Goal: Download file/media

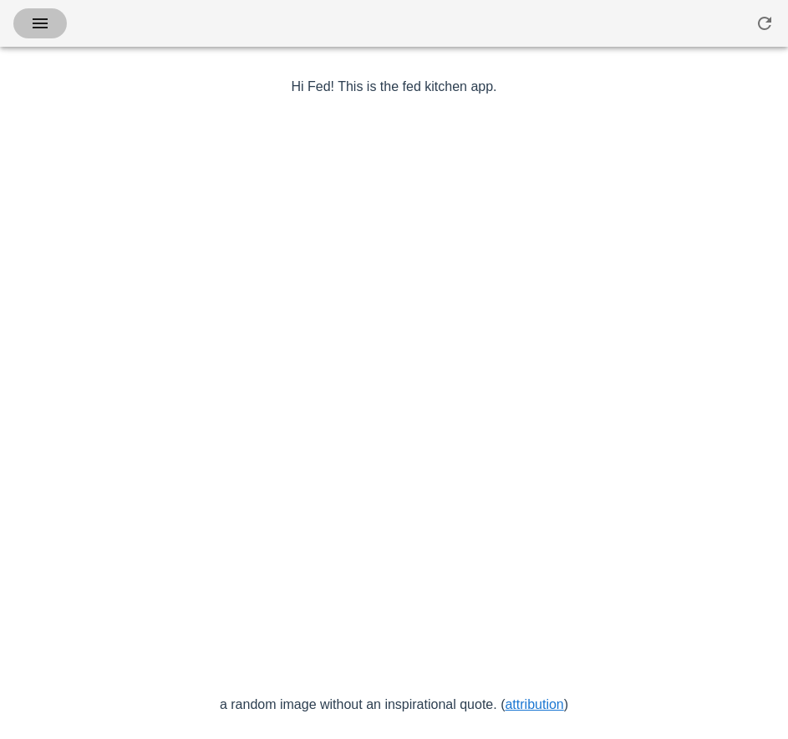
click at [52, 19] on span "button" at bounding box center [40, 23] width 27 height 20
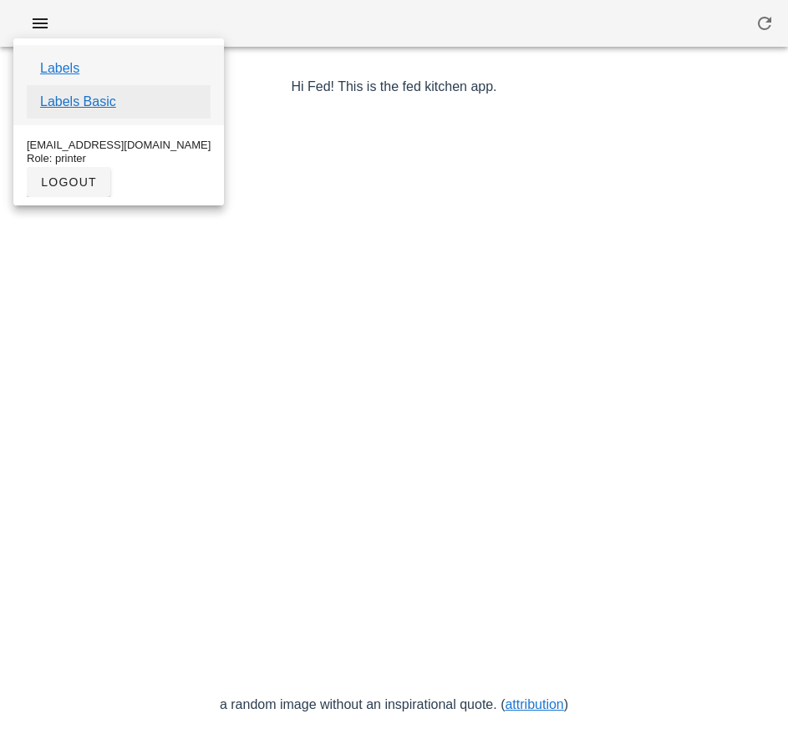
click at [104, 106] on link "Labels Basic" at bounding box center [78, 102] width 76 height 20
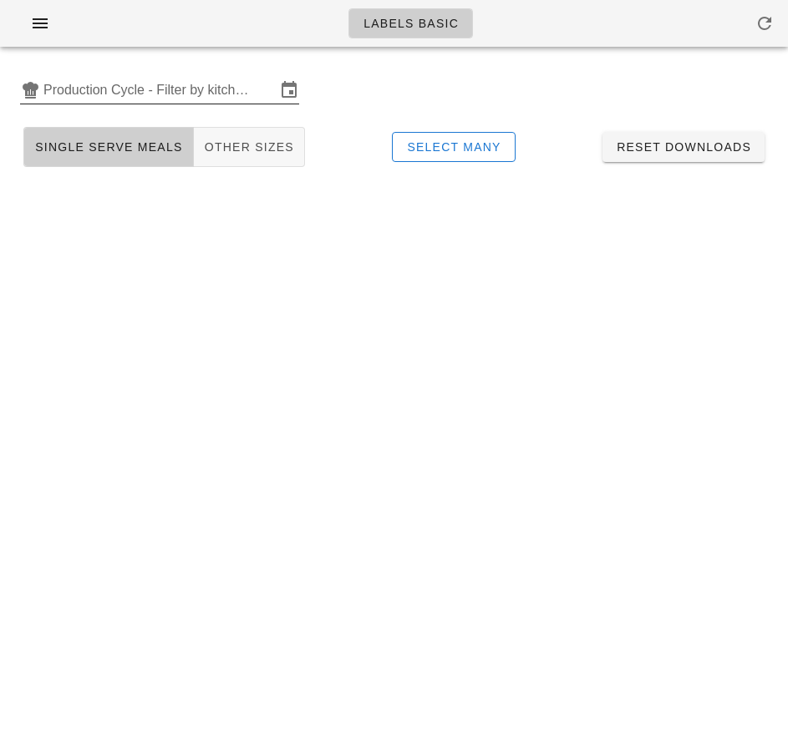
click at [170, 88] on input "Production Cycle - Filter by kitchen production schedules" at bounding box center [159, 90] width 232 height 27
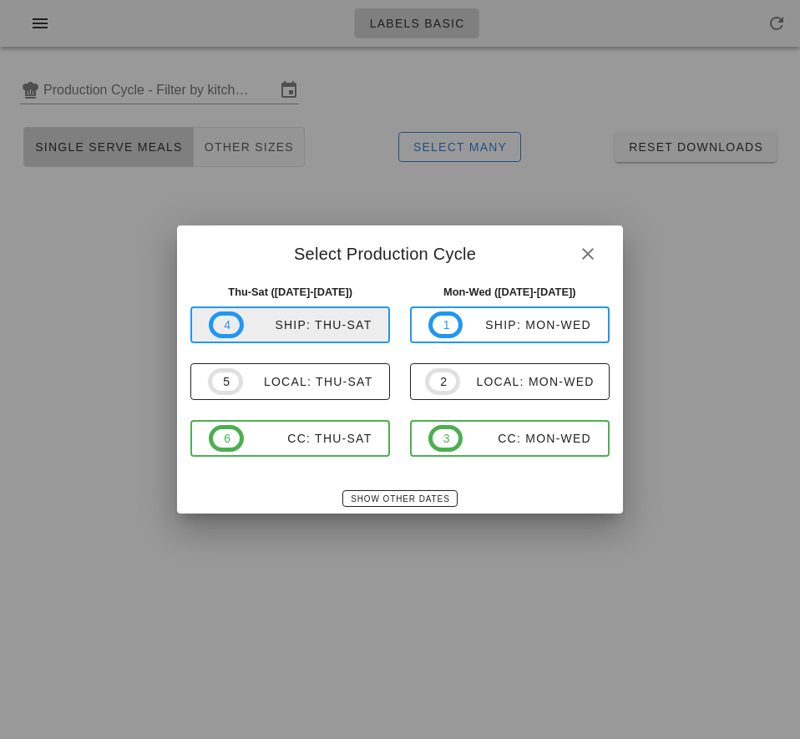
click at [280, 318] on div "ship: Thu-Sat" at bounding box center [308, 324] width 129 height 13
type input "ship: Thu-Sat (Sep 4-Sep 6)"
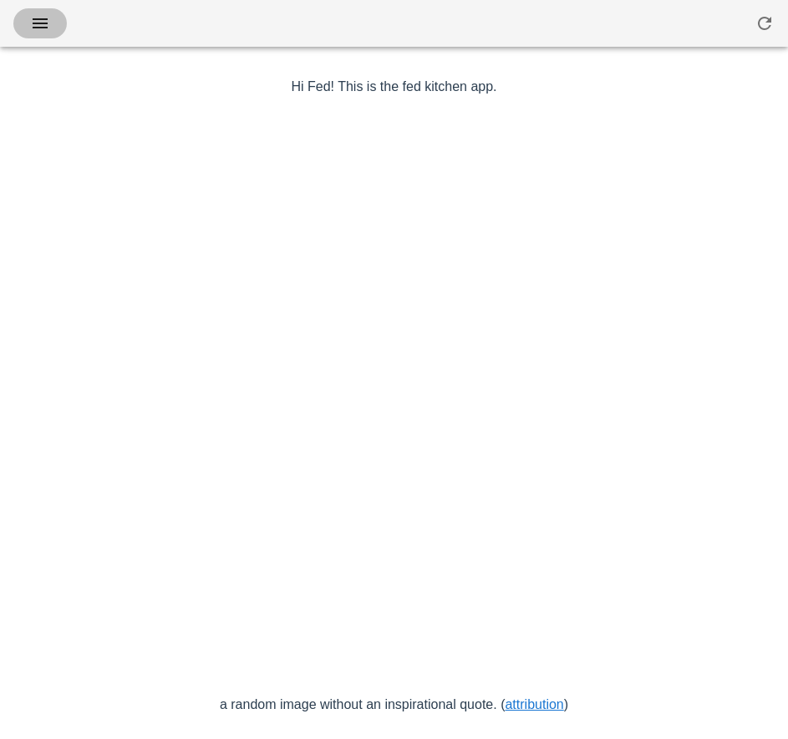
click at [40, 25] on icon "button" at bounding box center [40, 23] width 20 height 20
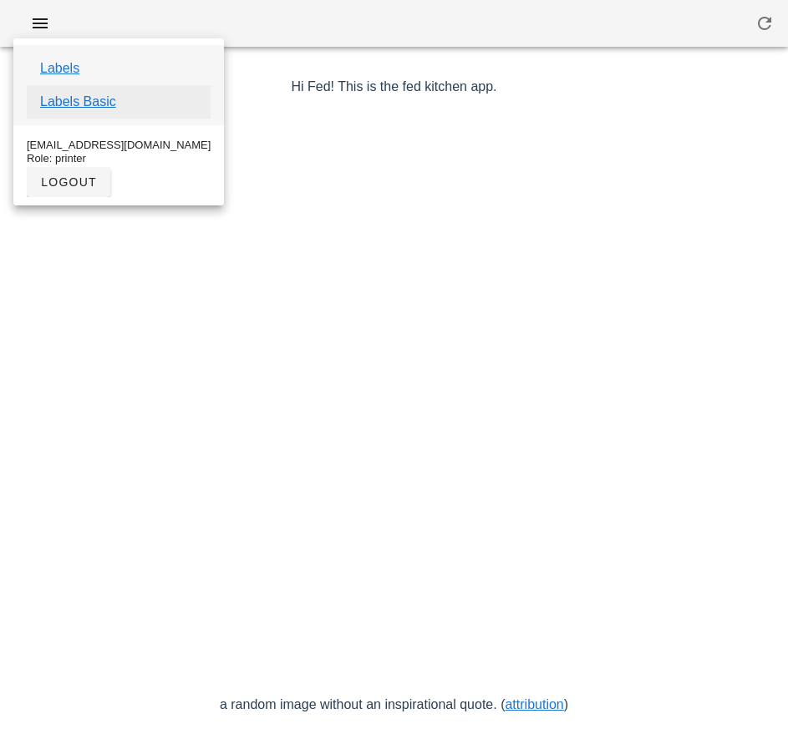
click at [109, 104] on link "Labels Basic" at bounding box center [78, 102] width 76 height 20
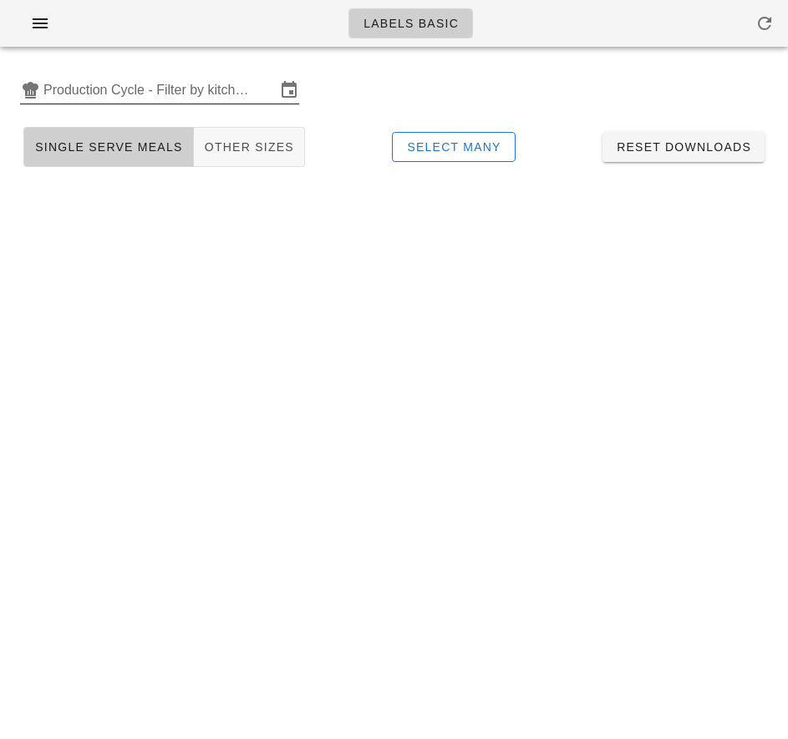
click at [127, 92] on input "Production Cycle - Filter by kitchen production schedules" at bounding box center [159, 90] width 232 height 27
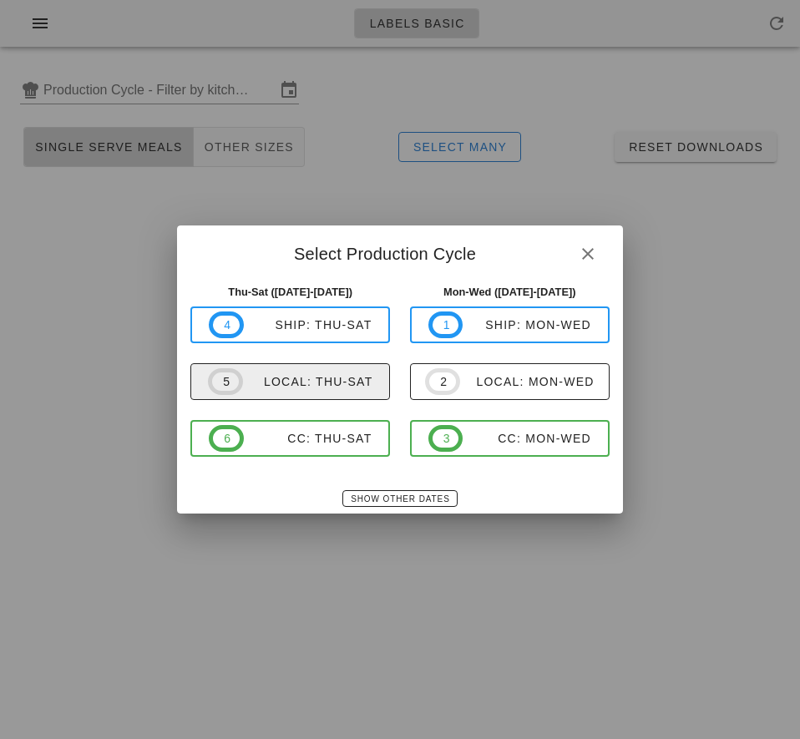
click at [300, 386] on div "local: Thu-Sat" at bounding box center [308, 381] width 130 height 13
type input "local: Thu-Sat ([DATE]-[DATE])"
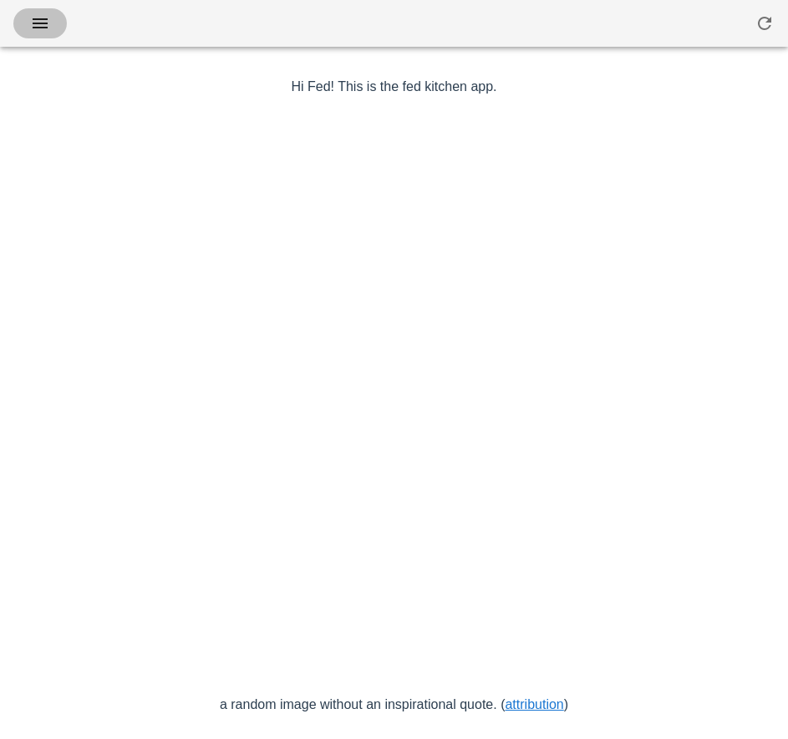
click at [48, 22] on icon "button" at bounding box center [40, 23] width 20 height 20
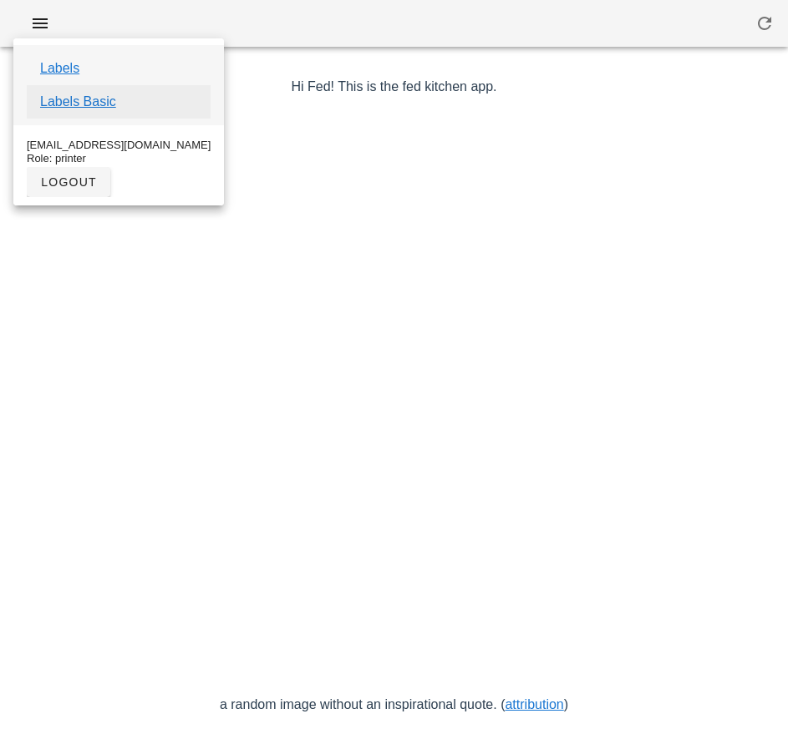
click at [103, 106] on link "Labels Basic" at bounding box center [78, 102] width 76 height 20
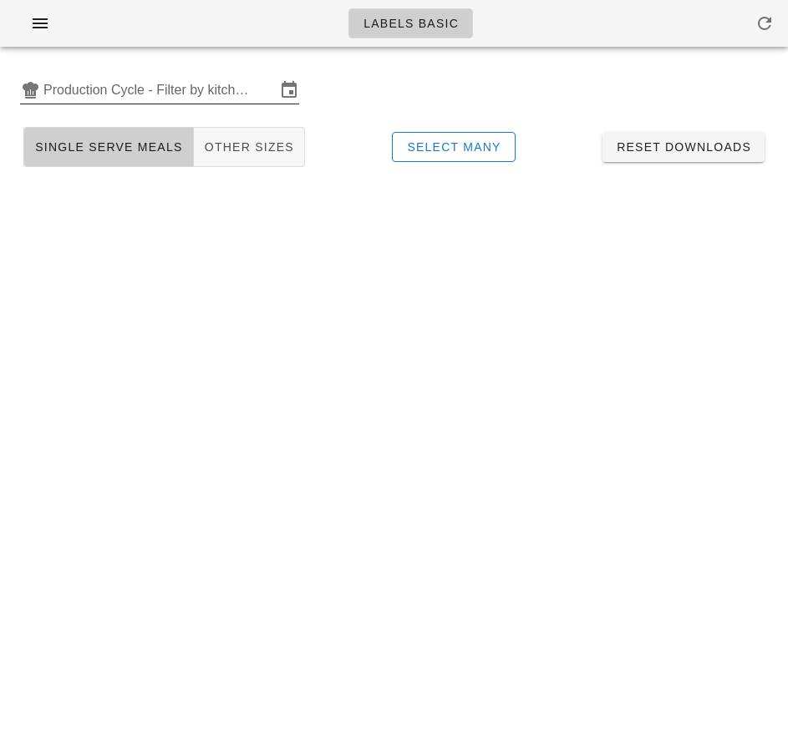
click at [129, 86] on input "Production Cycle - Filter by kitchen production schedules" at bounding box center [159, 90] width 232 height 27
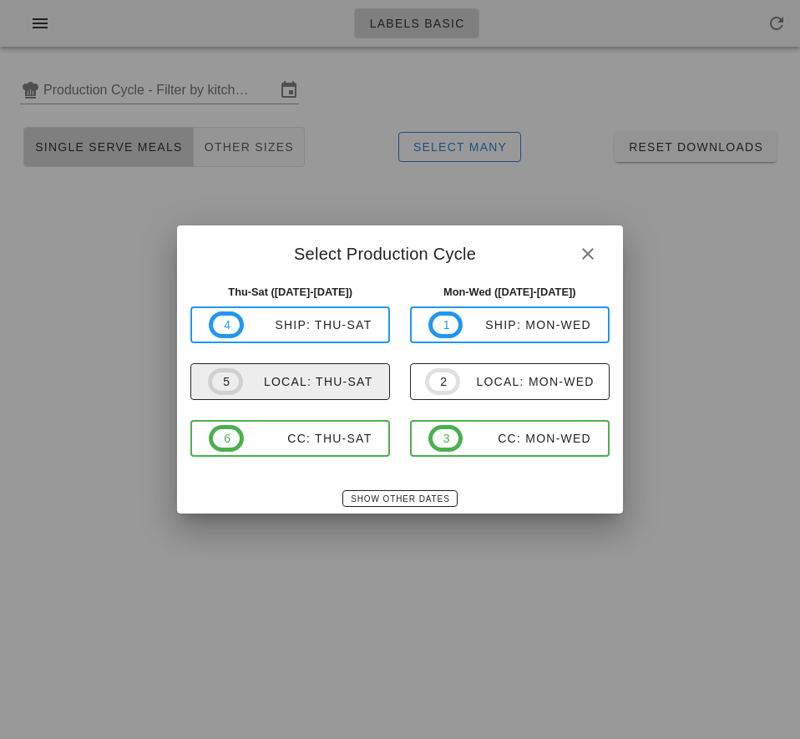
click at [326, 392] on span "5 local: Thu-Sat" at bounding box center [290, 381] width 165 height 27
type input "local: Thu-Sat ([DATE]-[DATE])"
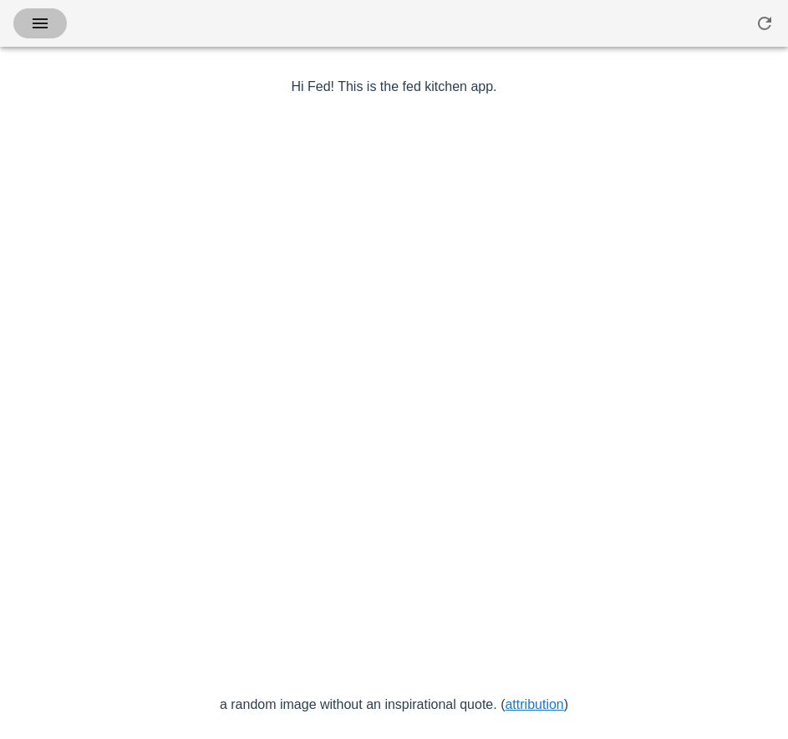
click at [48, 29] on icon "button" at bounding box center [40, 23] width 20 height 20
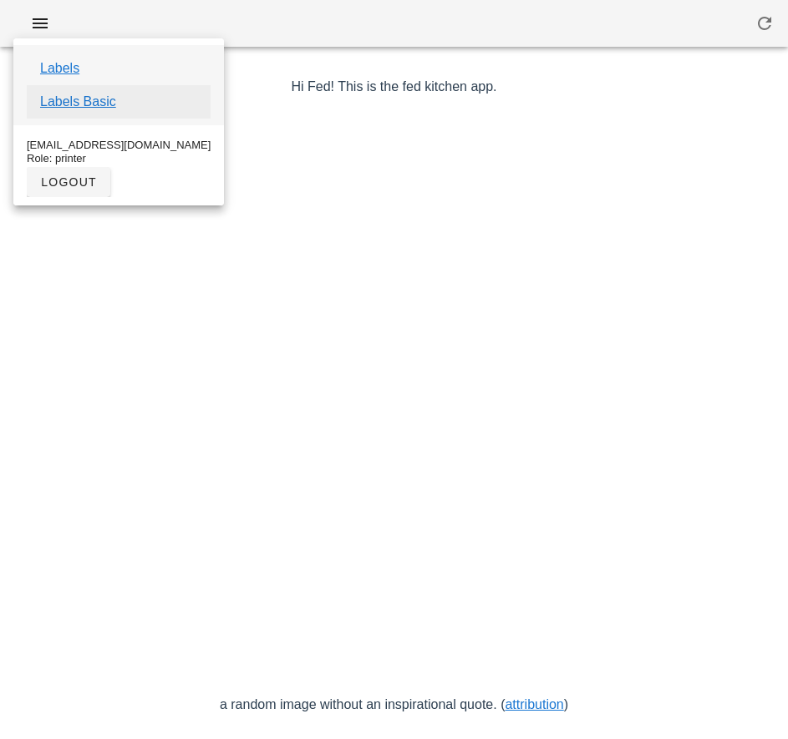
click at [109, 102] on link "Labels Basic" at bounding box center [78, 102] width 76 height 20
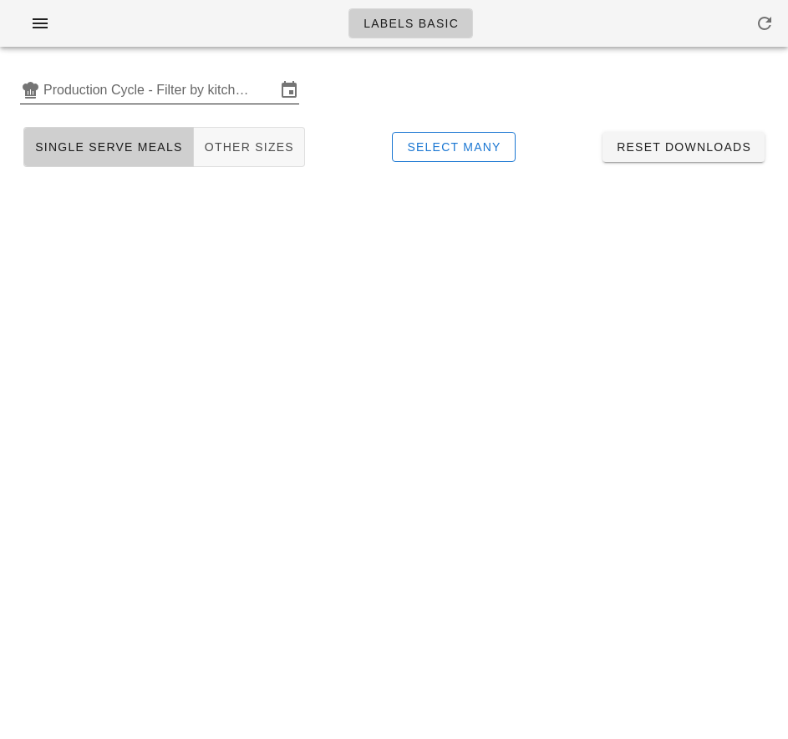
click at [152, 88] on input "Production Cycle - Filter by kitchen production schedules" at bounding box center [159, 90] width 232 height 27
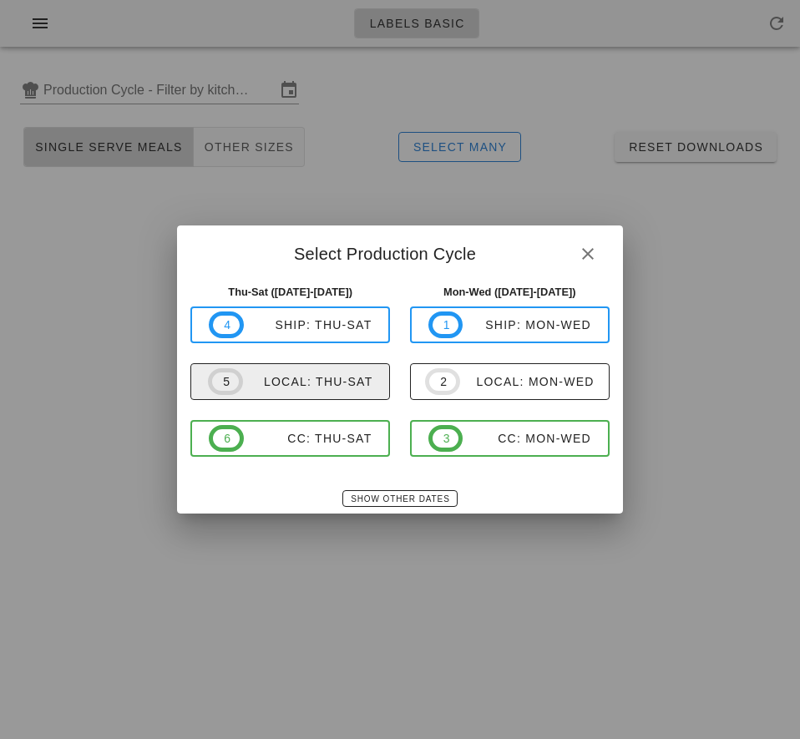
click at [343, 384] on div "local: Thu-Sat" at bounding box center [308, 381] width 130 height 13
type input "local: Thu-Sat ([DATE]-[DATE])"
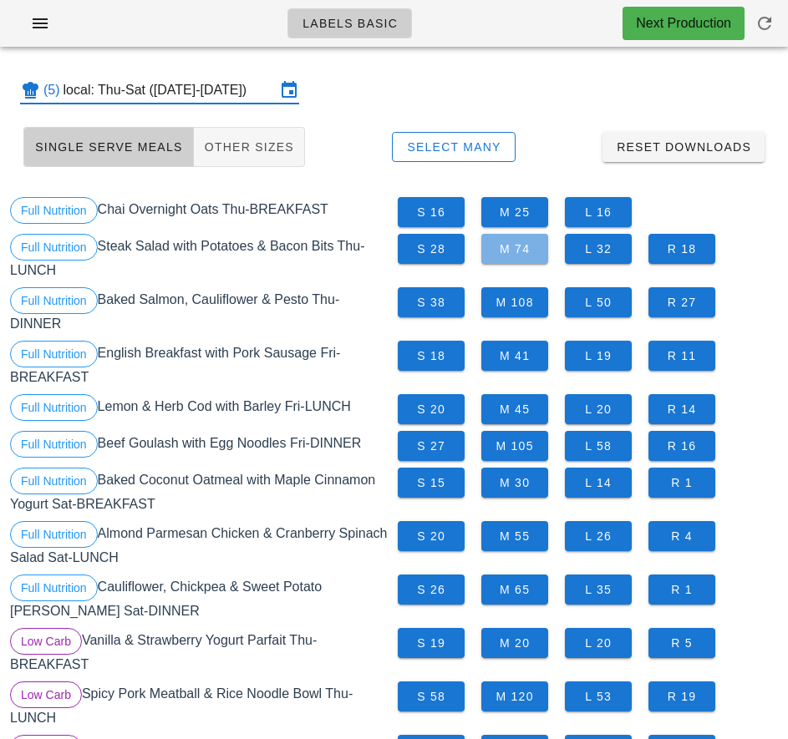
click at [517, 248] on span "M 74" at bounding box center [514, 248] width 40 height 13
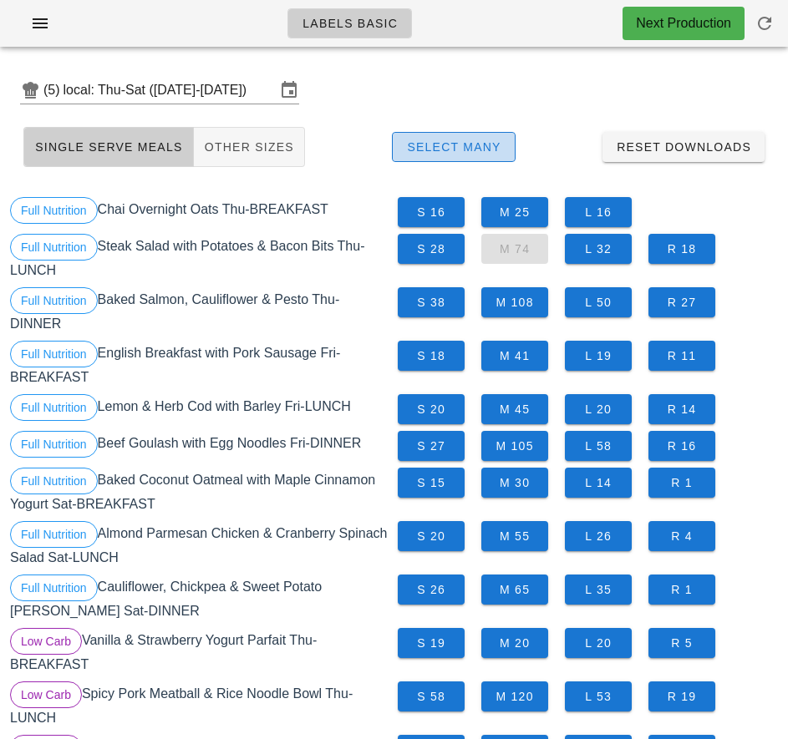
click at [472, 149] on span "Select Many" at bounding box center [453, 146] width 95 height 13
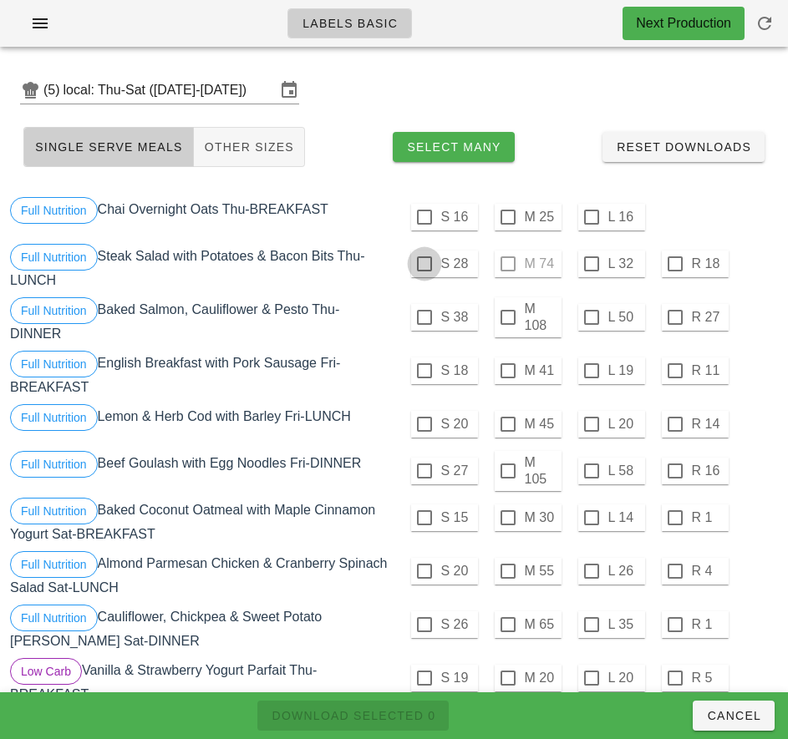
click at [428, 264] on div at bounding box center [424, 264] width 28 height 28
checkbox input "true"
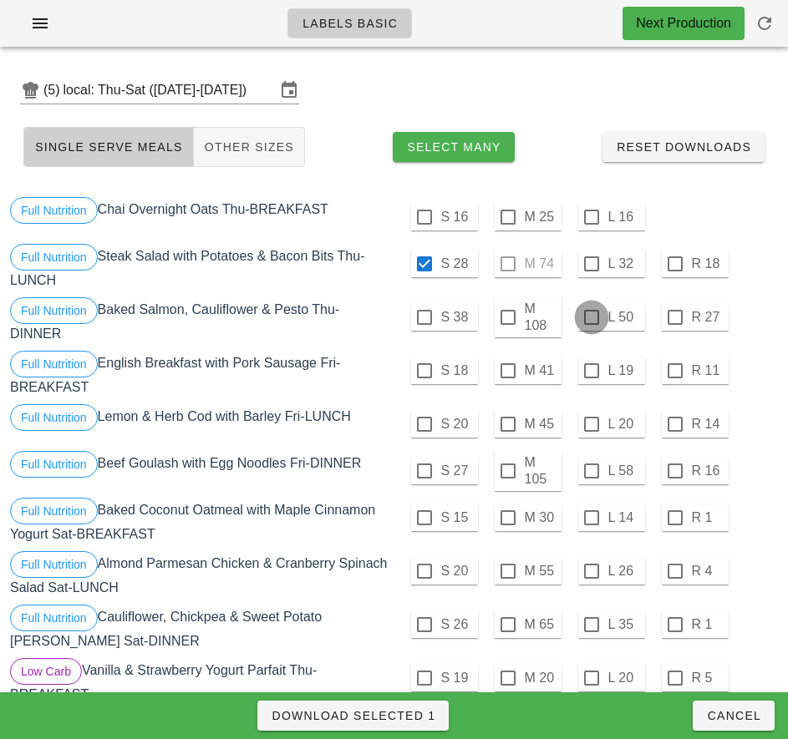
click at [593, 318] on div at bounding box center [591, 317] width 28 height 28
checkbox input "true"
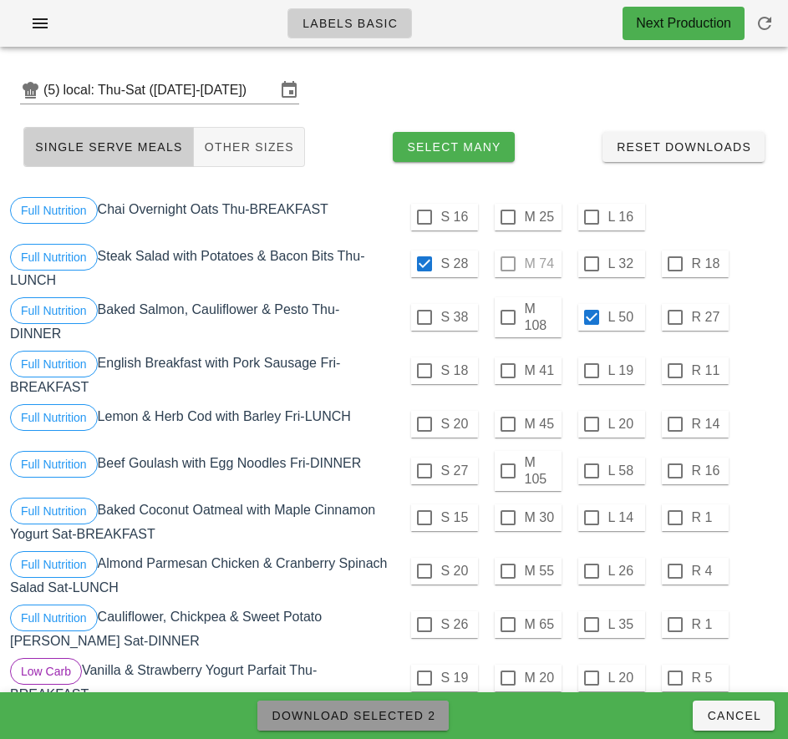
click at [412, 716] on span "Download Selected 2" at bounding box center [353, 715] width 165 height 13
checkbox input "false"
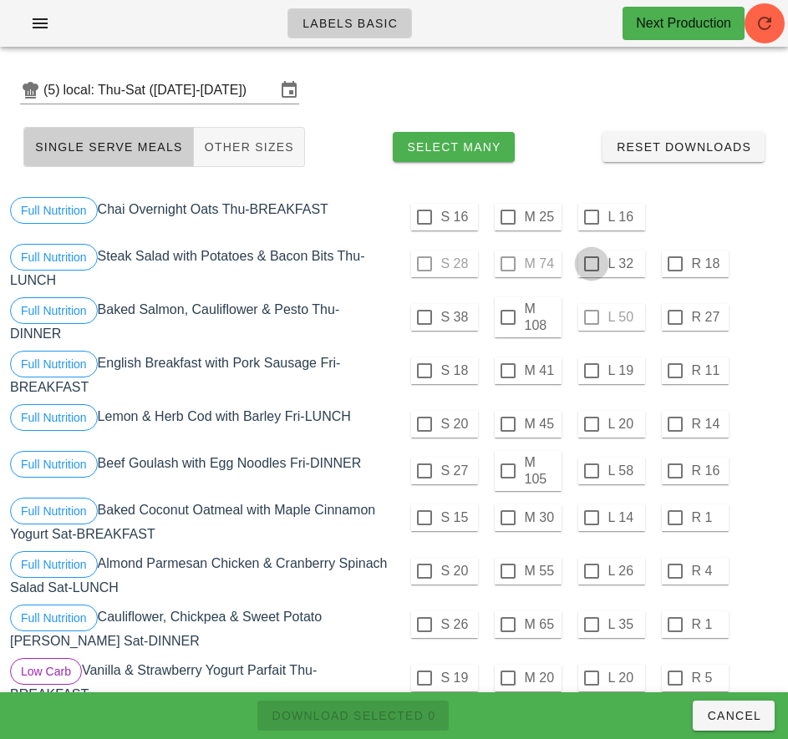
click at [590, 264] on div at bounding box center [591, 264] width 28 height 28
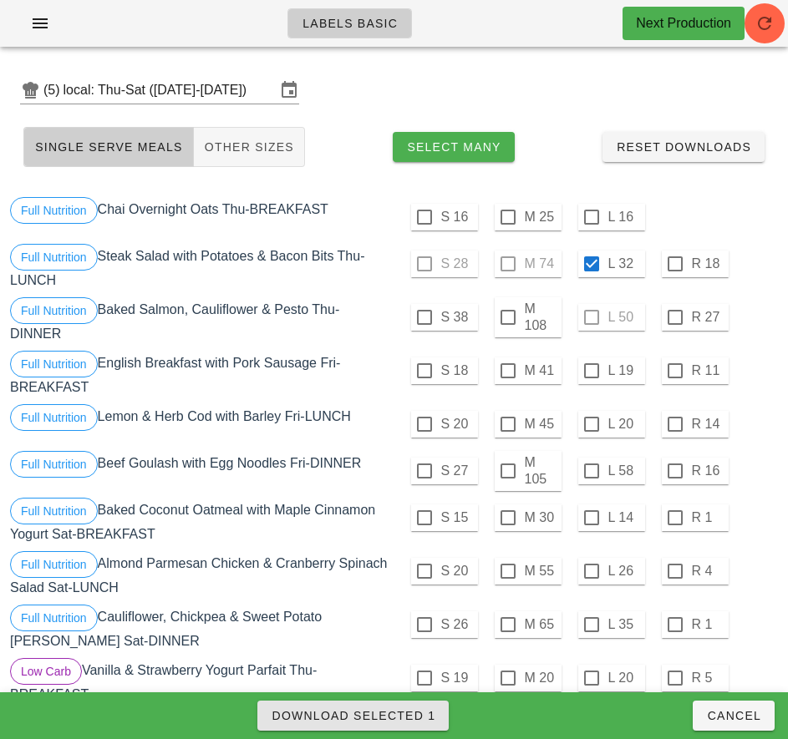
click at [425, 714] on span "Download Selected 1" at bounding box center [353, 715] width 165 height 13
checkbox input "false"
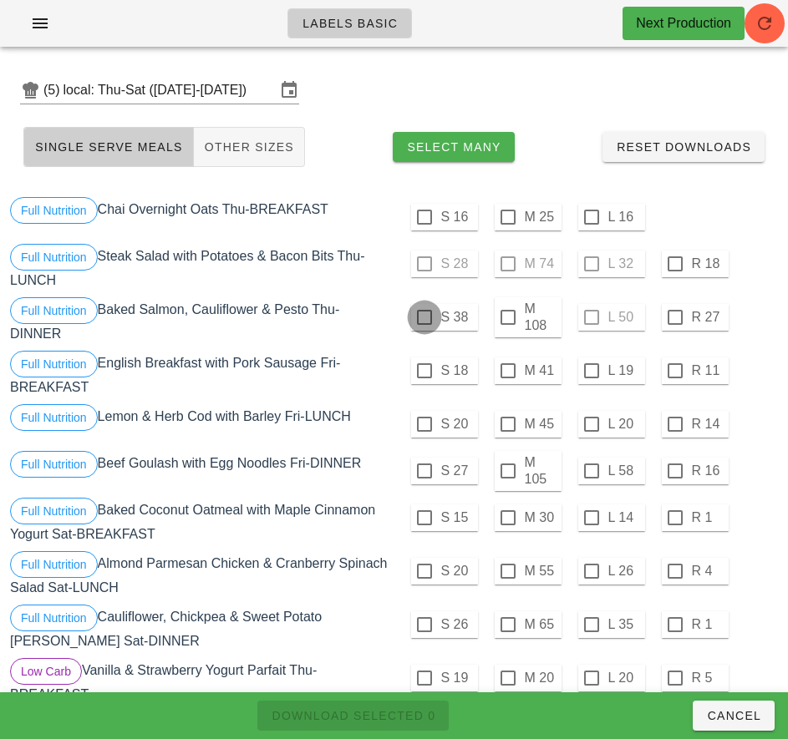
click at [437, 321] on div at bounding box center [424, 317] width 28 height 28
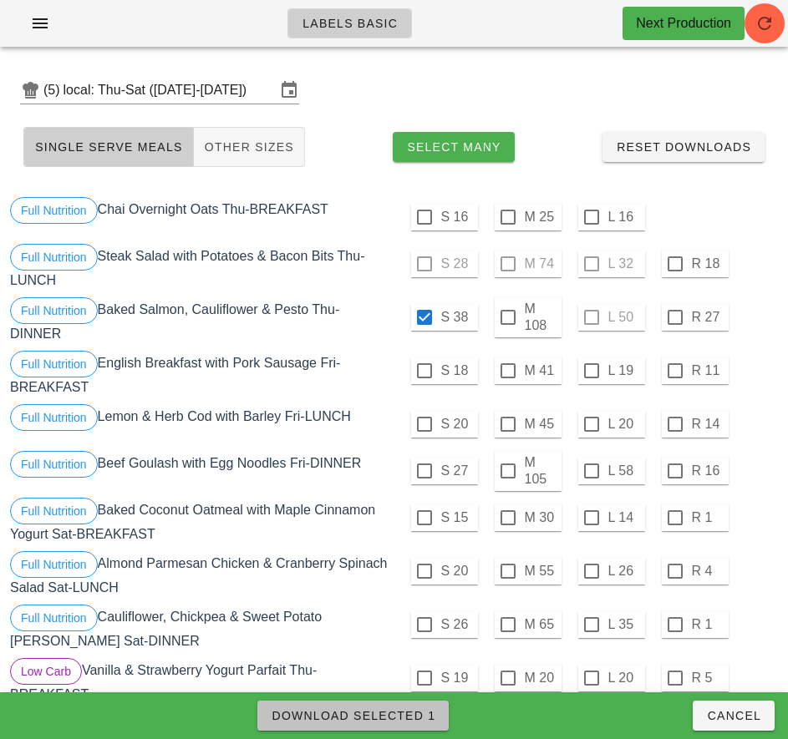
click at [399, 716] on span "Download Selected 1" at bounding box center [353, 715] width 165 height 13
checkbox input "false"
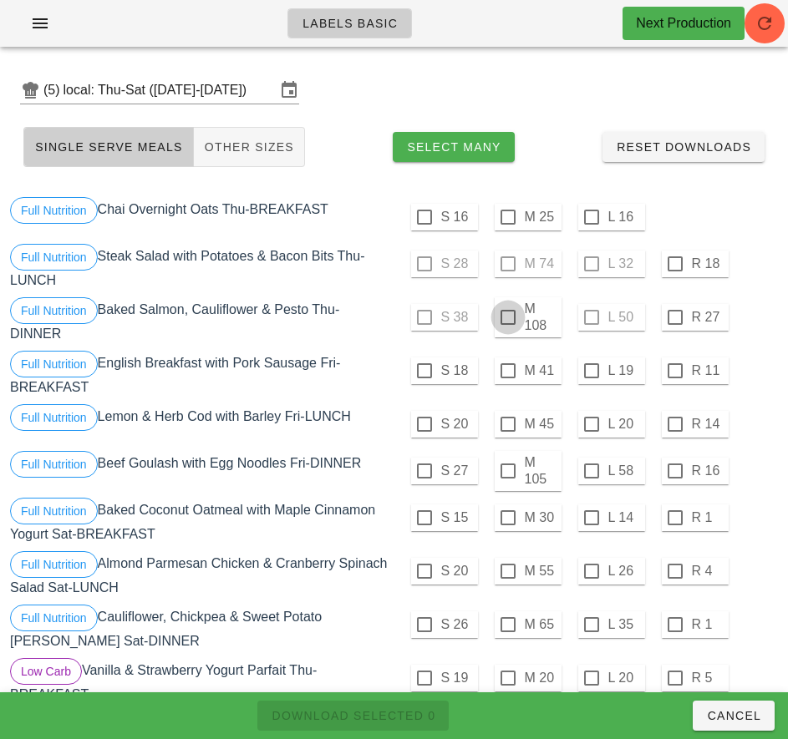
click at [507, 317] on div at bounding box center [508, 317] width 28 height 28
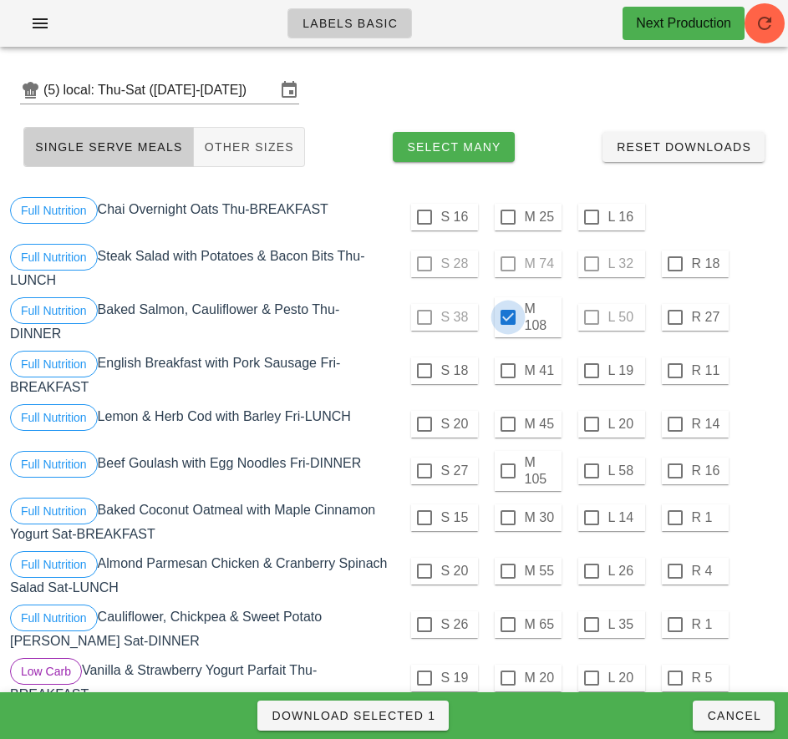
click at [403, 714] on span "Download Selected 1" at bounding box center [353, 715] width 165 height 13
checkbox input "false"
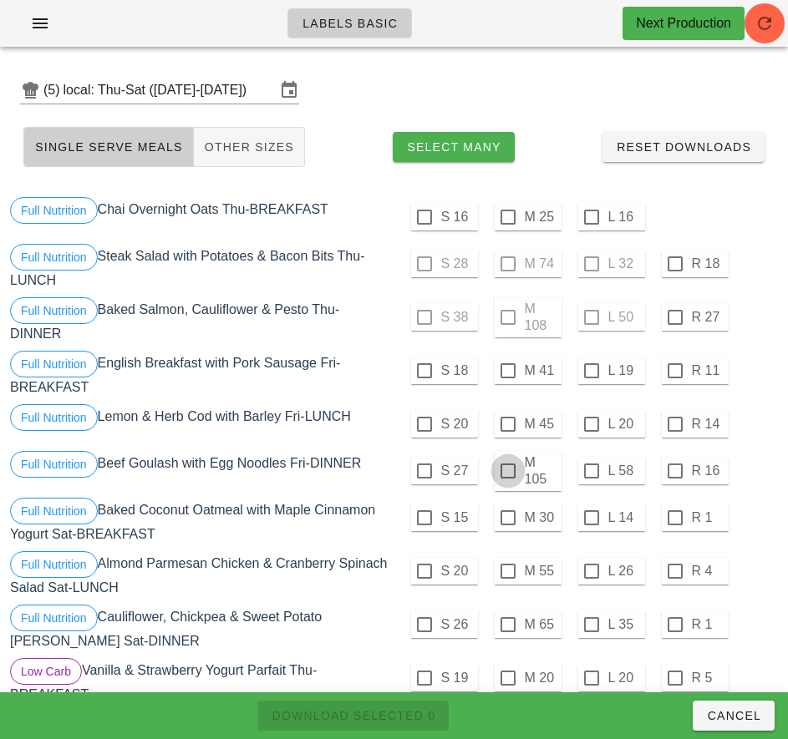
click at [507, 472] on div at bounding box center [508, 471] width 28 height 28
checkbox input "true"
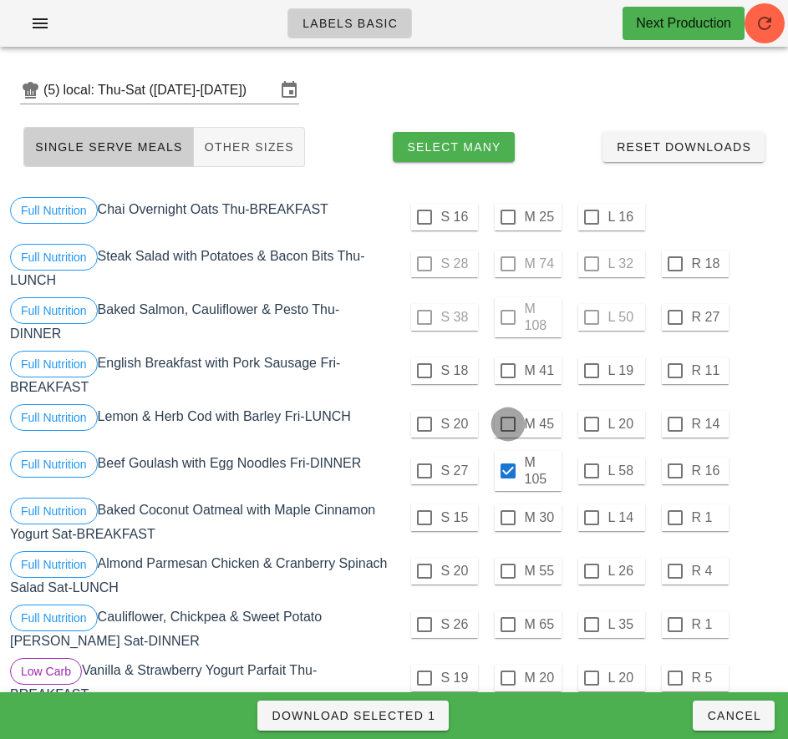
click at [509, 424] on div at bounding box center [508, 424] width 28 height 28
click at [415, 716] on span "Download Selected 2" at bounding box center [353, 715] width 165 height 13
checkbox input "false"
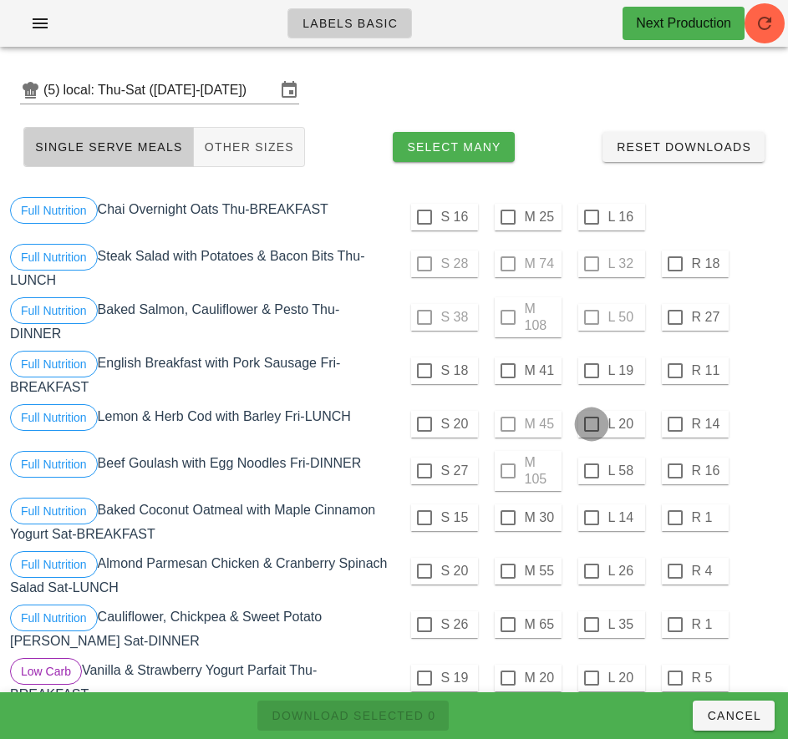
click at [590, 424] on div at bounding box center [591, 424] width 28 height 28
checkbox input "true"
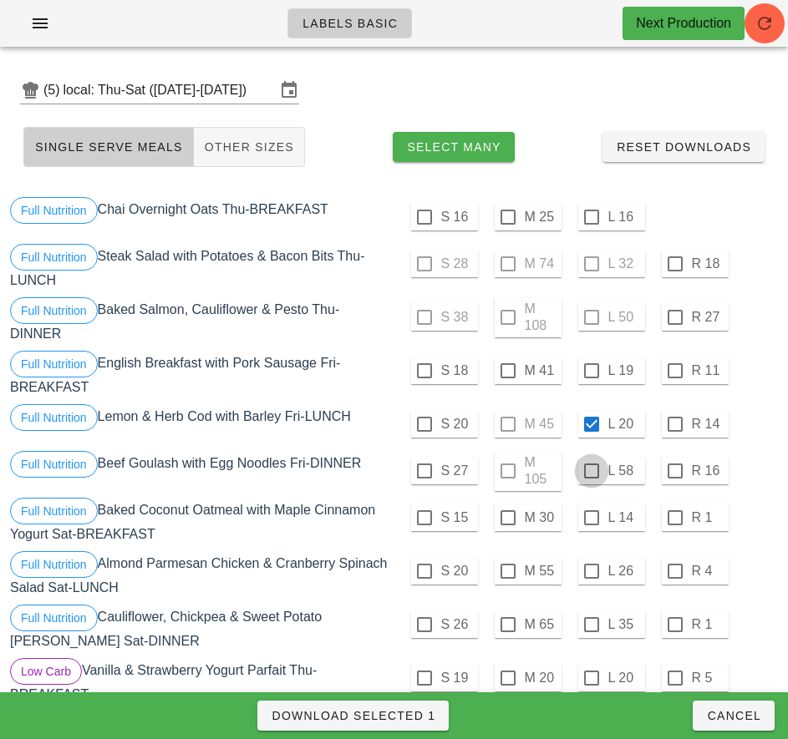
click at [590, 471] on div at bounding box center [591, 471] width 28 height 28
checkbox input "true"
click at [417, 717] on span "Download Selected 2" at bounding box center [353, 715] width 165 height 13
checkbox input "false"
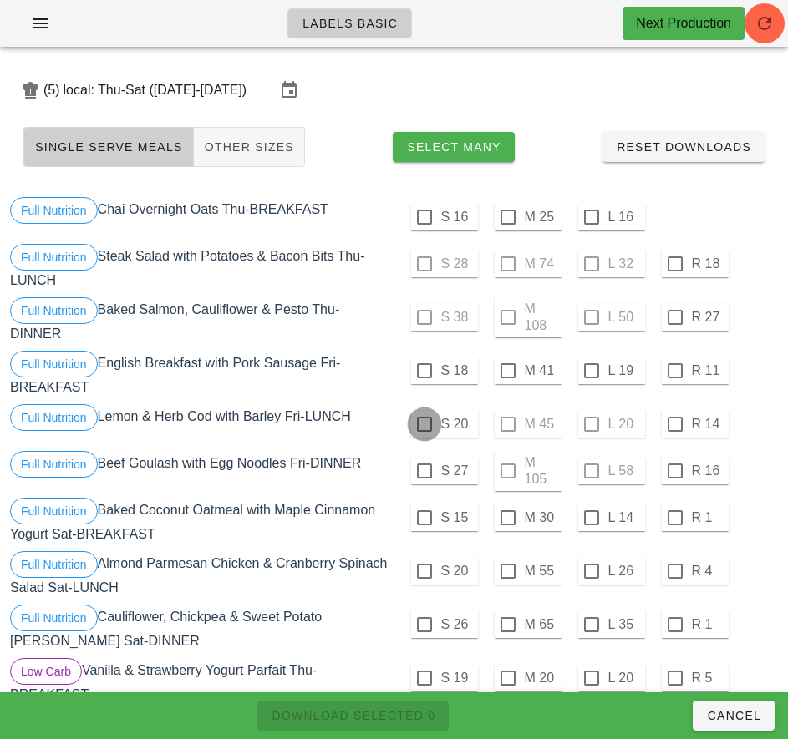
click at [423, 424] on div at bounding box center [424, 424] width 28 height 28
checkbox input "true"
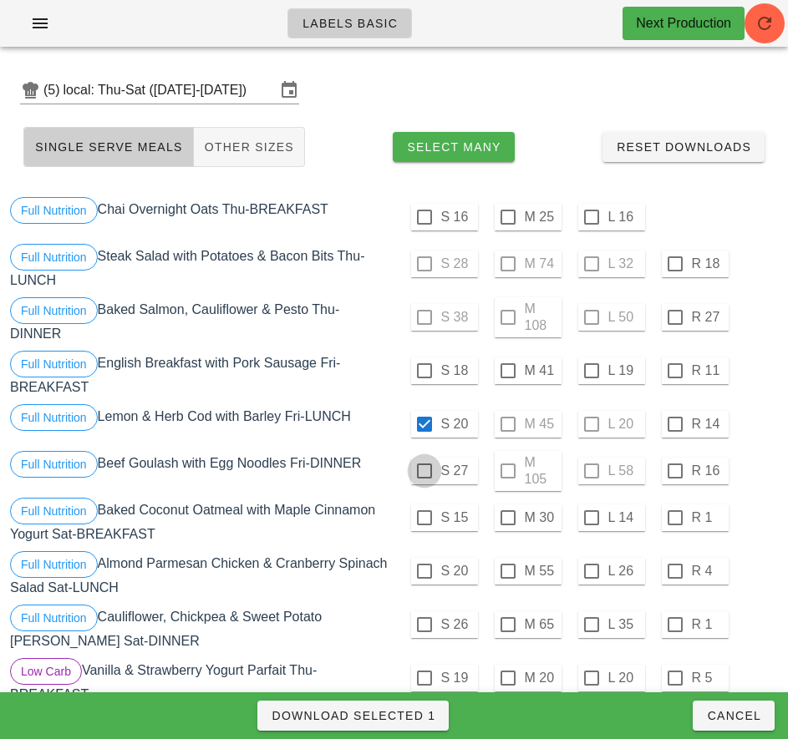
click at [423, 471] on div at bounding box center [424, 471] width 28 height 28
checkbox input "true"
click at [423, 518] on div at bounding box center [424, 518] width 28 height 28
checkbox input "true"
click at [426, 573] on div at bounding box center [424, 571] width 28 height 28
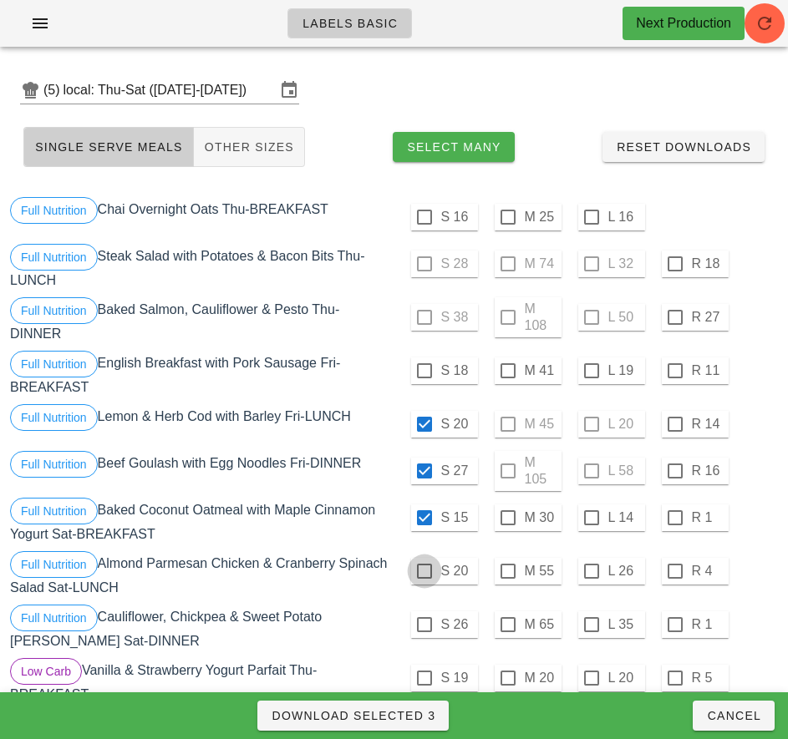
checkbox input "true"
click at [428, 714] on span "Download Selected 4" at bounding box center [353, 715] width 165 height 13
checkbox input "false"
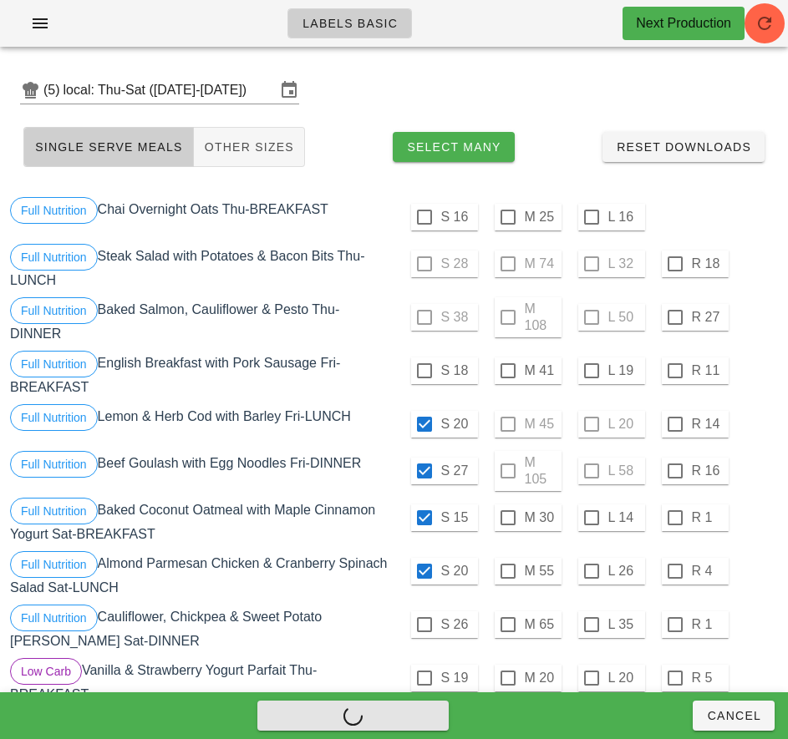
checkbox input "false"
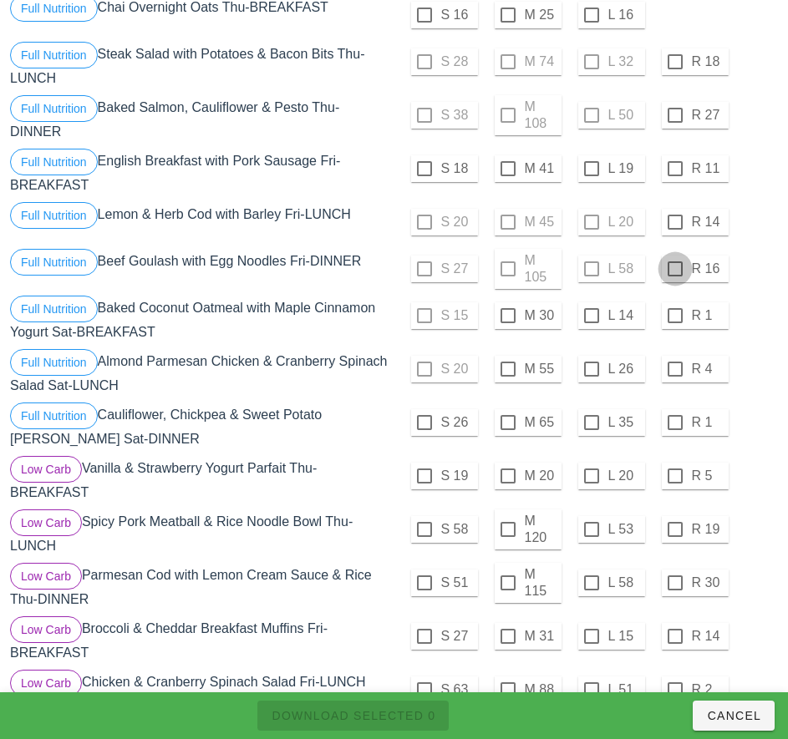
scroll to position [205, 0]
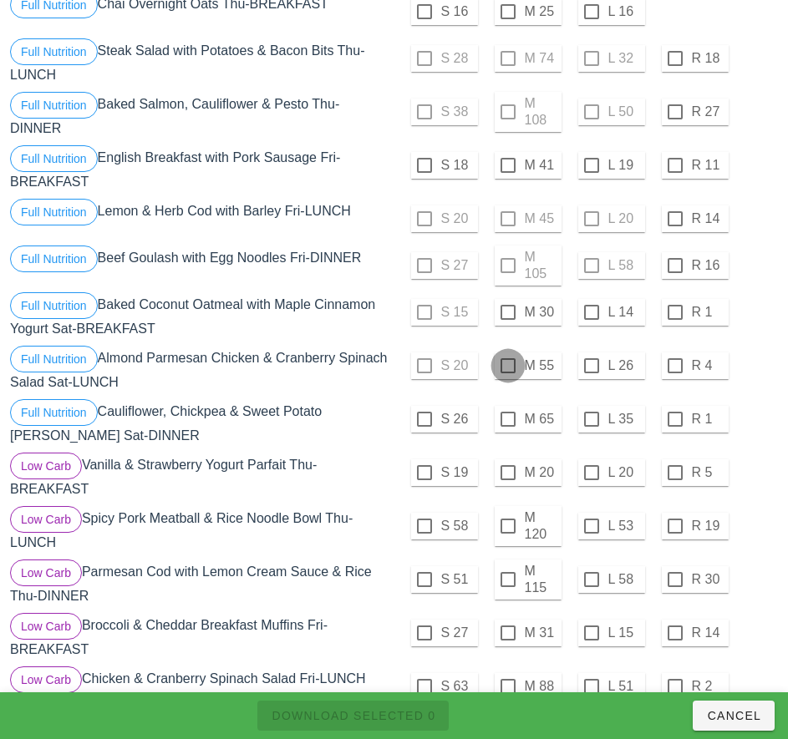
click at [504, 367] on div at bounding box center [508, 366] width 28 height 28
checkbox input "true"
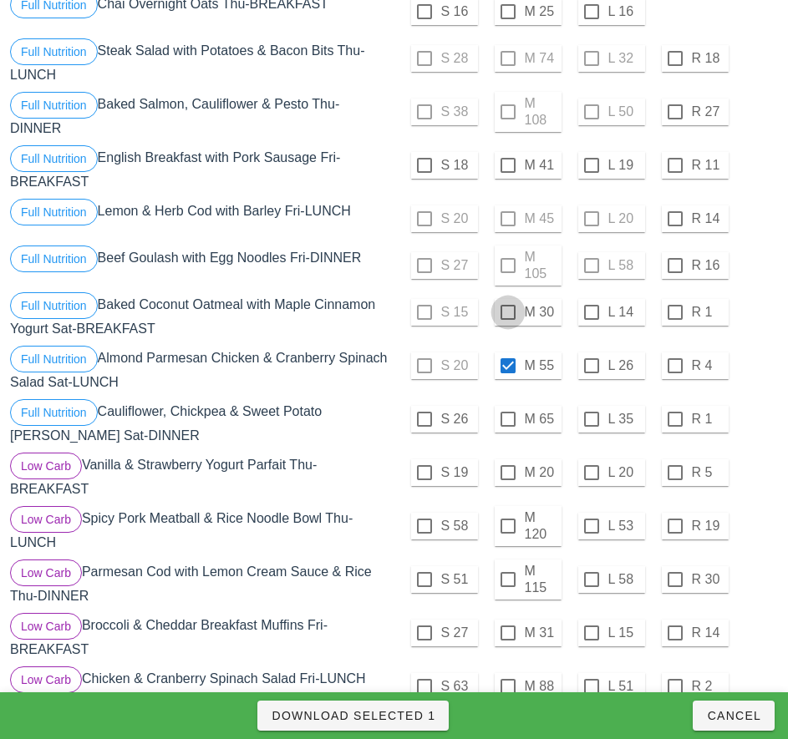
click at [590, 419] on div at bounding box center [591, 419] width 28 height 28
click at [504, 314] on div at bounding box center [508, 312] width 28 height 28
checkbox input "true"
click at [404, 722] on span "Download Selected 3" at bounding box center [353, 715] width 165 height 13
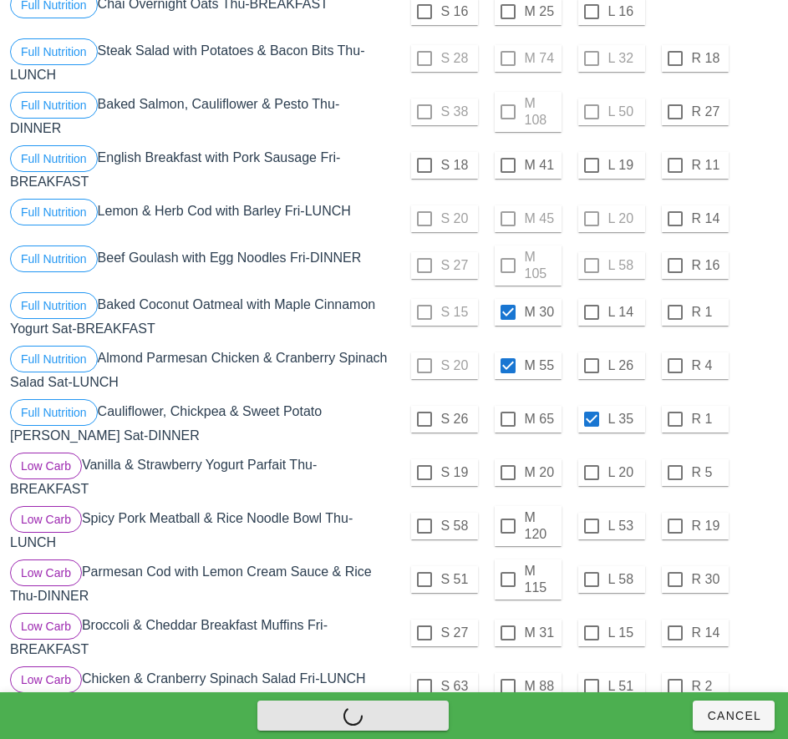
checkbox input "false"
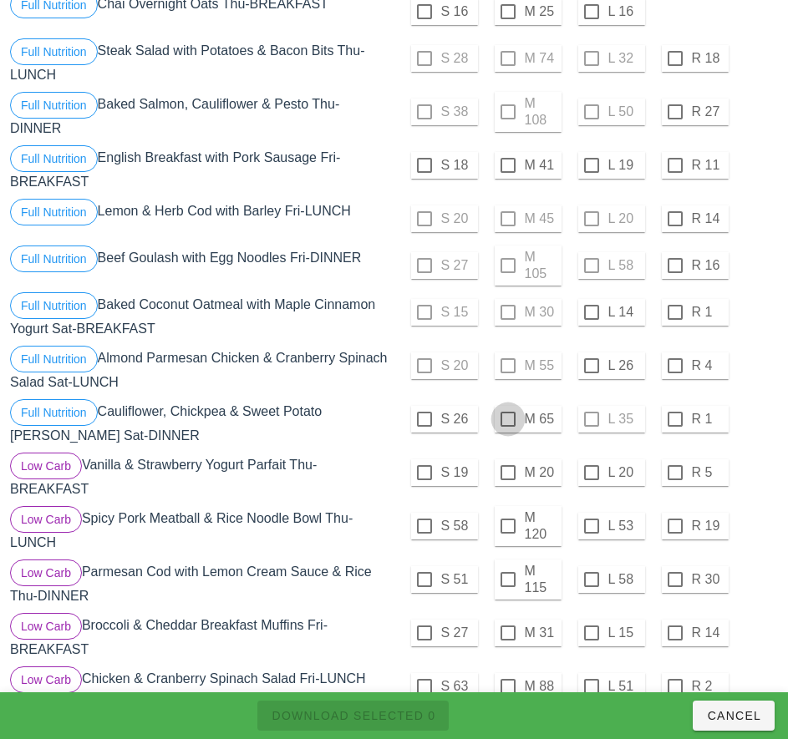
click at [507, 419] on div at bounding box center [508, 419] width 28 height 28
checkbox input "true"
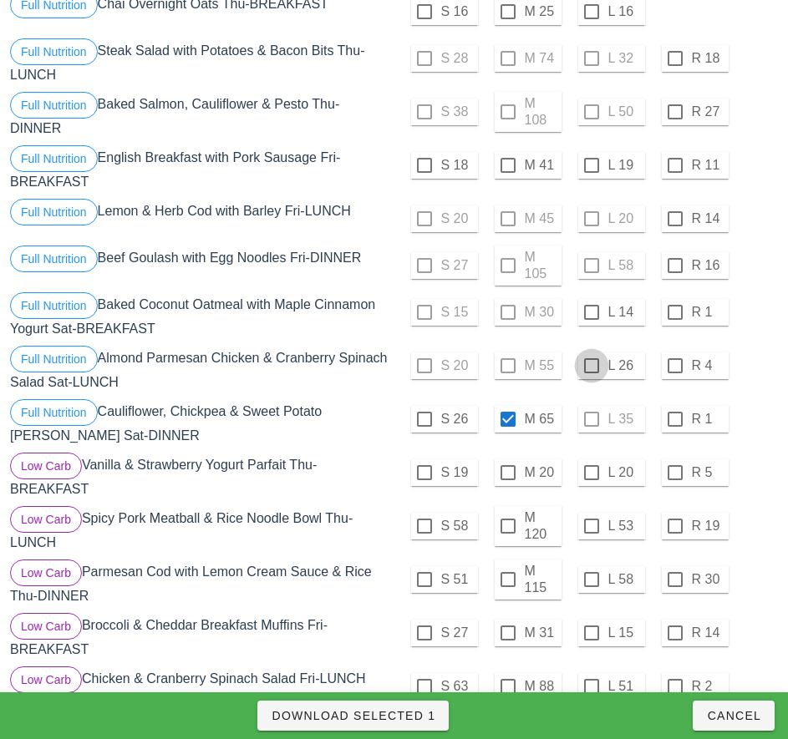
click at [589, 367] on div at bounding box center [591, 366] width 28 height 28
checkbox input "true"
click at [592, 313] on div at bounding box center [591, 312] width 28 height 28
checkbox input "true"
click at [507, 419] on div at bounding box center [508, 419] width 28 height 28
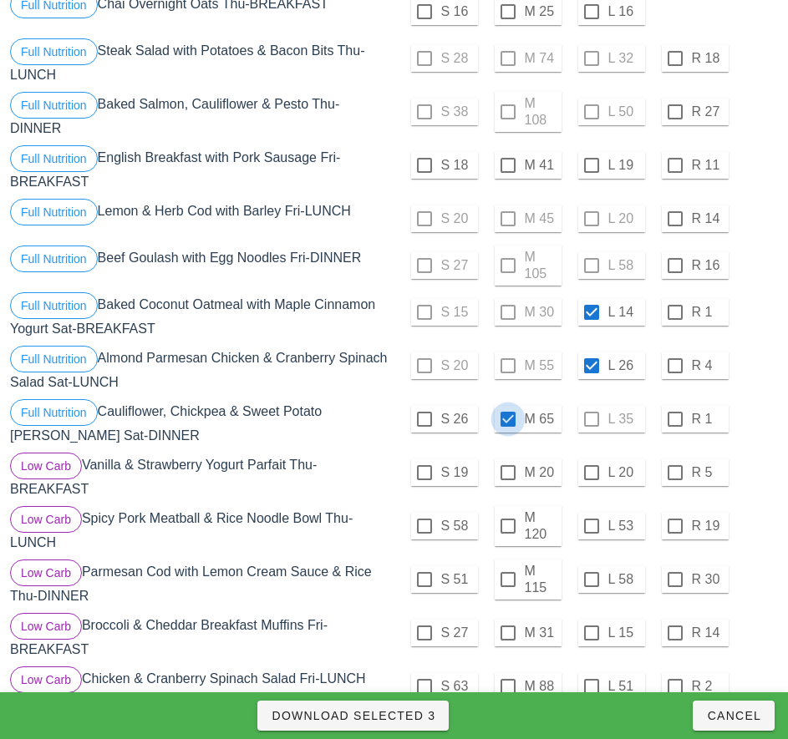
checkbox input "false"
click at [423, 419] on div at bounding box center [424, 419] width 28 height 28
checkbox input "true"
click at [405, 720] on span "Download Selected 3" at bounding box center [353, 715] width 165 height 13
checkbox input "false"
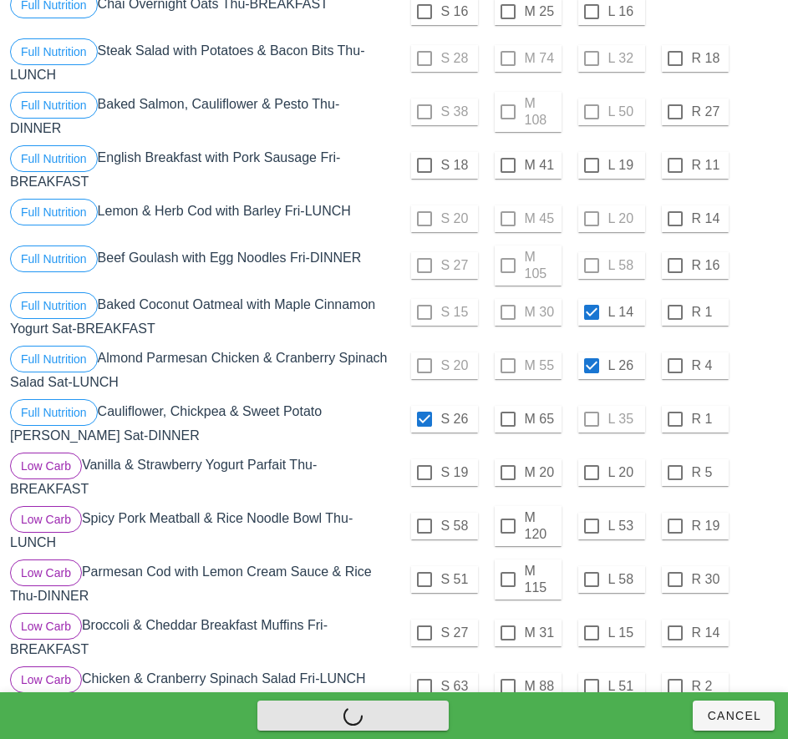
checkbox input "false"
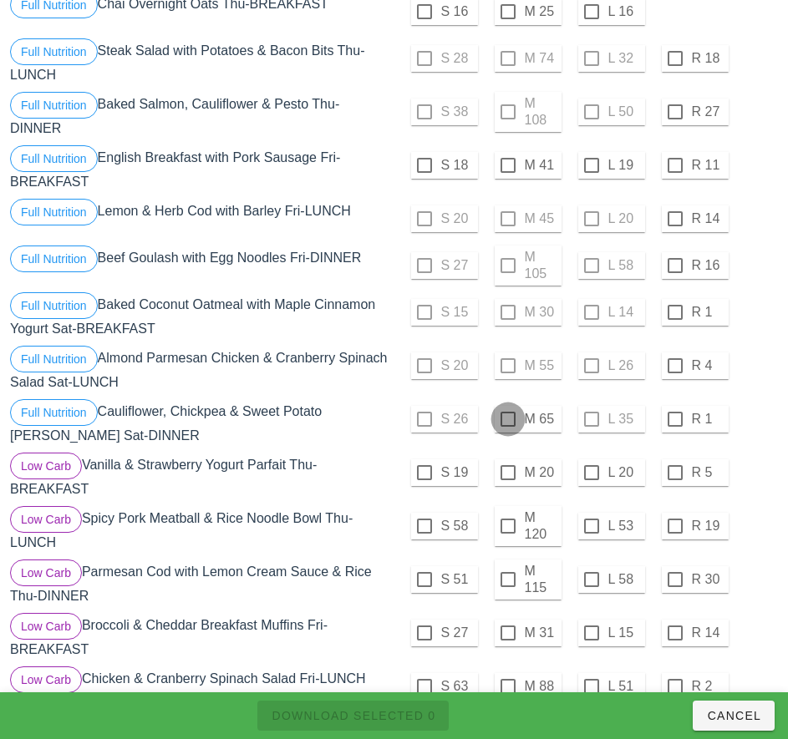
click at [507, 419] on div at bounding box center [508, 419] width 28 height 28
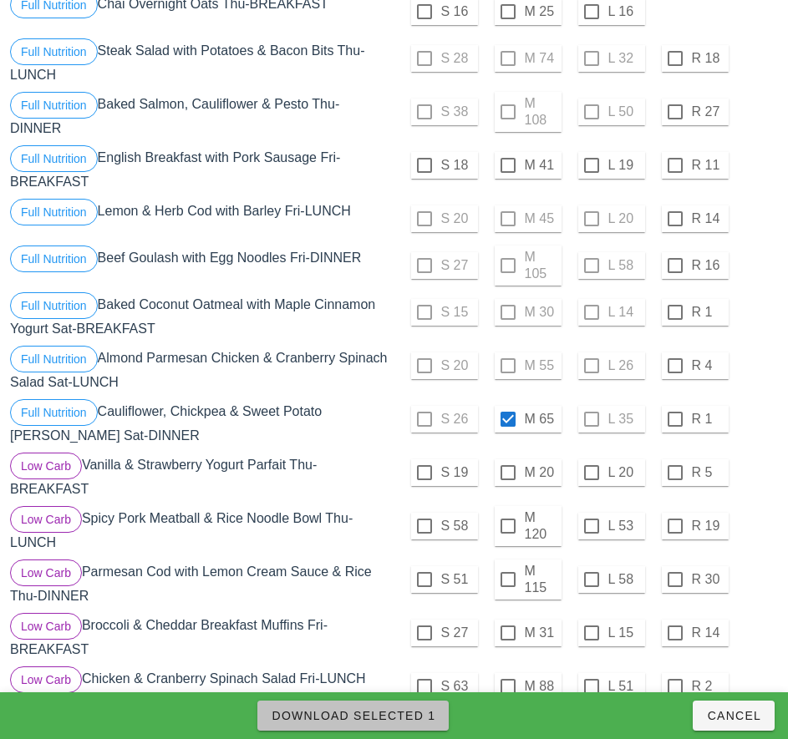
click at [417, 716] on span "Download Selected 1" at bounding box center [353, 715] width 165 height 13
checkbox input "false"
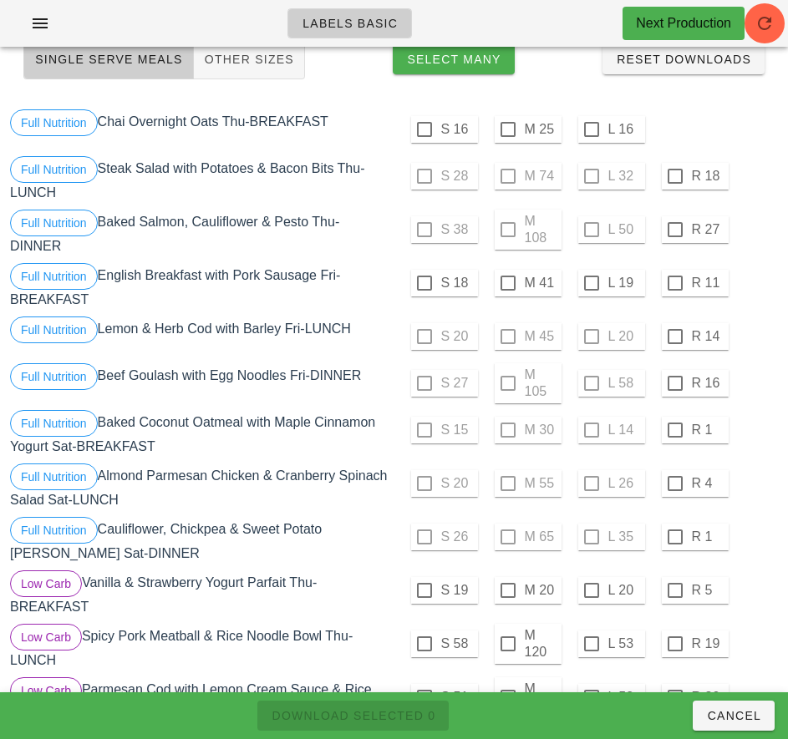
scroll to position [0, 0]
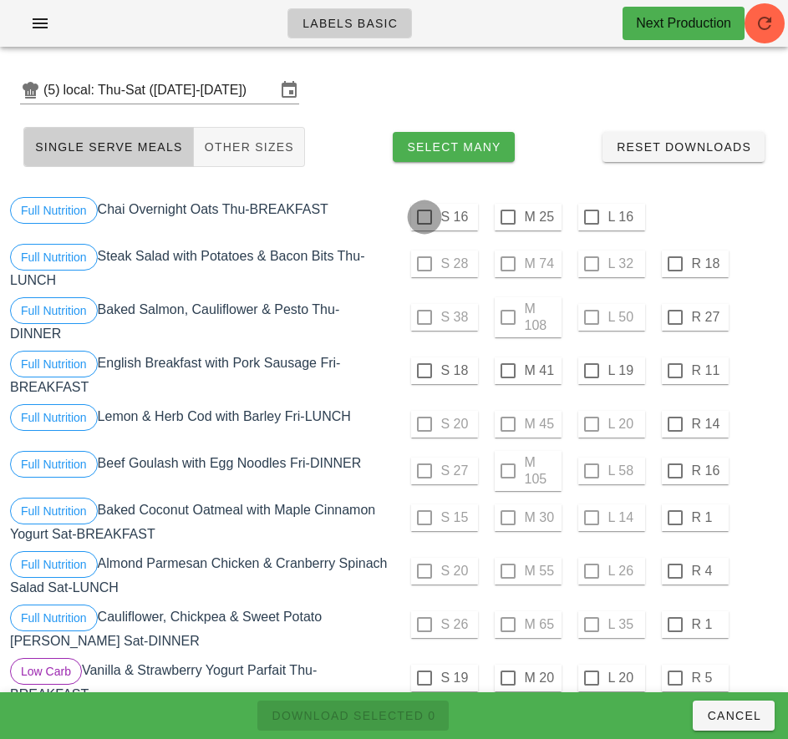
click at [423, 217] on div at bounding box center [424, 217] width 28 height 28
checkbox input "true"
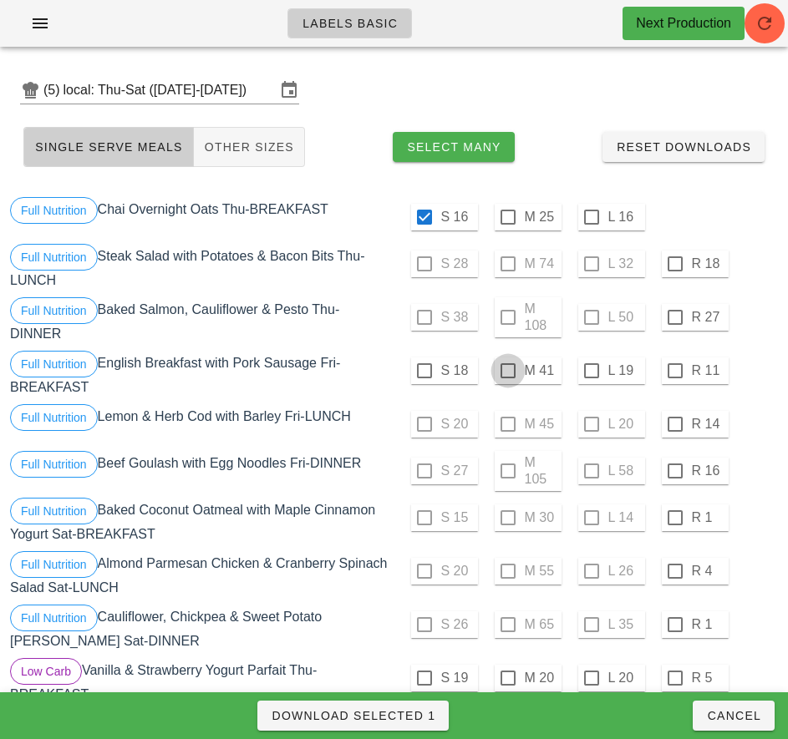
click at [507, 371] on div at bounding box center [508, 371] width 28 height 28
checkbox input "true"
click at [414, 713] on span "Download Selected 2" at bounding box center [353, 715] width 165 height 13
checkbox input "false"
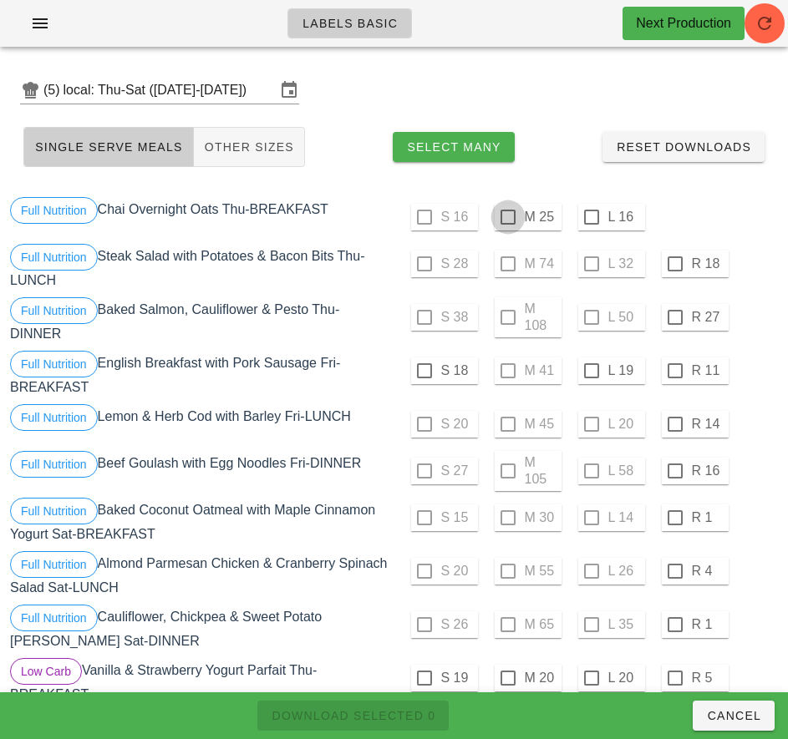
click at [507, 217] on div at bounding box center [508, 217] width 28 height 28
checkbox input "true"
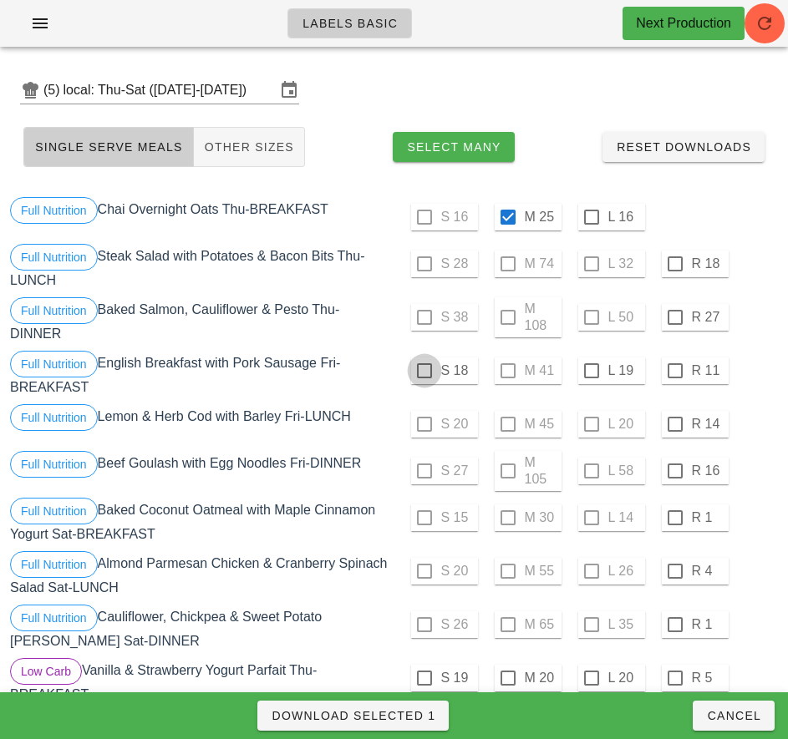
click at [423, 371] on div at bounding box center [424, 371] width 28 height 28
checkbox input "true"
click at [418, 711] on span "Download Selected 2" at bounding box center [353, 715] width 165 height 13
checkbox input "false"
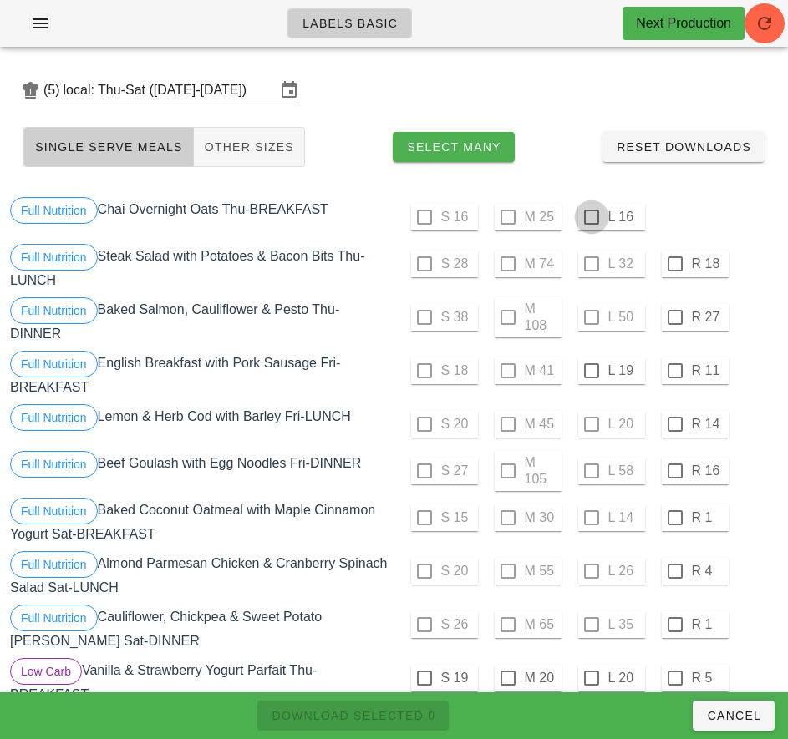
click at [590, 217] on div at bounding box center [591, 217] width 28 height 28
checkbox input "true"
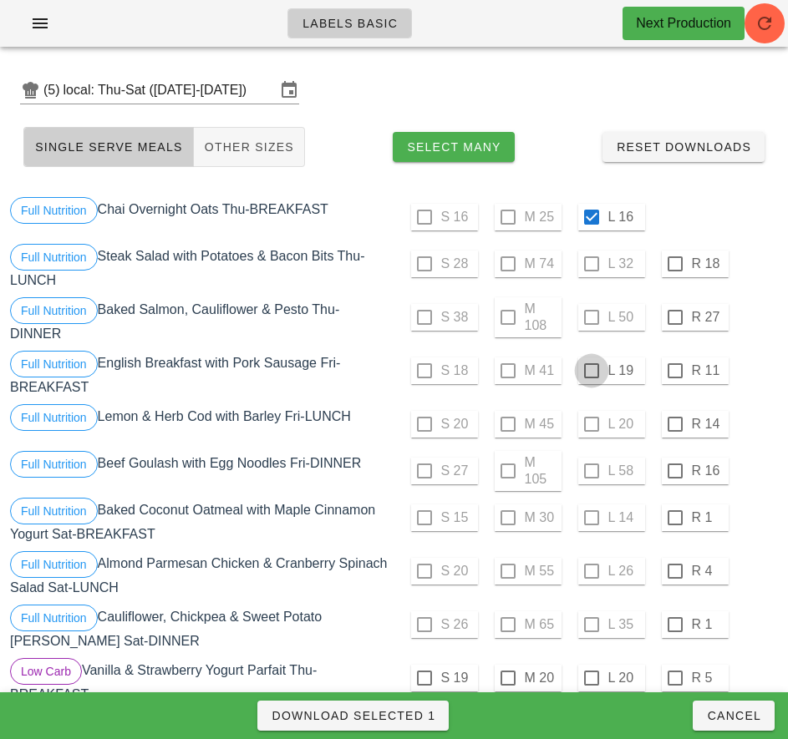
click at [590, 371] on div at bounding box center [591, 371] width 28 height 28
checkbox input "true"
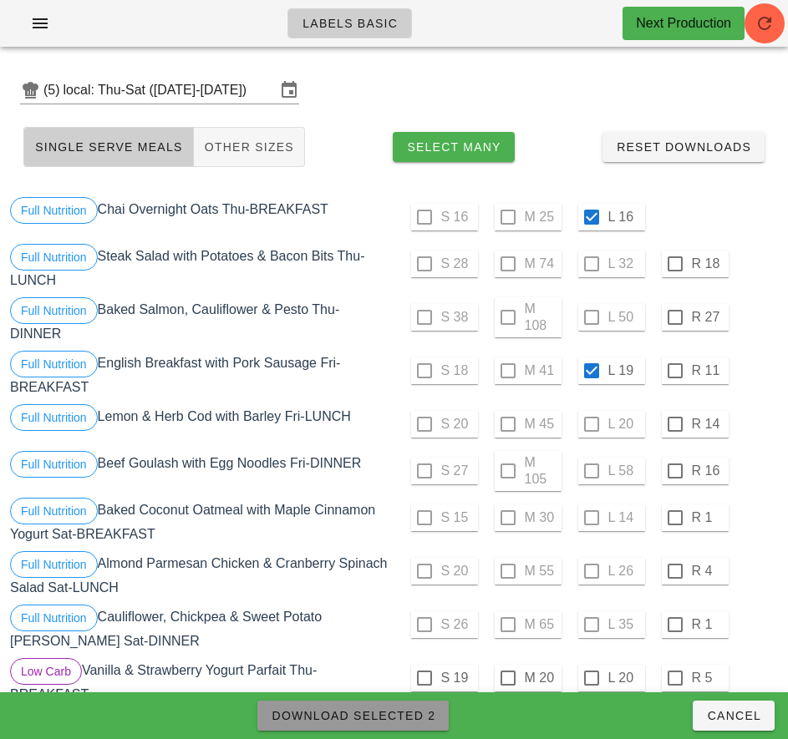
click at [416, 721] on span "Download Selected 2" at bounding box center [353, 715] width 165 height 13
checkbox input "false"
click at [750, 467] on div "S 27 M 105 L 58 R 16" at bounding box center [588, 471] width 381 height 40
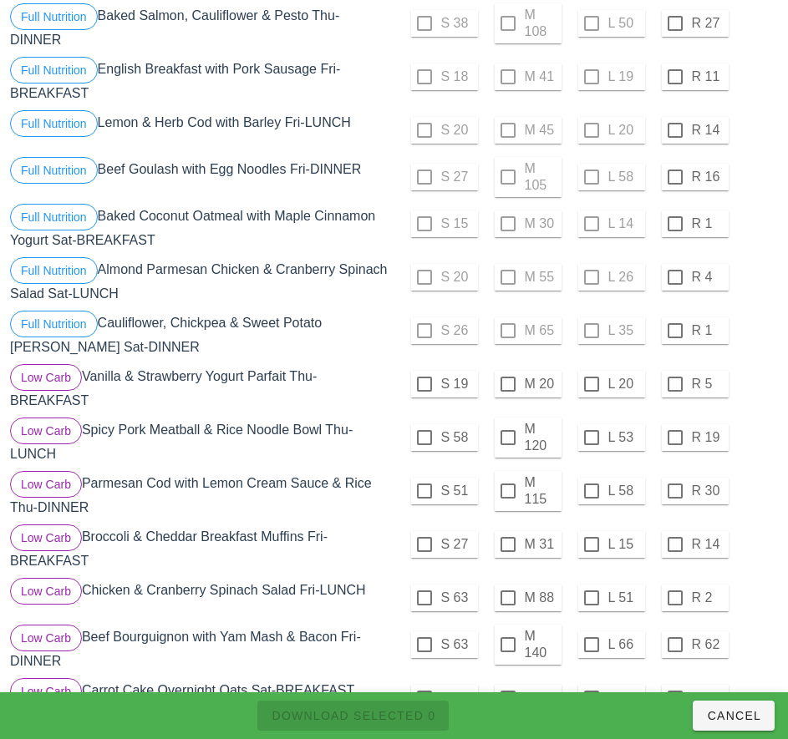
scroll to position [296, 0]
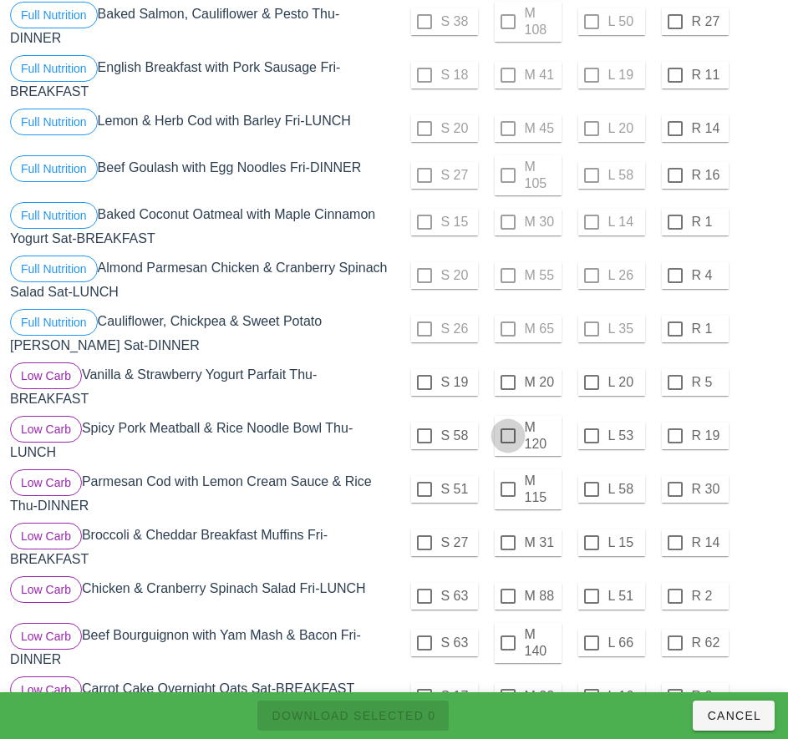
click at [504, 436] on div at bounding box center [508, 436] width 28 height 28
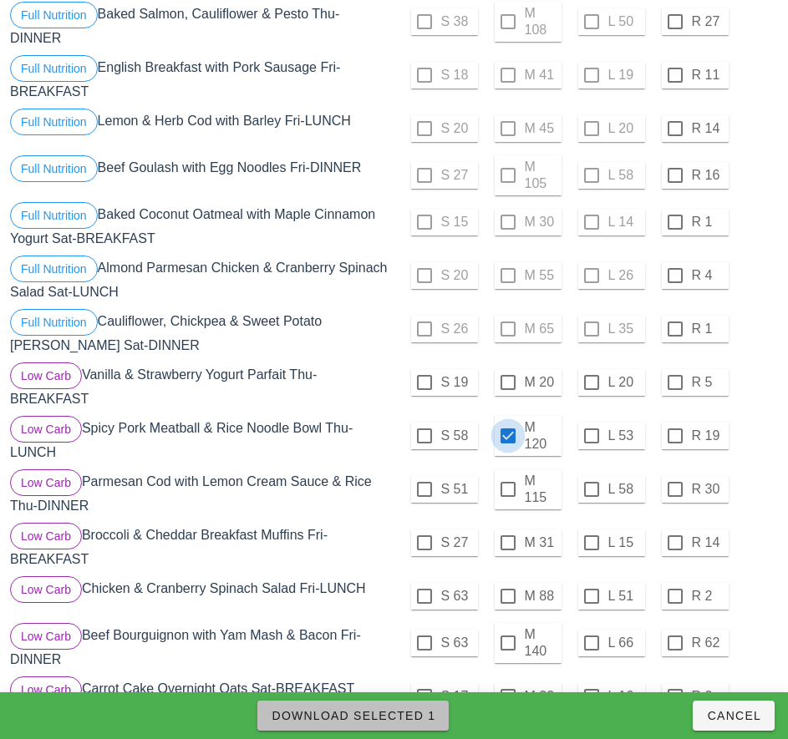
click at [412, 721] on span "Download Selected 1" at bounding box center [353, 715] width 165 height 13
checkbox input "false"
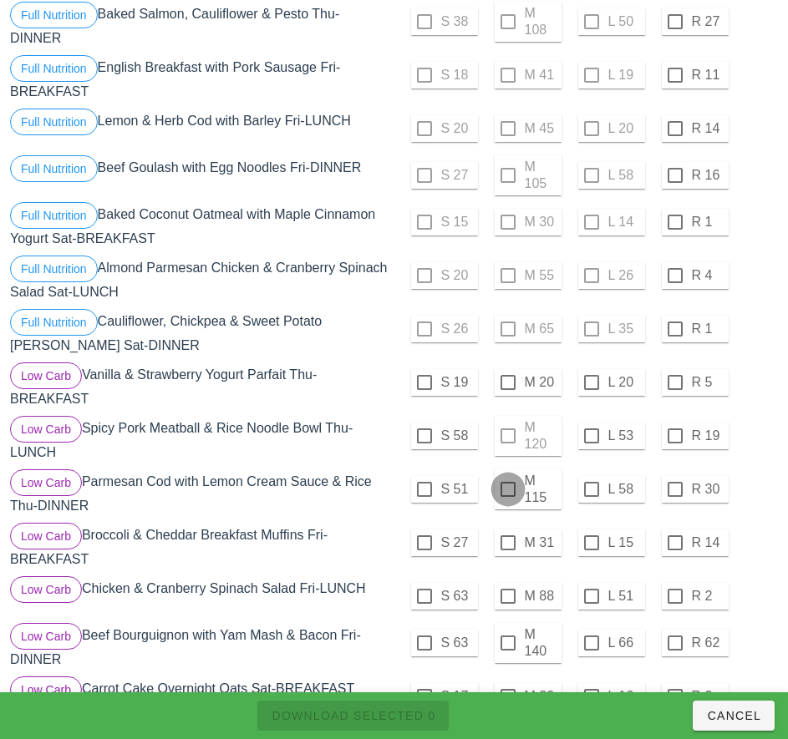
click at [504, 488] on div at bounding box center [508, 489] width 28 height 28
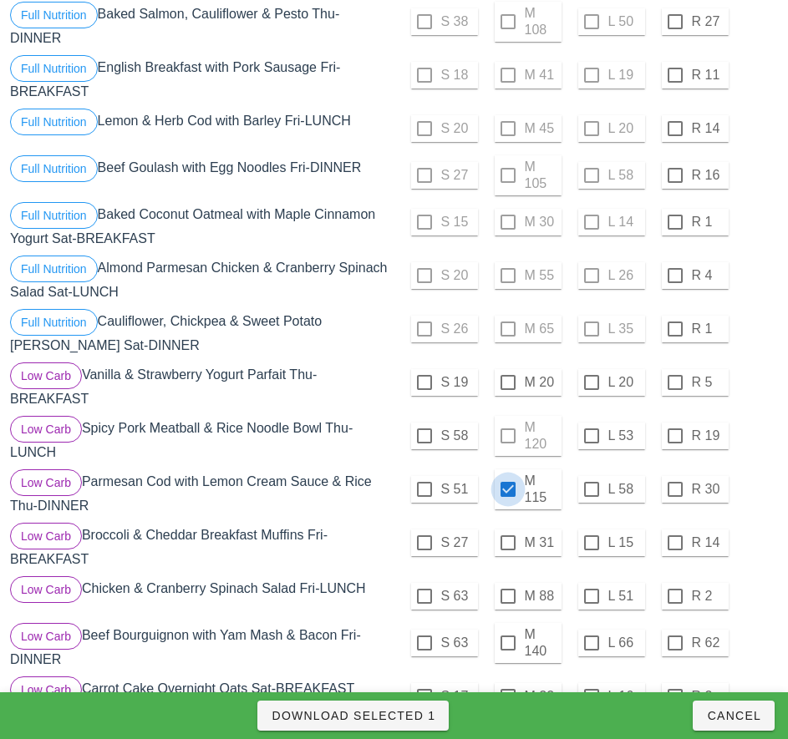
click at [403, 712] on span "Download Selected 1" at bounding box center [353, 715] width 165 height 13
checkbox input "false"
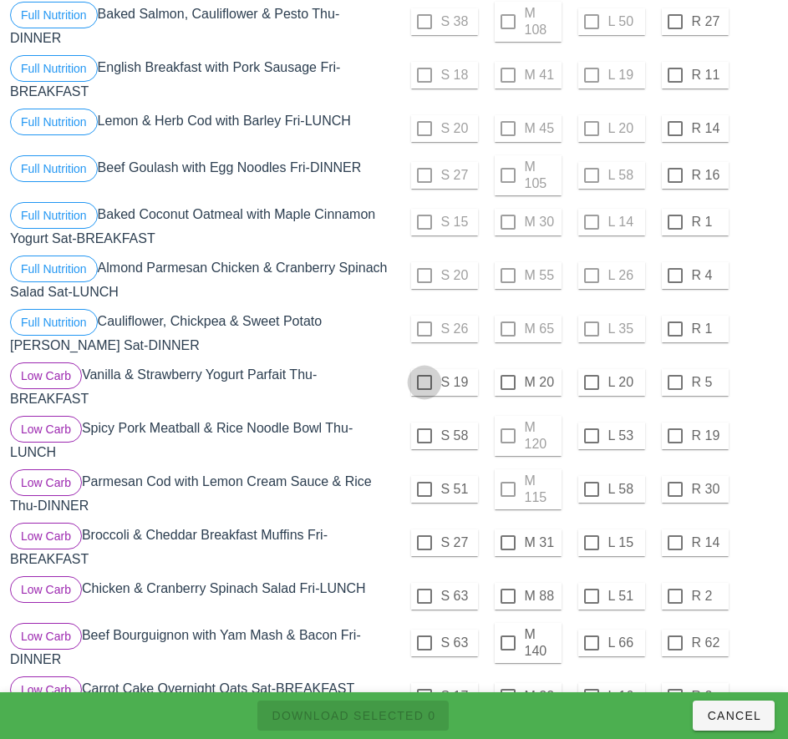
click at [423, 382] on div at bounding box center [424, 382] width 28 height 28
checkbox input "true"
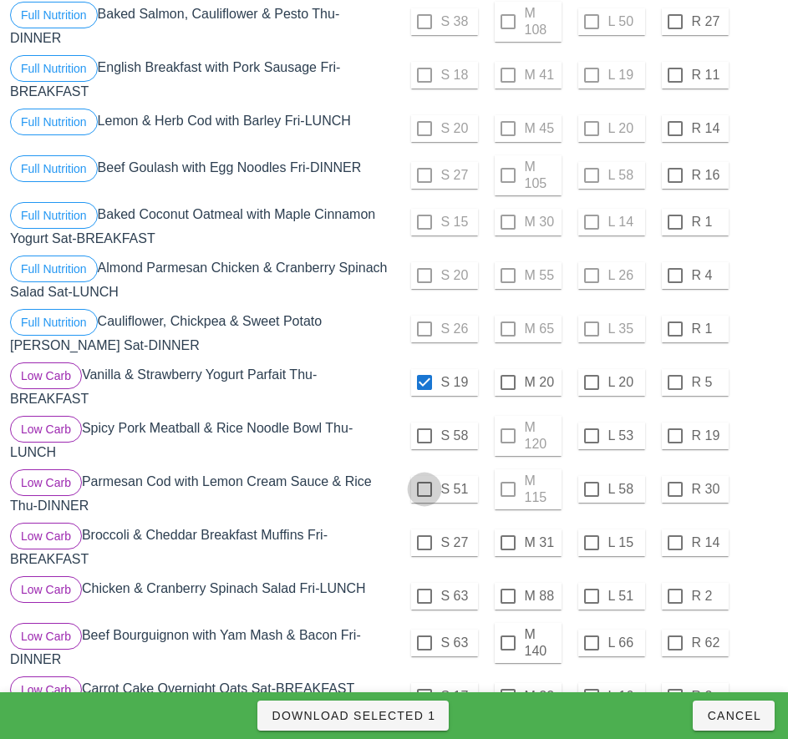
click at [423, 436] on div at bounding box center [424, 436] width 28 height 28
click at [423, 489] on div at bounding box center [424, 489] width 28 height 28
checkbox input "true"
click at [411, 716] on span "Download Selected 3" at bounding box center [353, 715] width 165 height 13
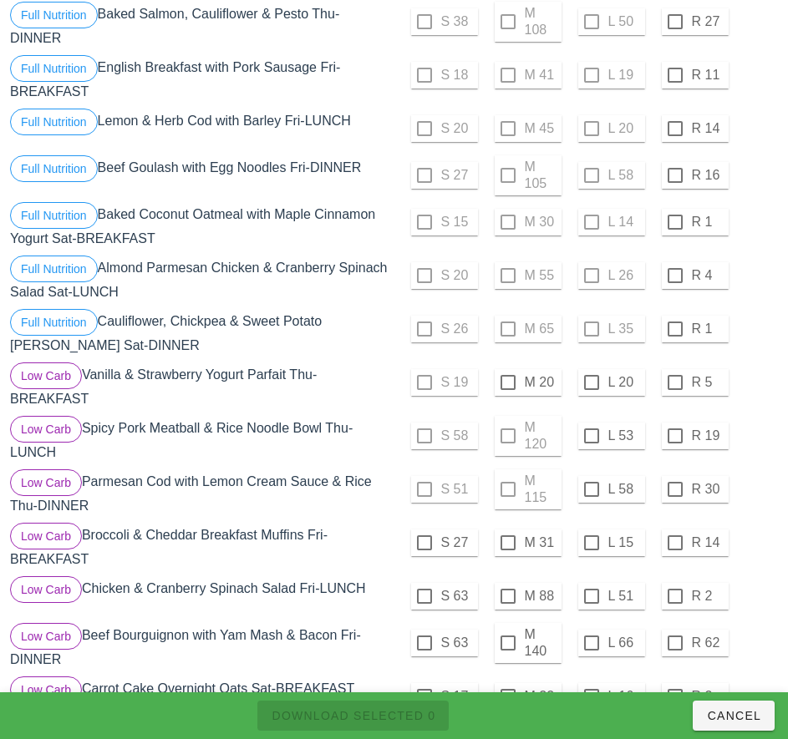
checkbox input "false"
click at [765, 366] on div "S 19 M 20 L 20 R 5" at bounding box center [588, 382] width 381 height 40
click at [507, 381] on div at bounding box center [508, 382] width 28 height 28
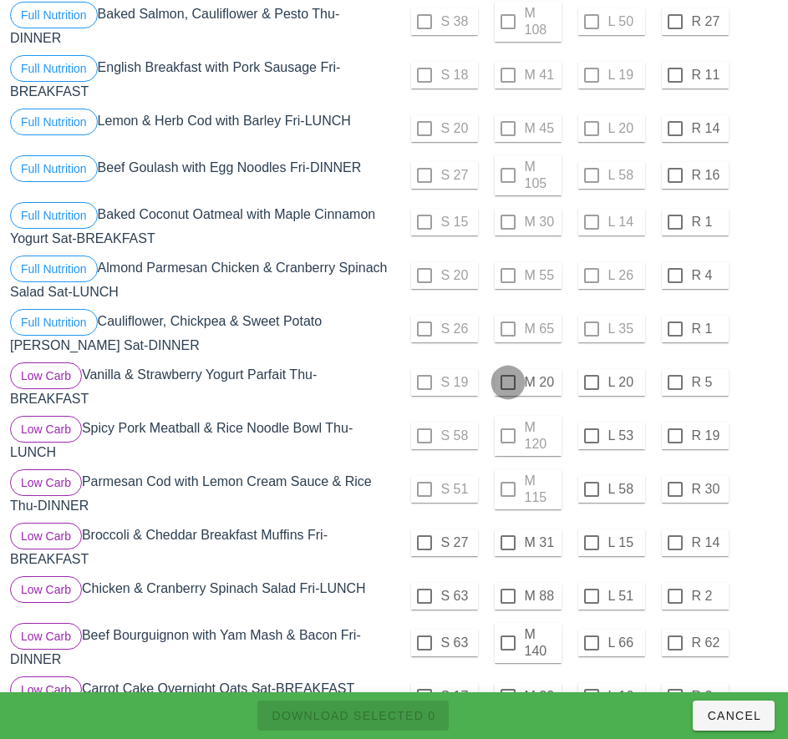
checkbox input "true"
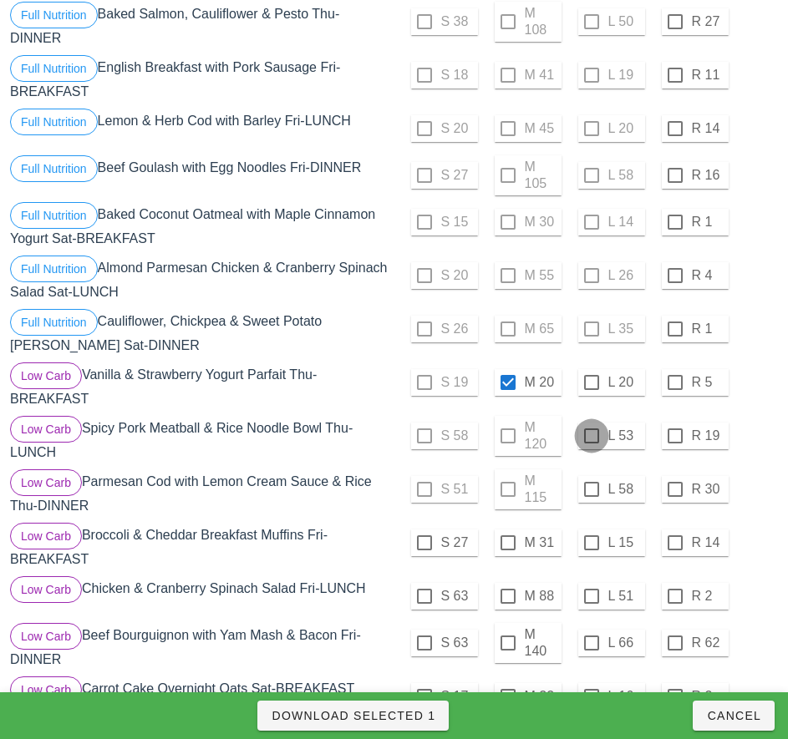
click at [590, 436] on div at bounding box center [591, 436] width 28 height 28
checkbox input "true"
click at [590, 489] on div at bounding box center [591, 489] width 28 height 28
checkbox input "true"
click at [415, 719] on span "Download Selected 3" at bounding box center [353, 715] width 165 height 13
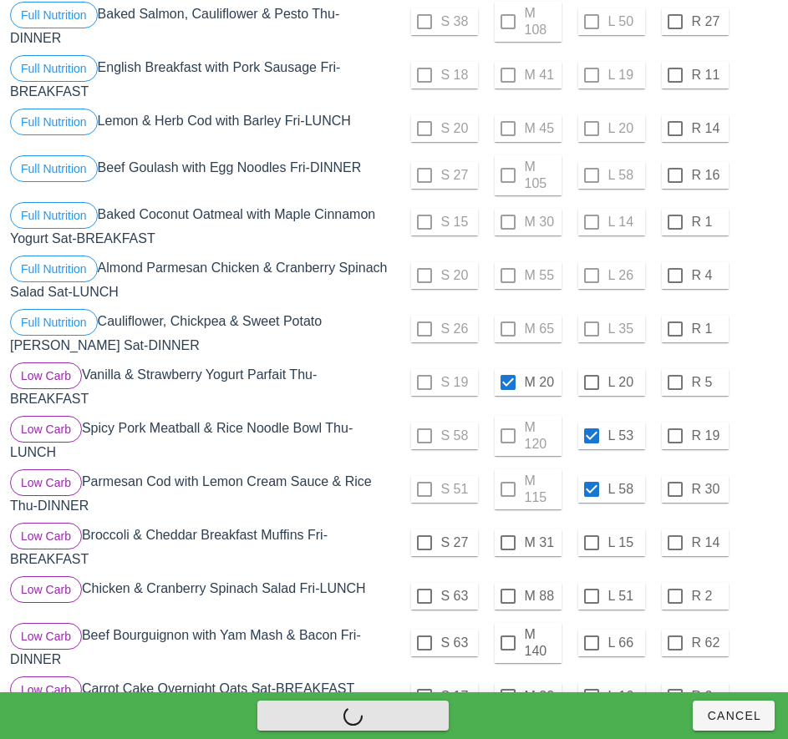
checkbox input "false"
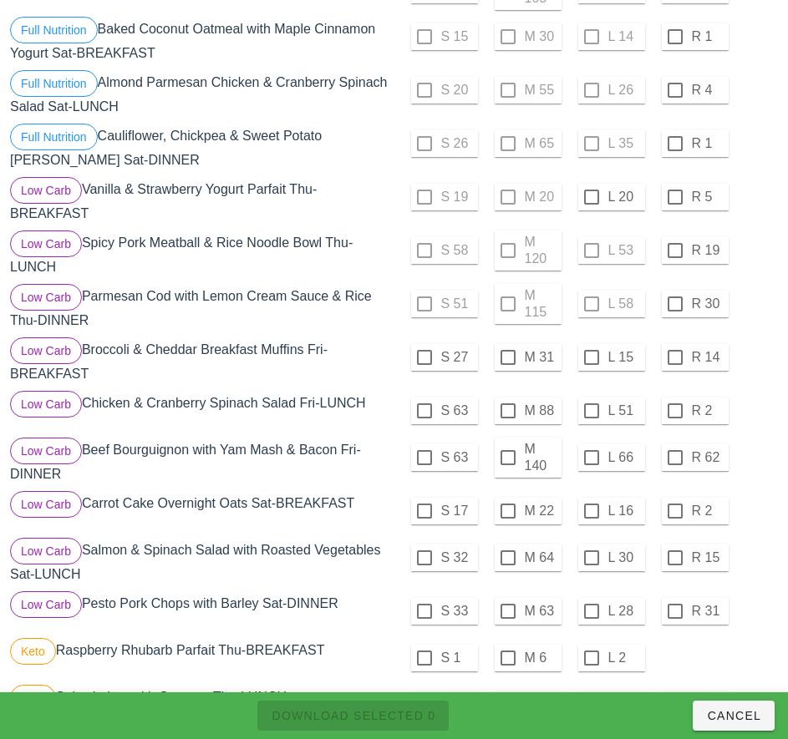
scroll to position [482, 0]
click at [509, 457] on div at bounding box center [508, 457] width 28 height 28
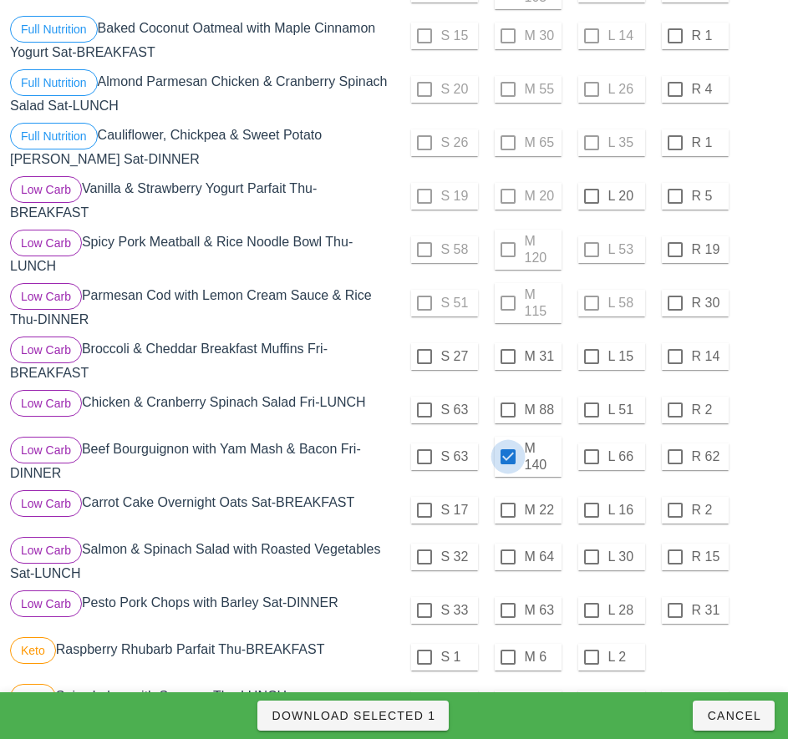
click at [408, 719] on span "Download Selected 1" at bounding box center [353, 715] width 165 height 13
checkbox input "false"
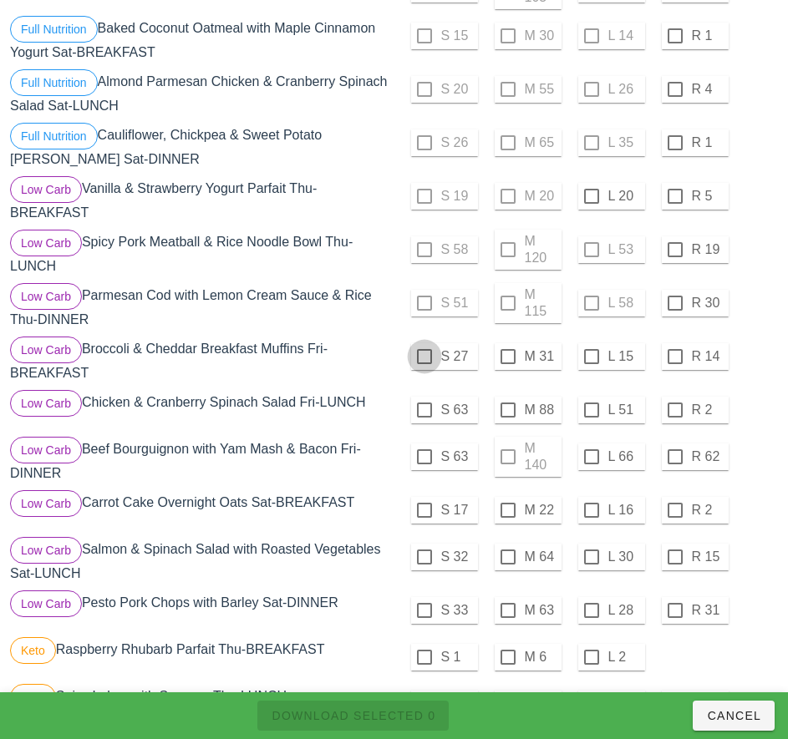
click at [421, 354] on div at bounding box center [424, 356] width 28 height 28
checkbox input "true"
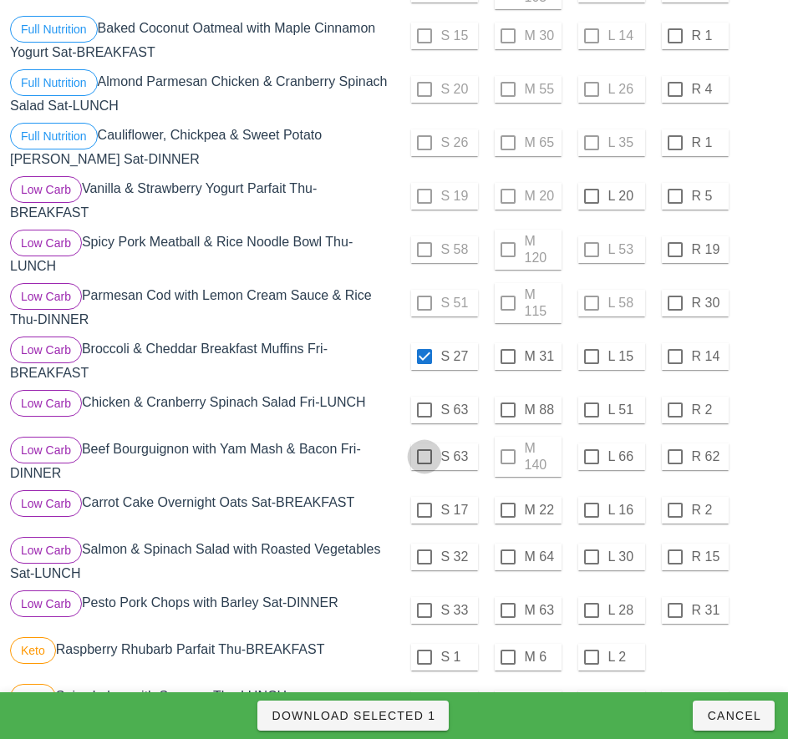
click at [423, 410] on div at bounding box center [424, 410] width 28 height 28
click at [423, 457] on div at bounding box center [424, 457] width 28 height 28
checkbox input "true"
click at [419, 721] on span "Download Selected 3" at bounding box center [353, 715] width 165 height 13
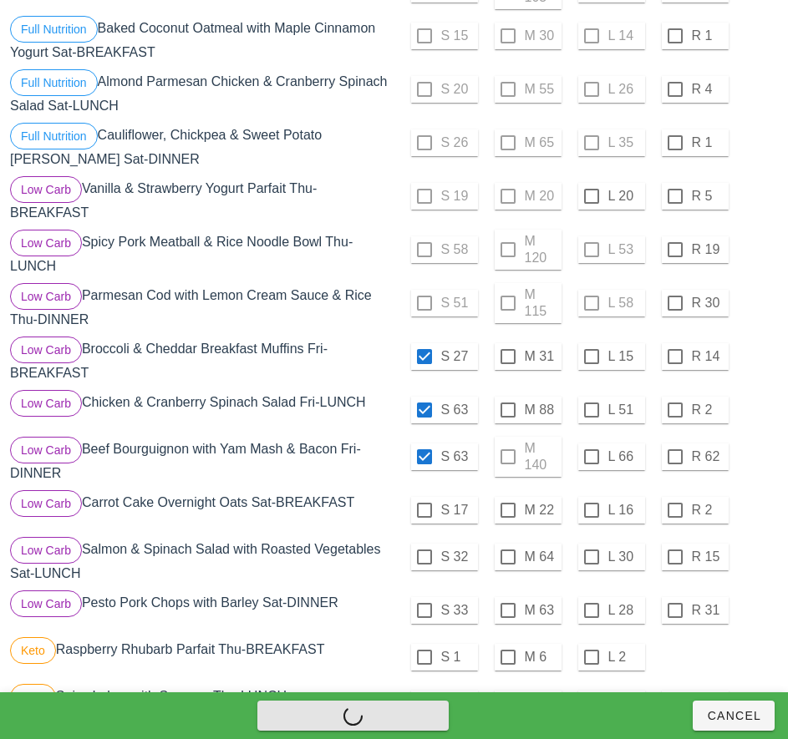
checkbox input "false"
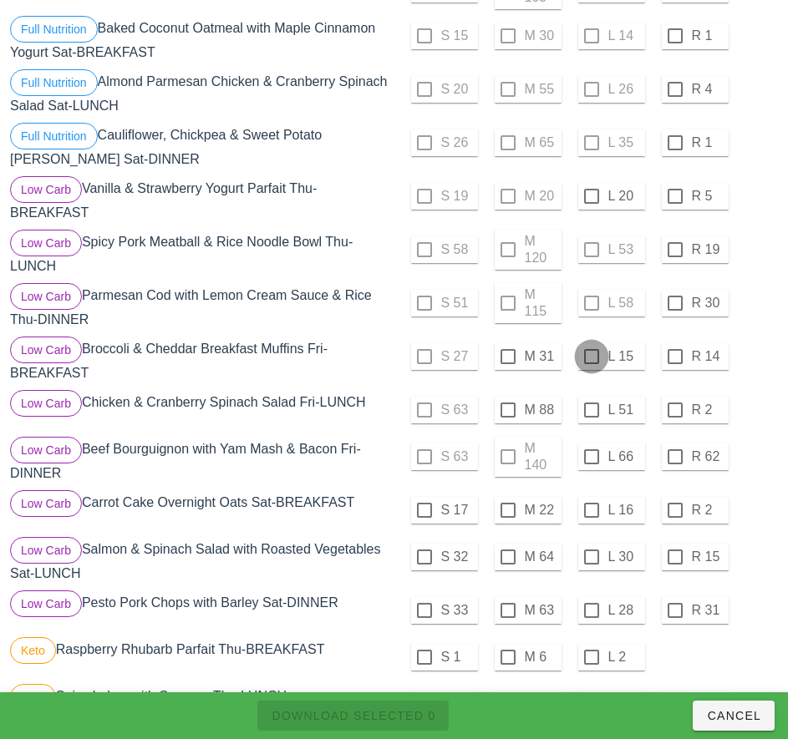
click at [593, 357] on div at bounding box center [591, 356] width 28 height 28
checkbox input "true"
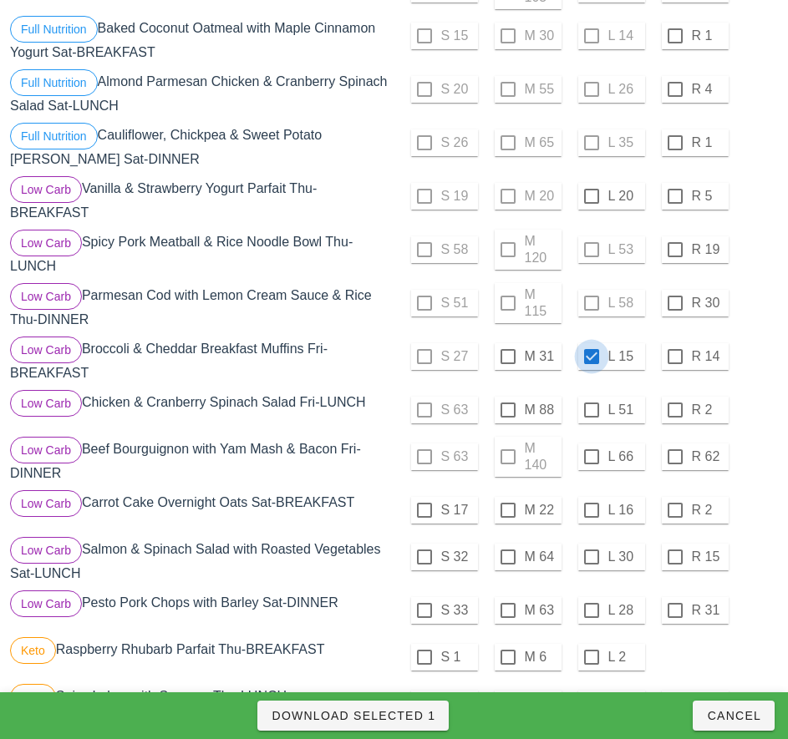
click at [590, 410] on div at bounding box center [591, 410] width 28 height 28
click at [590, 457] on div at bounding box center [591, 457] width 28 height 28
checkbox input "true"
click at [420, 716] on span "Download Selected 3" at bounding box center [353, 715] width 165 height 13
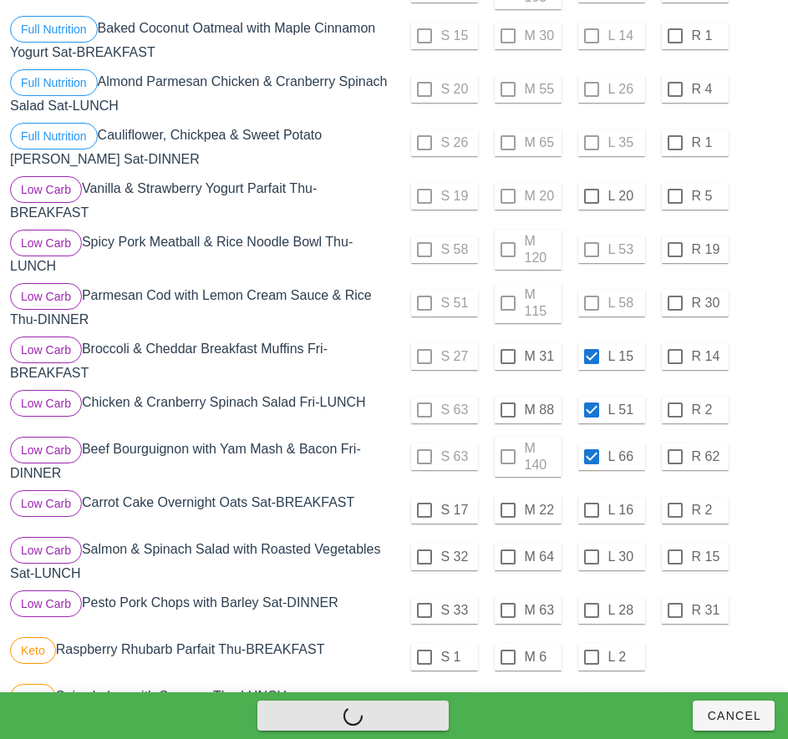
checkbox input "false"
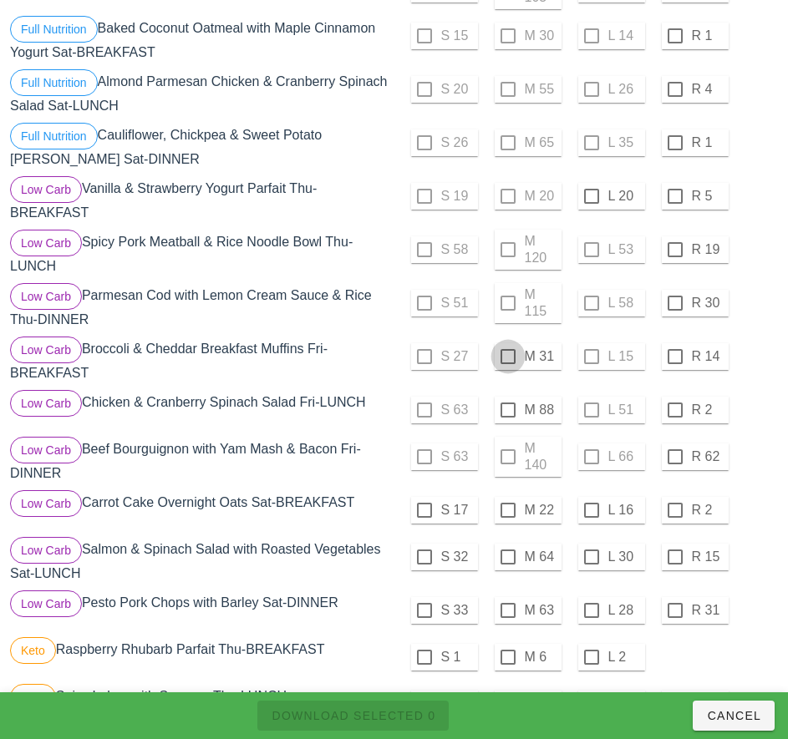
click at [507, 357] on div at bounding box center [508, 356] width 28 height 28
checkbox input "true"
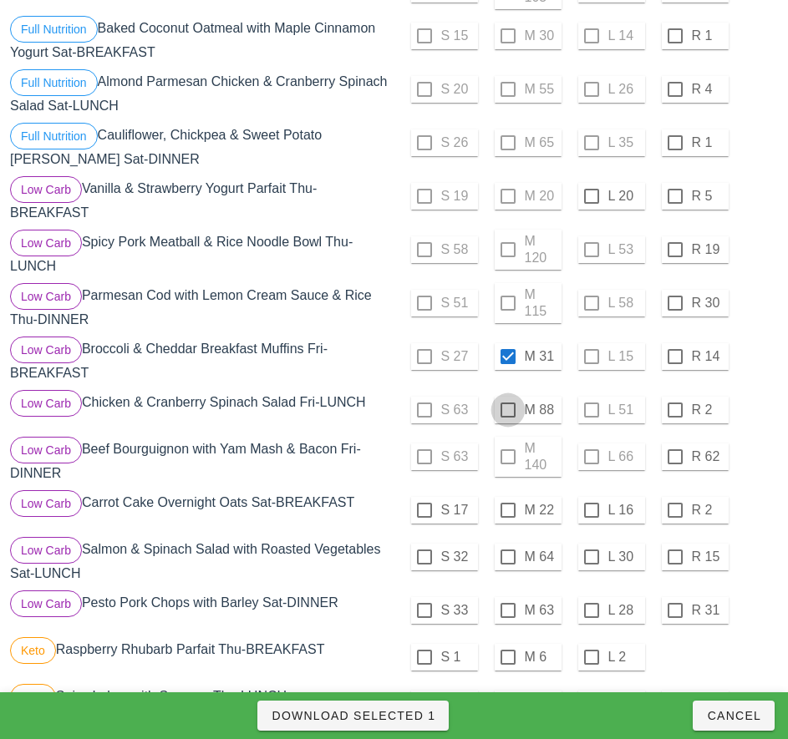
click at [507, 410] on div at bounding box center [508, 410] width 28 height 28
checkbox input "true"
click at [404, 721] on span "Download Selected 2" at bounding box center [353, 715] width 165 height 13
checkbox input "false"
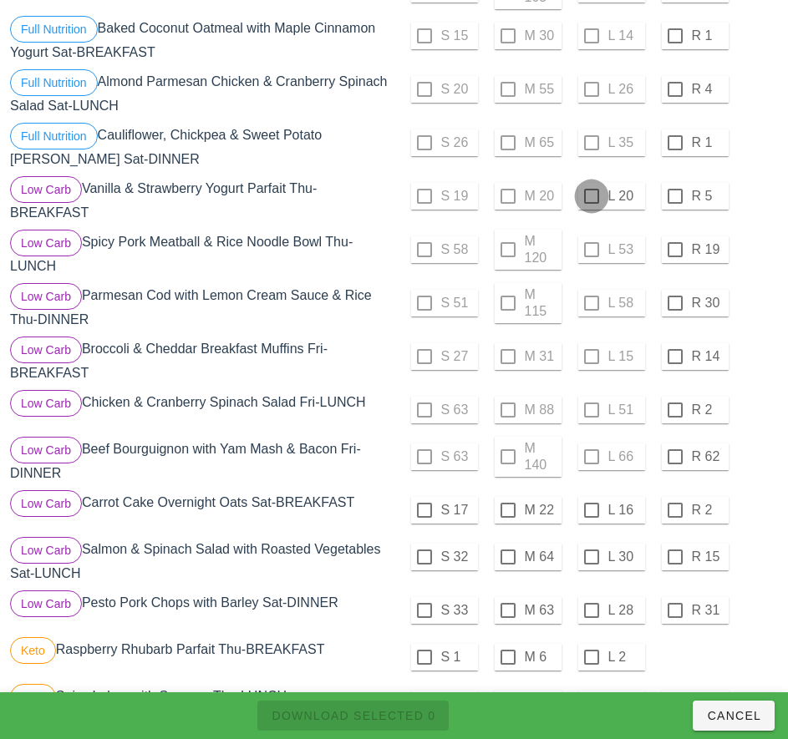
click at [592, 199] on div at bounding box center [591, 196] width 28 height 28
checkbox input "true"
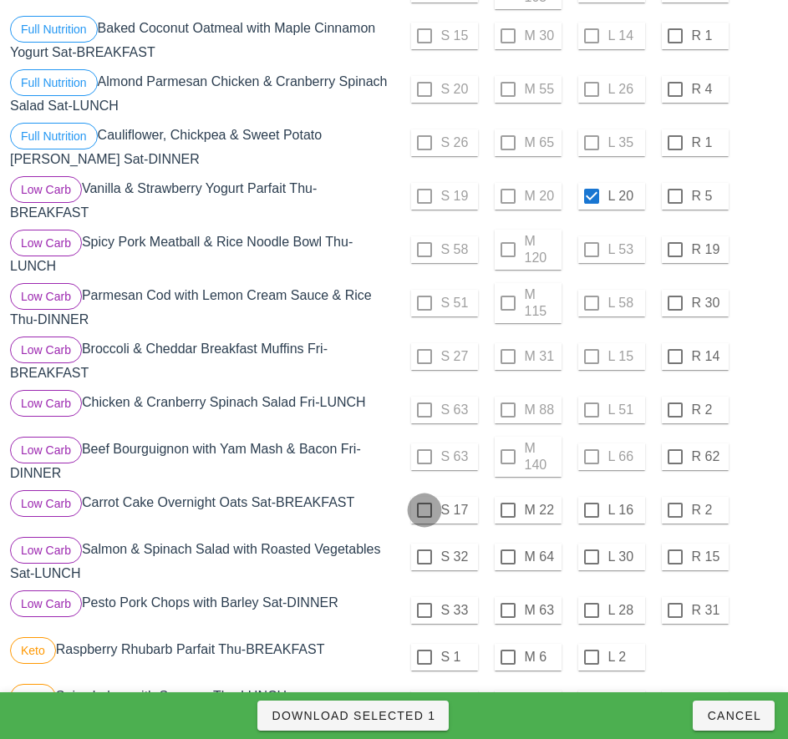
click at [421, 512] on div at bounding box center [424, 510] width 28 height 28
checkbox input "true"
click at [423, 557] on div at bounding box center [424, 557] width 28 height 28
checkbox input "true"
click at [423, 610] on div at bounding box center [424, 610] width 28 height 28
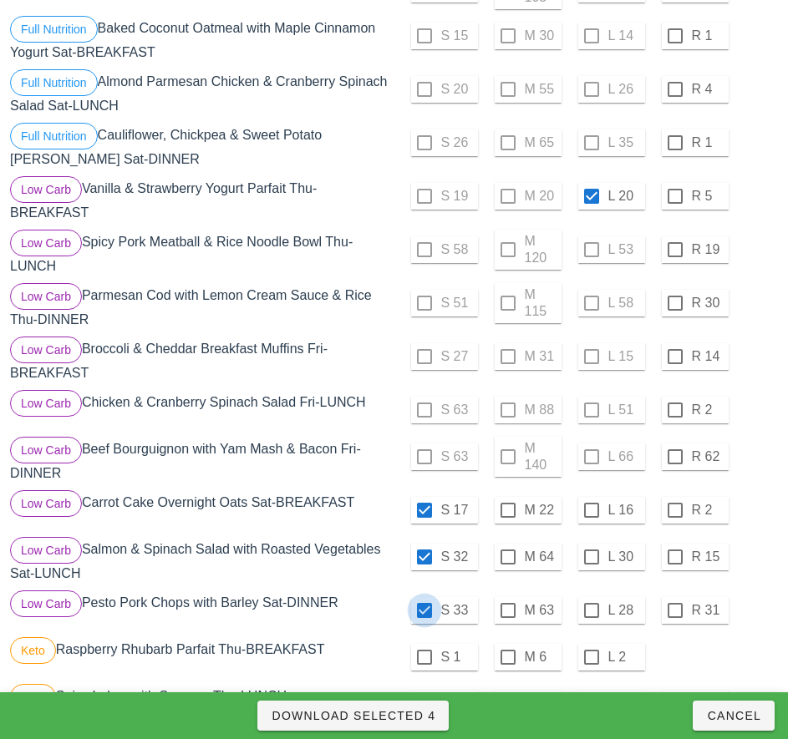
checkbox input "true"
click at [413, 721] on span "Download Selected 4" at bounding box center [353, 715] width 165 height 13
checkbox input "false"
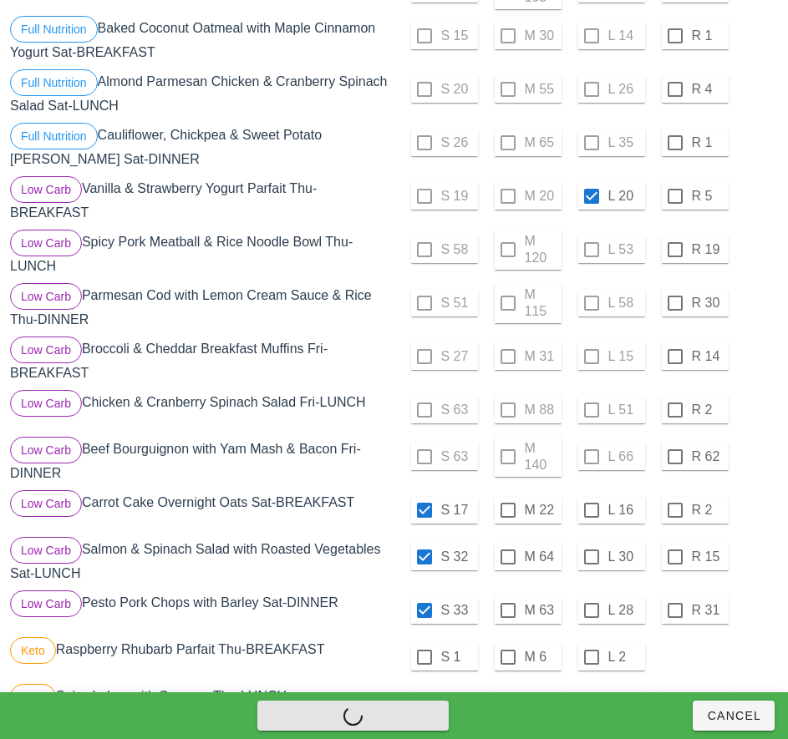
checkbox input "false"
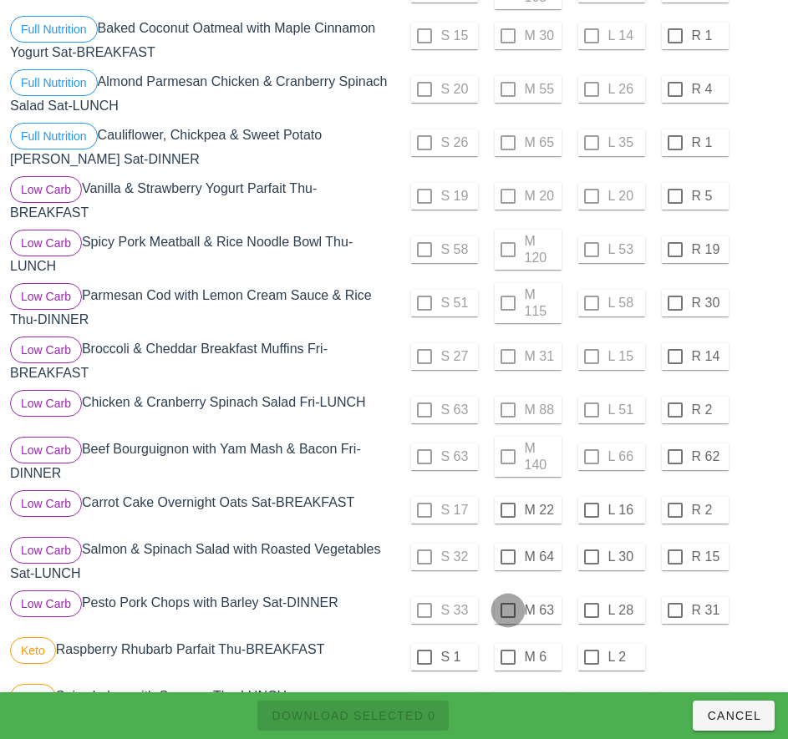
click at [507, 610] on div at bounding box center [508, 610] width 28 height 28
checkbox input "true"
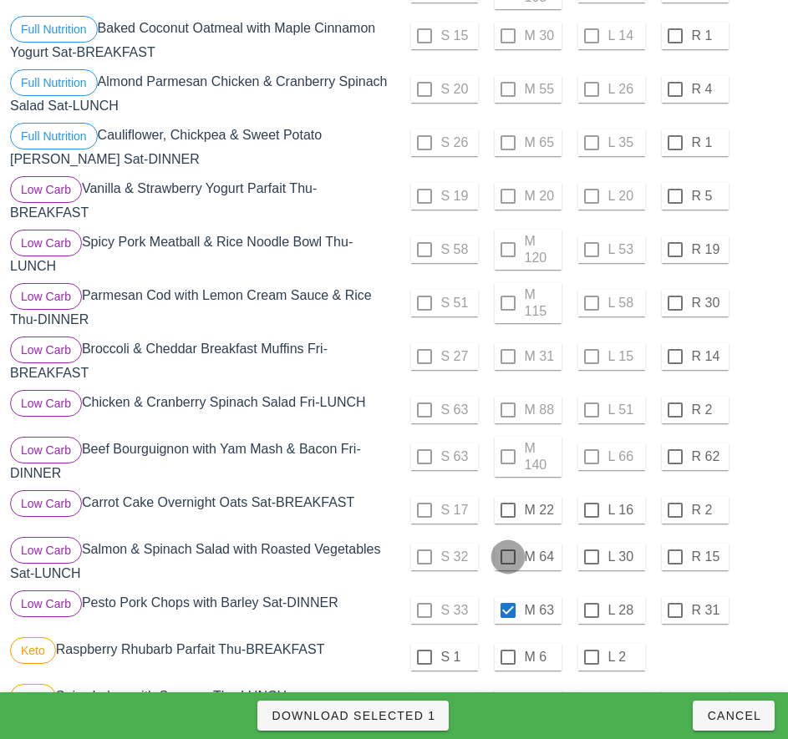
click at [507, 557] on div at bounding box center [508, 557] width 28 height 28
checkbox input "true"
click at [507, 510] on div at bounding box center [508, 510] width 28 height 28
click at [422, 714] on span "Download Selected 3" at bounding box center [353, 715] width 165 height 13
checkbox input "false"
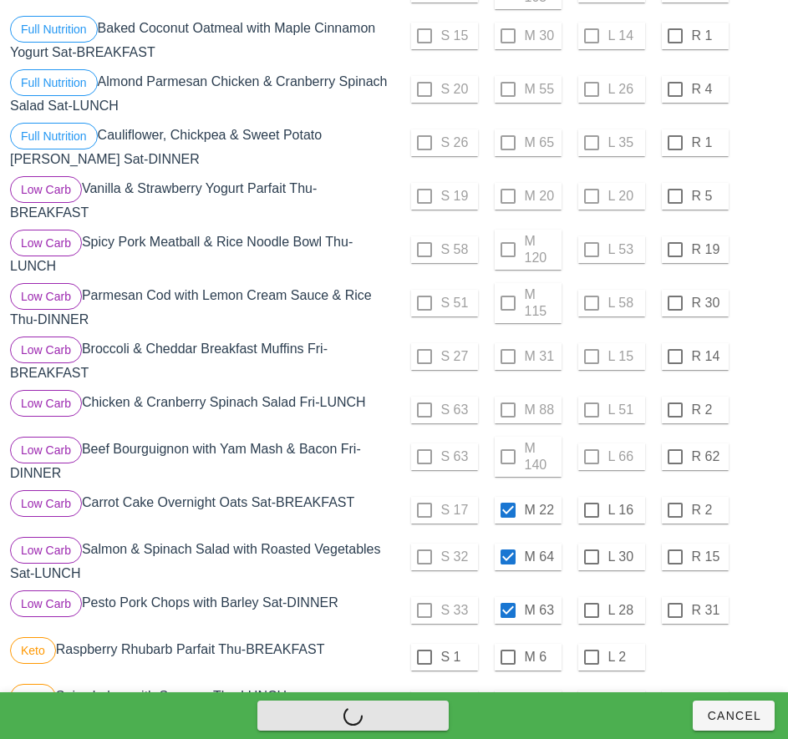
checkbox input "false"
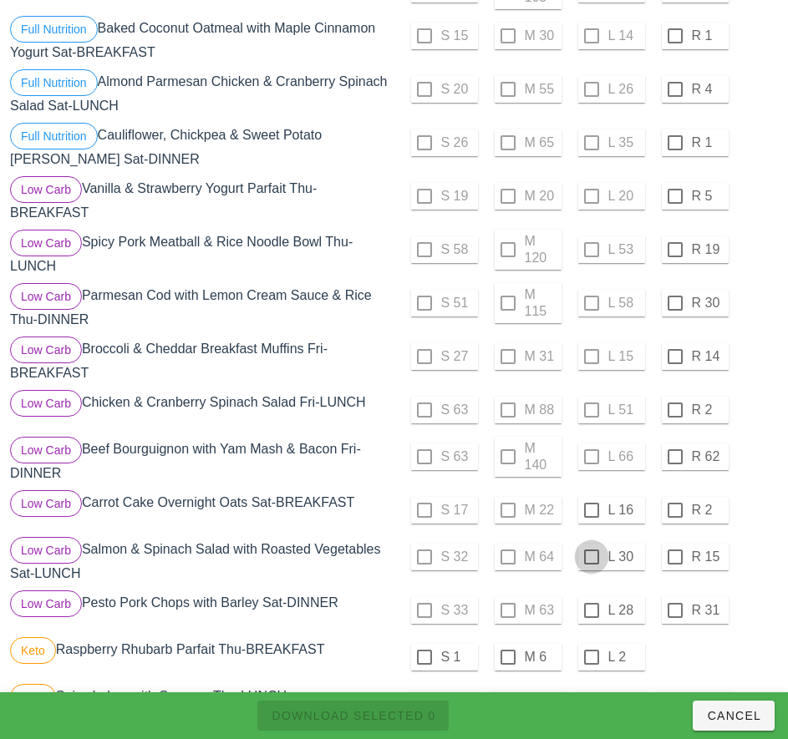
click at [590, 510] on div at bounding box center [591, 510] width 28 height 28
click at [590, 560] on div at bounding box center [591, 557] width 28 height 28
checkbox input "true"
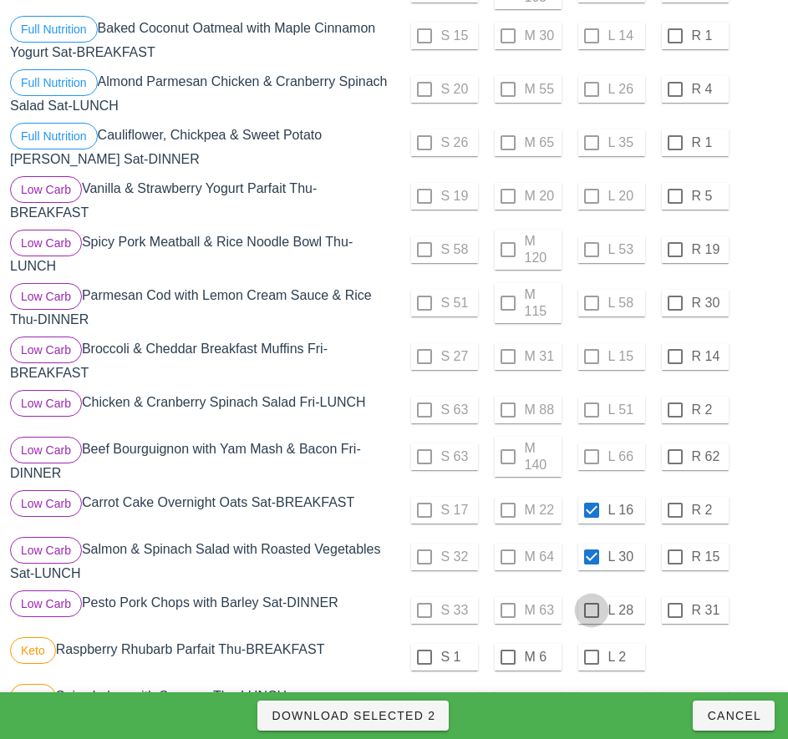
click at [588, 612] on div at bounding box center [591, 610] width 28 height 28
checkbox input "true"
click at [413, 718] on span "Download Selected 3" at bounding box center [353, 715] width 165 height 13
checkbox input "false"
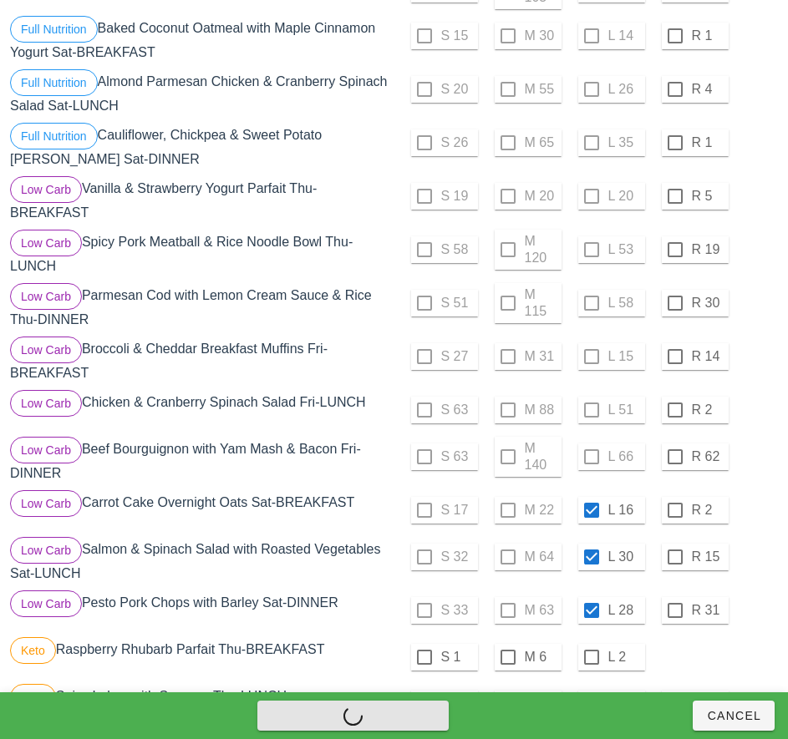
checkbox input "false"
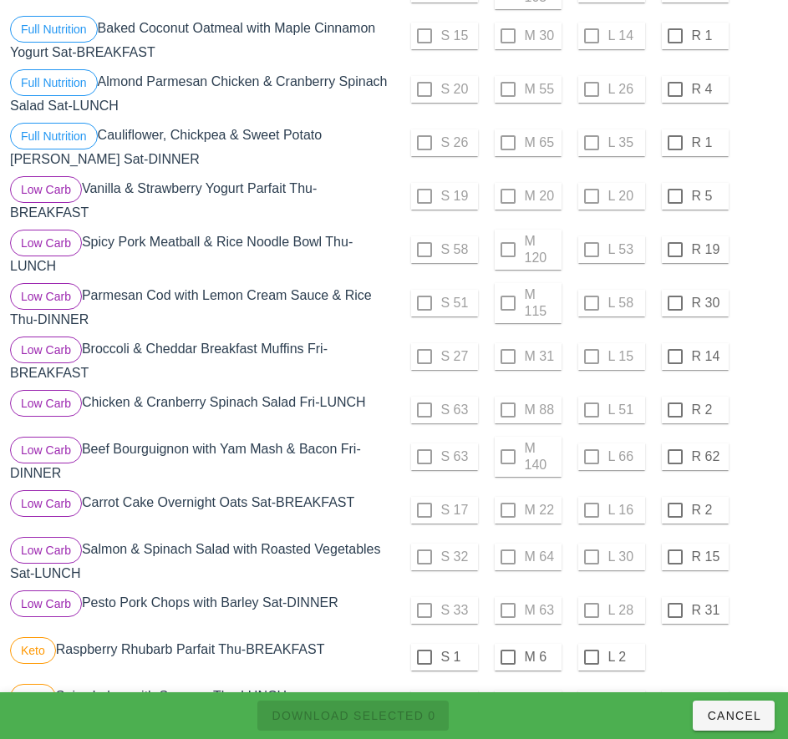
click at [756, 509] on div "S 17 M 22 L 16 R 2" at bounding box center [588, 510] width 381 height 40
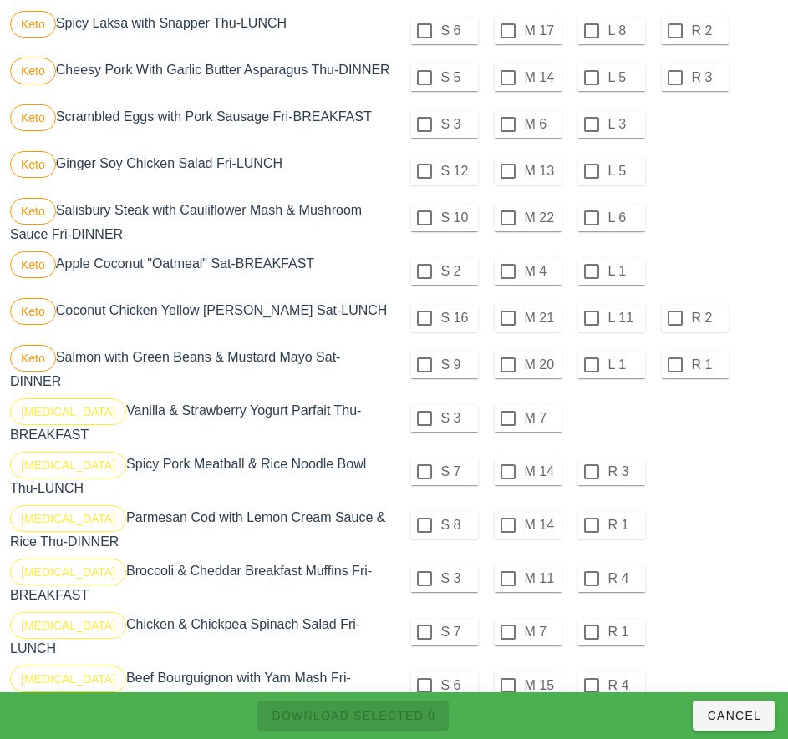
scroll to position [1156, 0]
click at [423, 424] on div at bounding box center [424, 417] width 28 height 28
click at [422, 480] on div at bounding box center [424, 471] width 28 height 28
checkbox input "true"
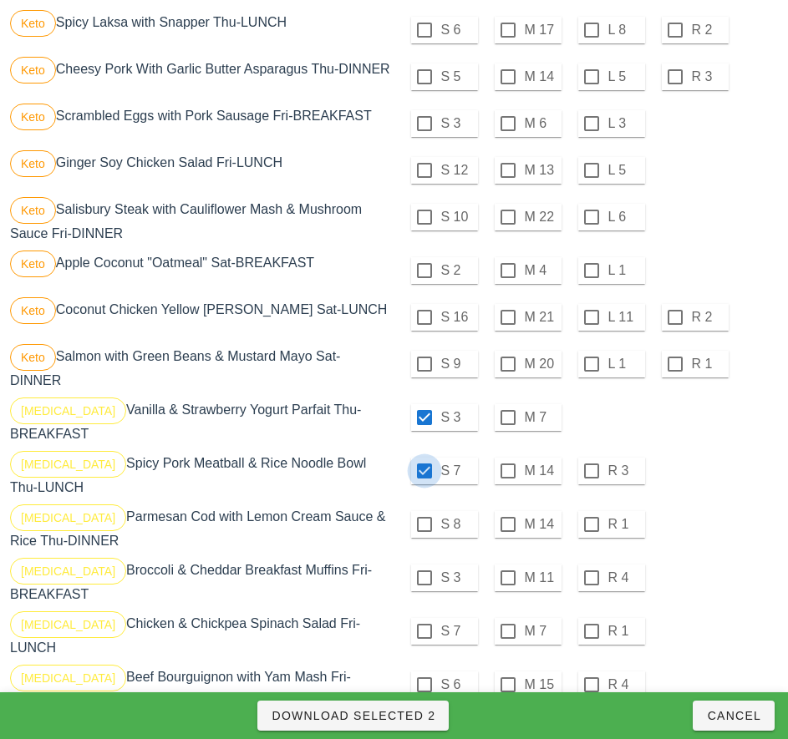
click at [425, 534] on div at bounding box center [424, 524] width 28 height 28
click at [423, 585] on div at bounding box center [424, 578] width 28 height 28
checkbox input "true"
click at [423, 638] on div at bounding box center [424, 631] width 28 height 28
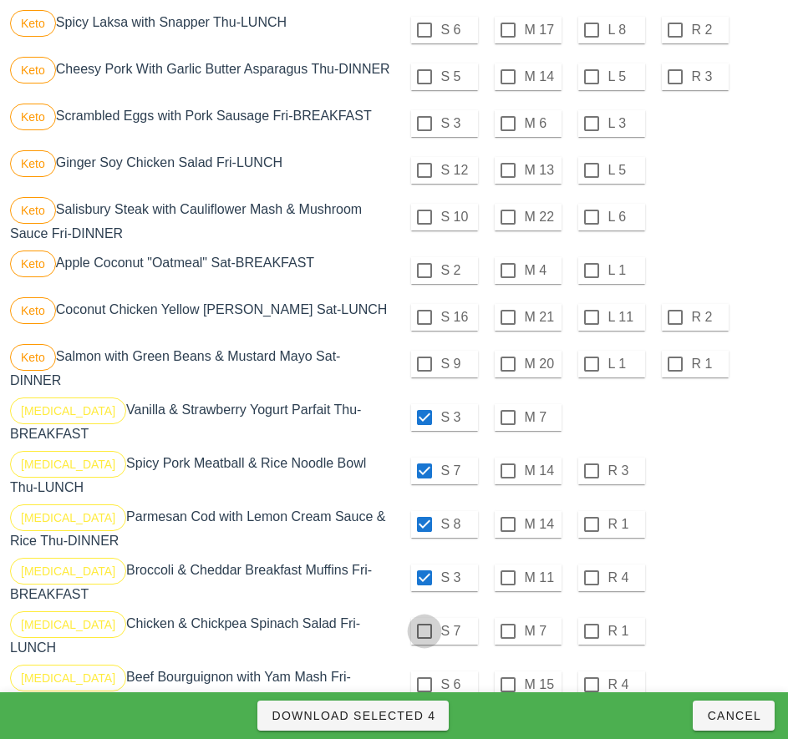
checkbox input "true"
click at [422, 686] on div at bounding box center [424, 685] width 28 height 28
checkbox input "true"
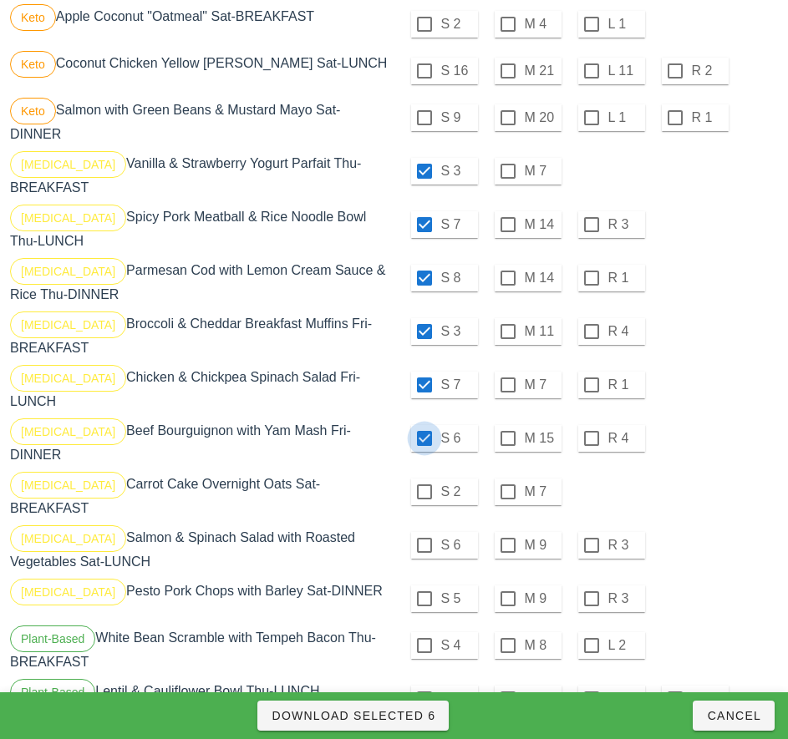
scroll to position [1405, 0]
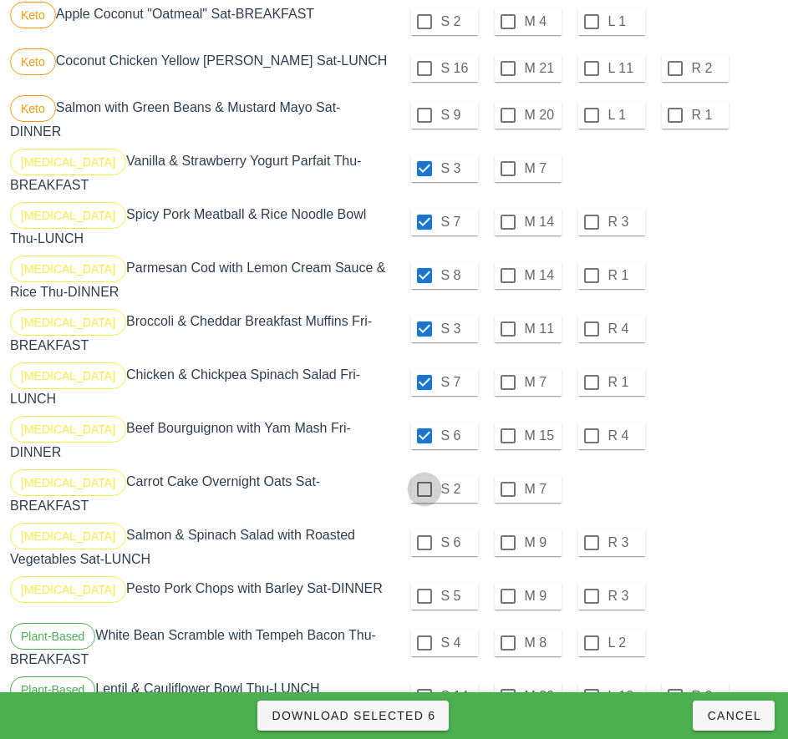
click at [423, 483] on div at bounding box center [424, 489] width 28 height 28
checkbox input "true"
click at [423, 529] on div at bounding box center [424, 543] width 28 height 28
checkbox input "true"
click at [423, 583] on div at bounding box center [424, 596] width 28 height 28
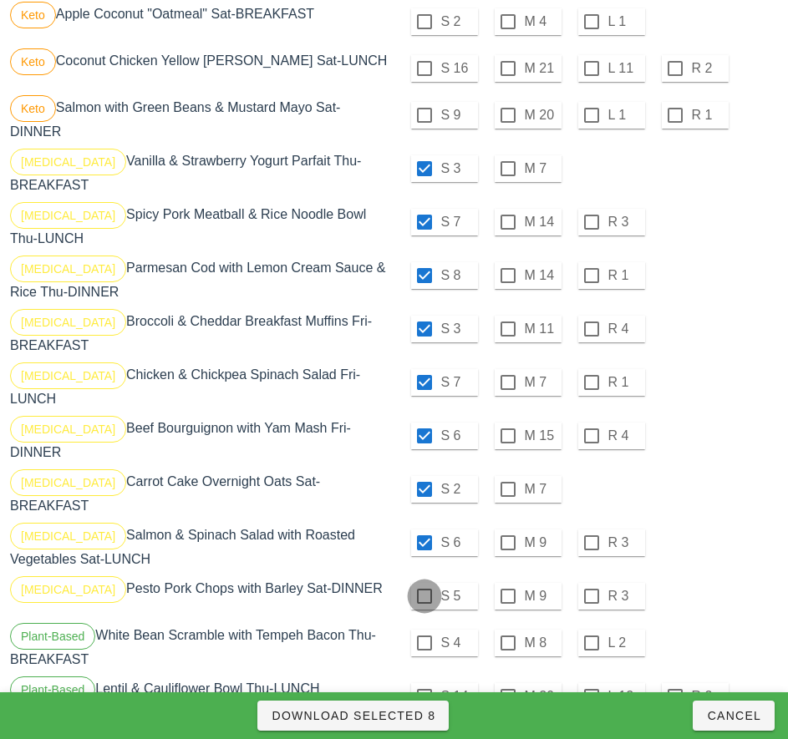
checkbox input "true"
click at [423, 712] on span "Download Selected 9" at bounding box center [353, 715] width 165 height 13
checkbox input "false"
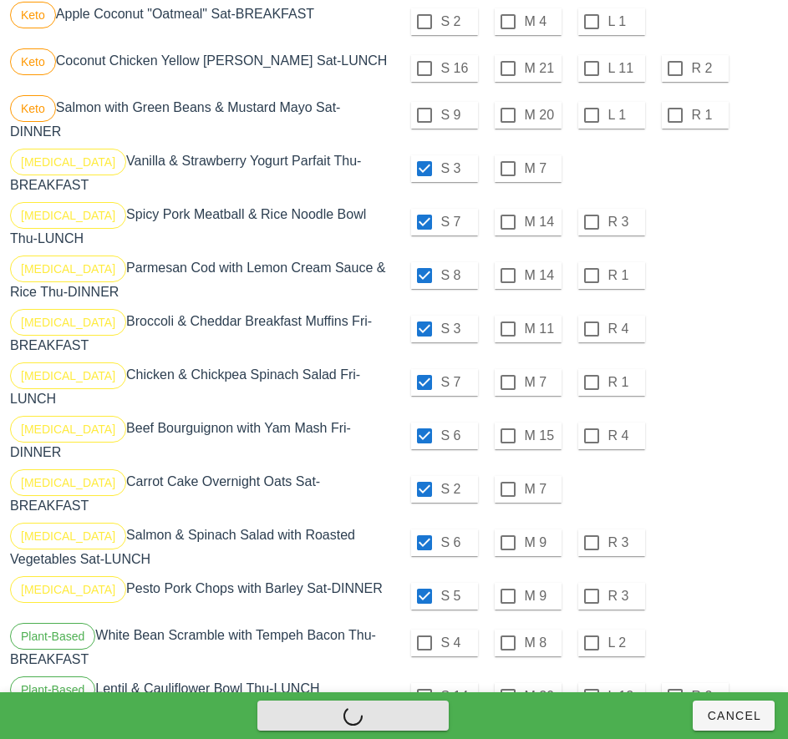
checkbox input "false"
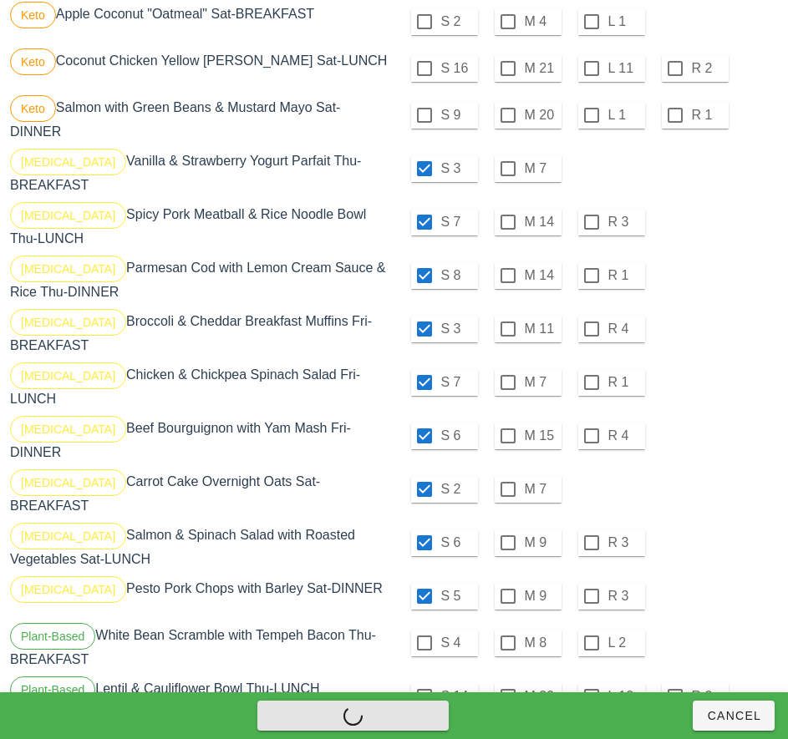
checkbox input "false"
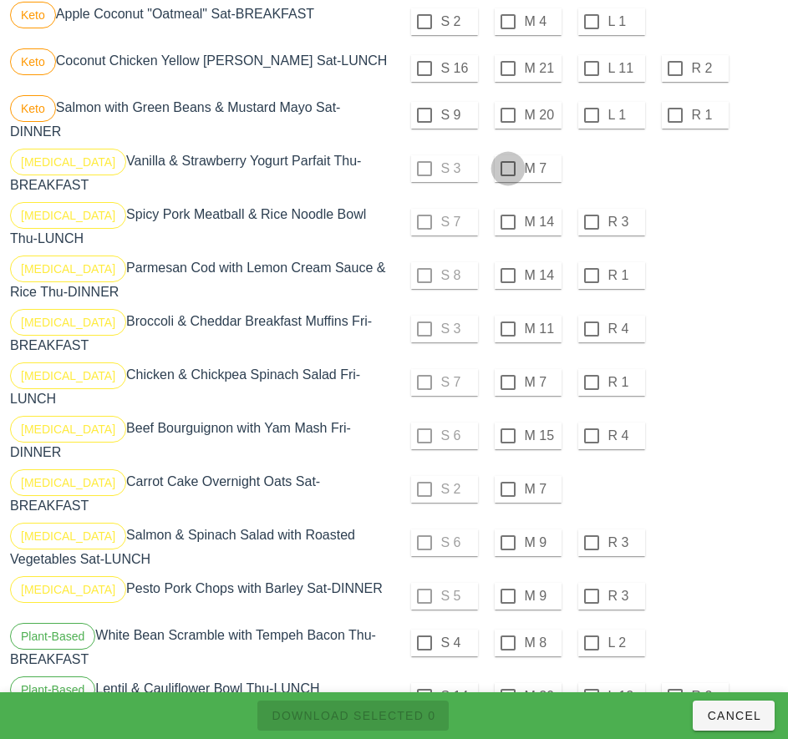
click at [507, 175] on div at bounding box center [508, 169] width 28 height 28
checkbox input "true"
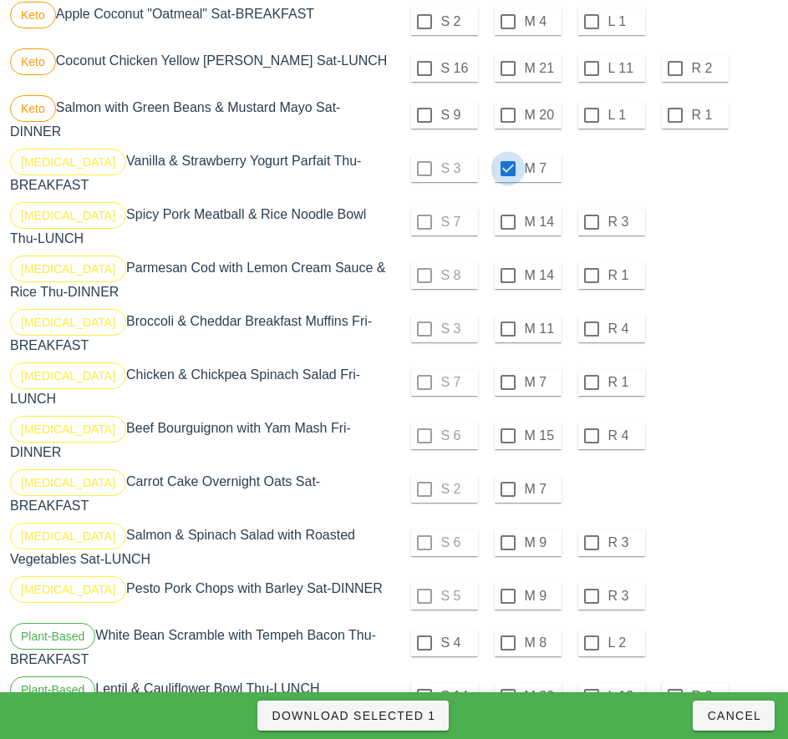
click at [507, 229] on div at bounding box center [508, 222] width 28 height 28
checkbox input "true"
click at [509, 285] on div at bounding box center [508, 275] width 28 height 28
checkbox input "true"
click at [507, 336] on div at bounding box center [508, 329] width 28 height 28
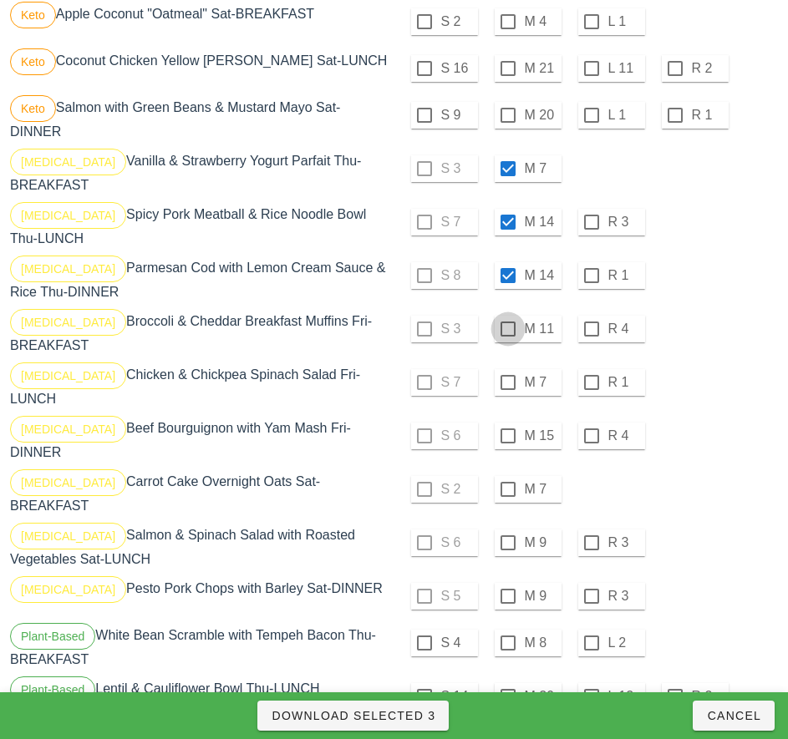
checkbox input "true"
click at [505, 392] on div at bounding box center [508, 382] width 28 height 28
checkbox input "true"
click at [507, 436] on div at bounding box center [508, 436] width 28 height 28
checkbox input "true"
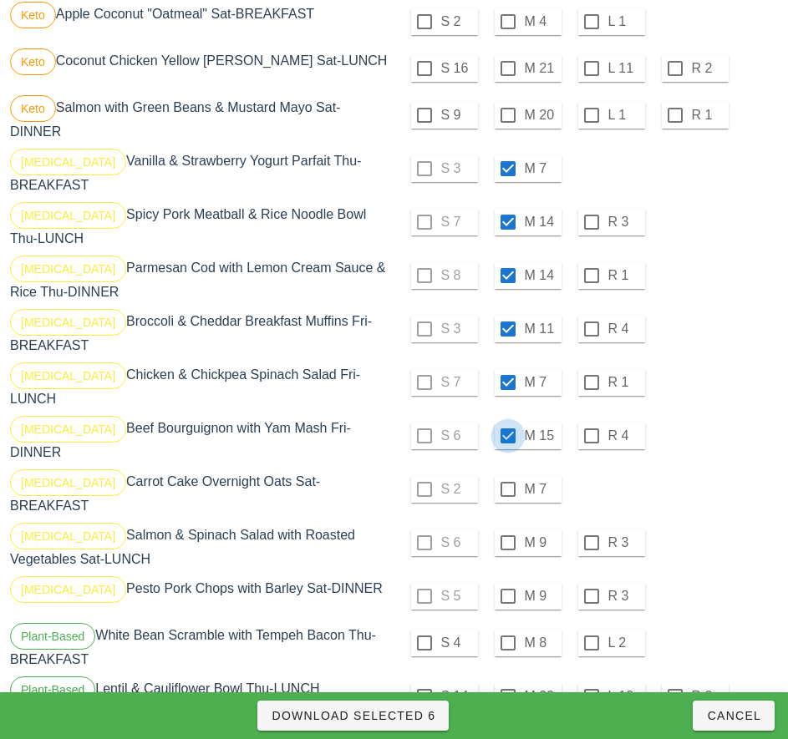
click at [504, 480] on div at bounding box center [508, 489] width 28 height 28
checkbox input "true"
click at [507, 529] on div at bounding box center [508, 543] width 28 height 28
checkbox input "true"
click at [507, 583] on div at bounding box center [508, 596] width 28 height 28
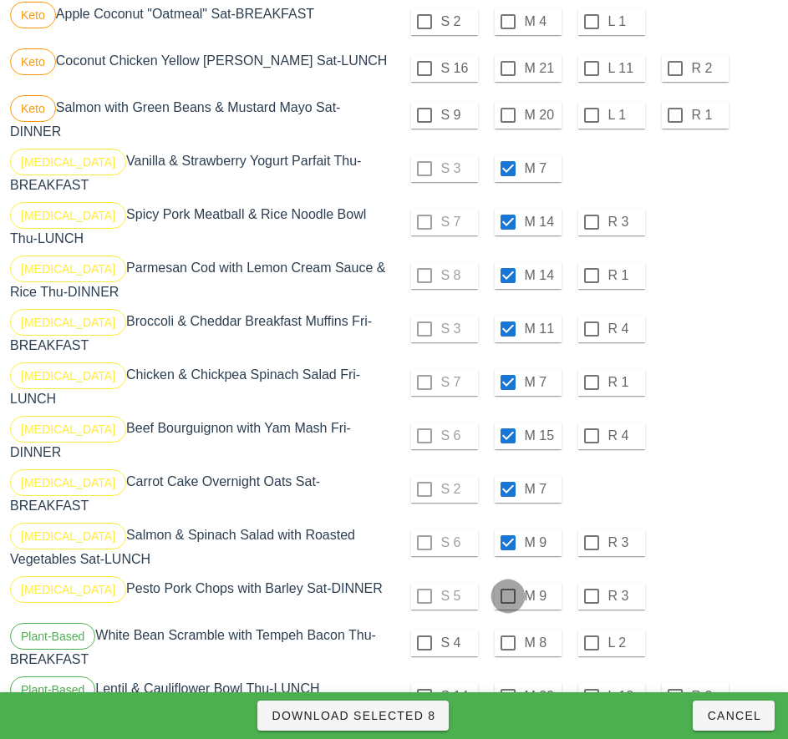
checkbox input "true"
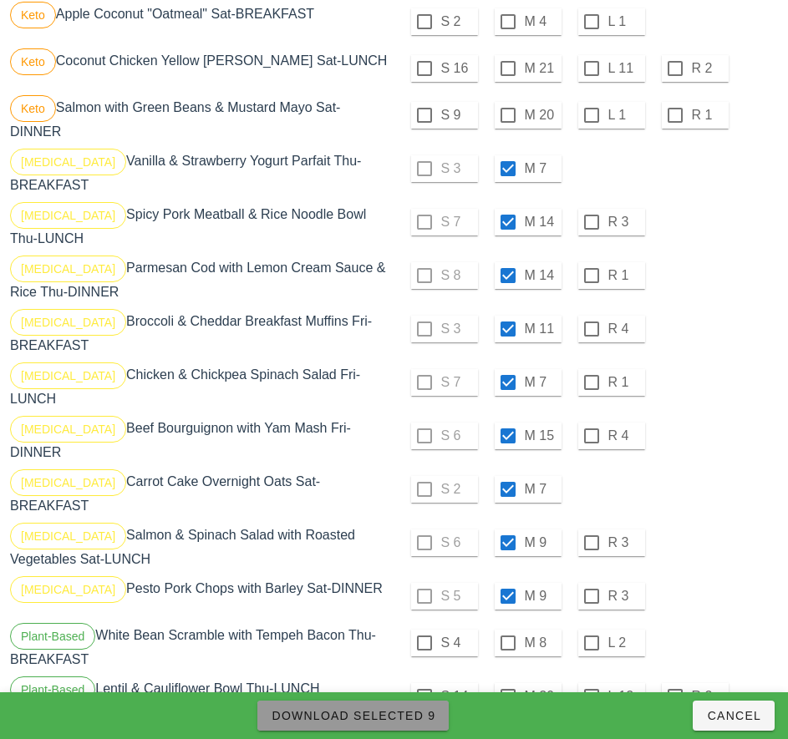
click at [417, 716] on span "Download Selected 9" at bounding box center [353, 715] width 165 height 13
checkbox input "false"
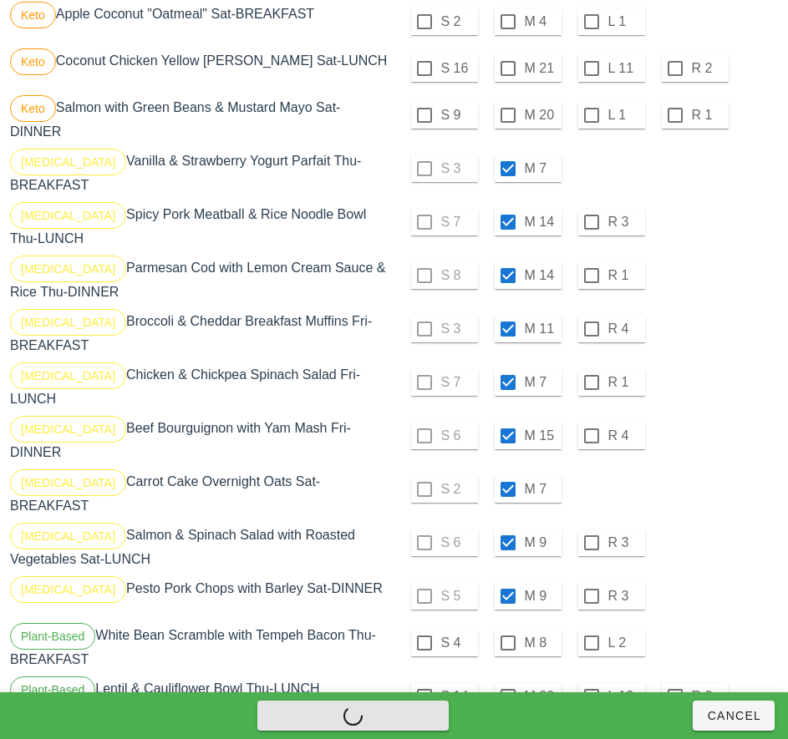
checkbox input "false"
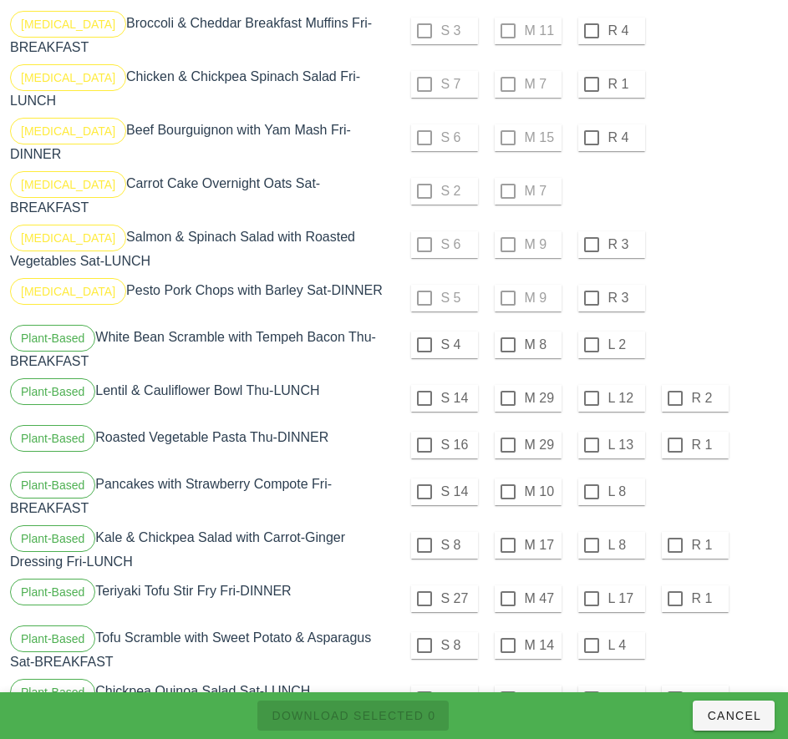
scroll to position [1710, 0]
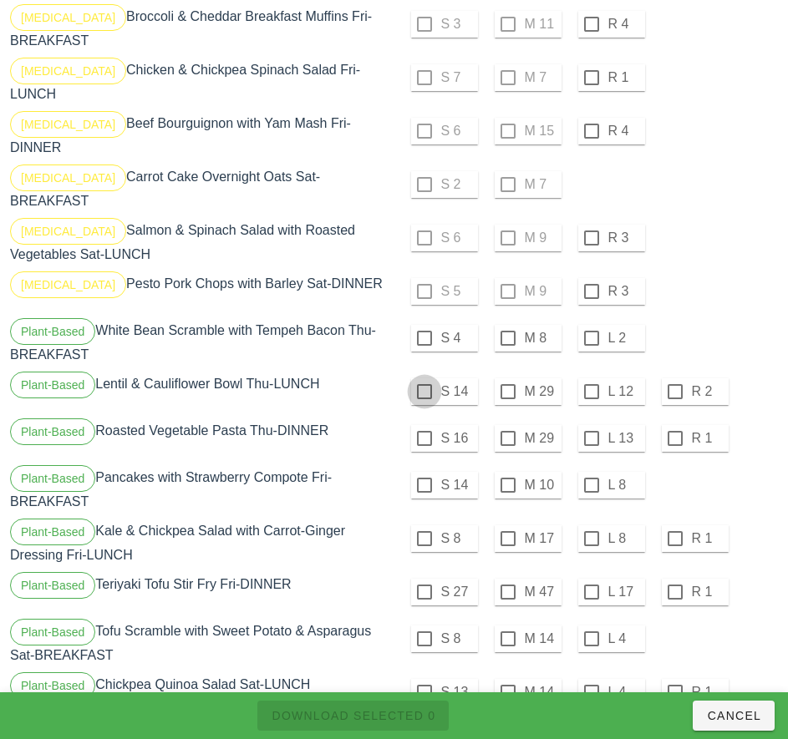
click at [423, 325] on div at bounding box center [424, 338] width 28 height 28
click at [423, 378] on div at bounding box center [424, 391] width 28 height 28
checkbox input "true"
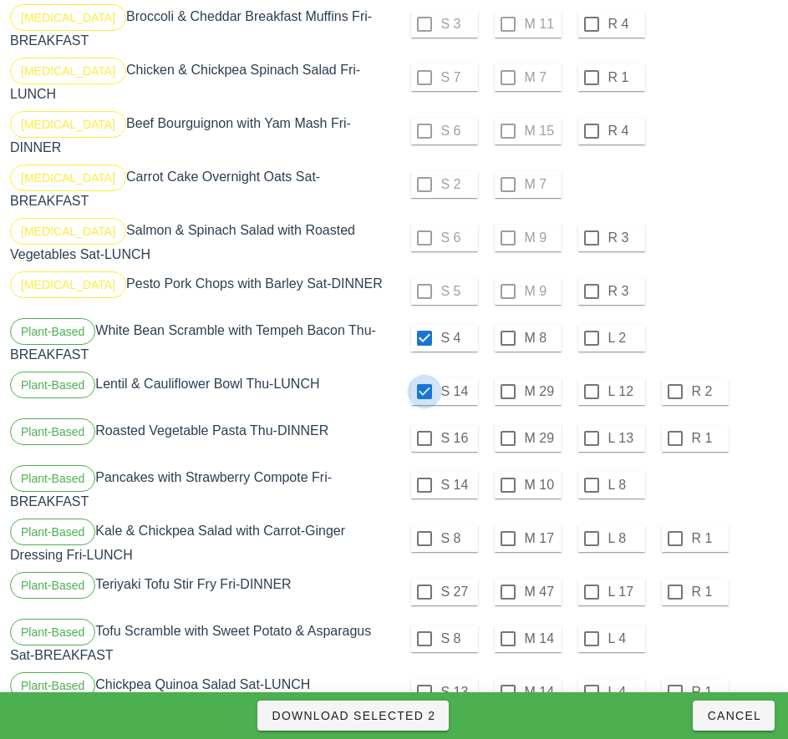
click at [423, 427] on div at bounding box center [424, 438] width 28 height 28
click at [423, 472] on div at bounding box center [424, 485] width 28 height 28
checkbox input "true"
click at [423, 525] on div at bounding box center [424, 538] width 28 height 28
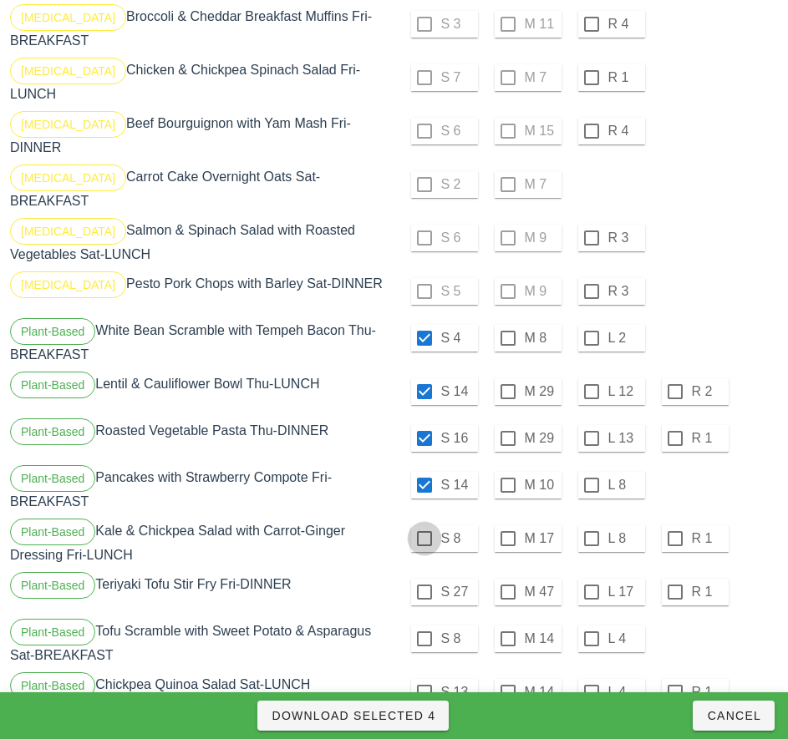
checkbox input "true"
click at [425, 578] on div at bounding box center [424, 592] width 28 height 28
checkbox input "true"
click at [424, 626] on div at bounding box center [424, 639] width 28 height 28
checkbox input "true"
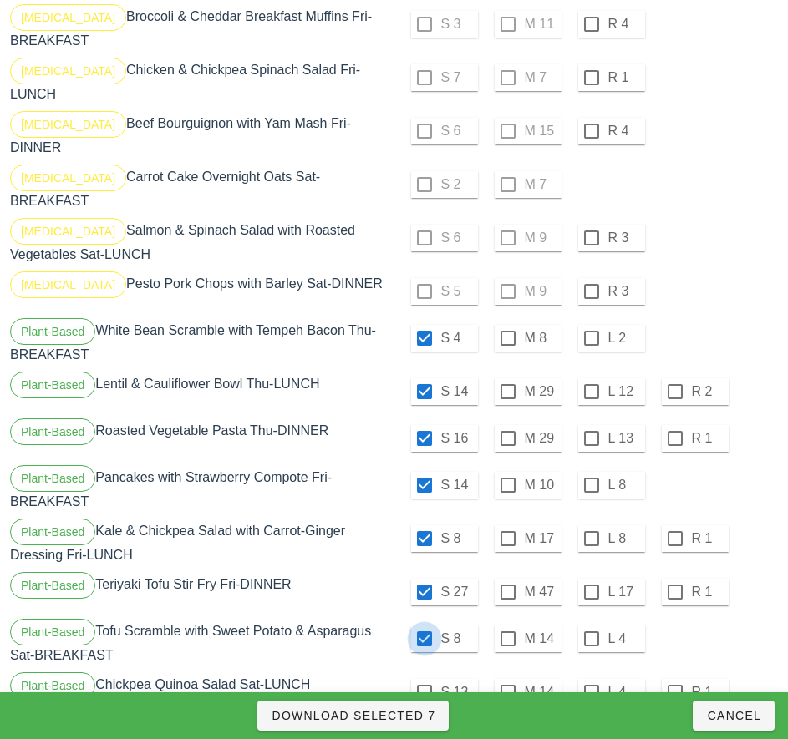
click at [423, 679] on div at bounding box center [424, 692] width 28 height 28
checkbox input "true"
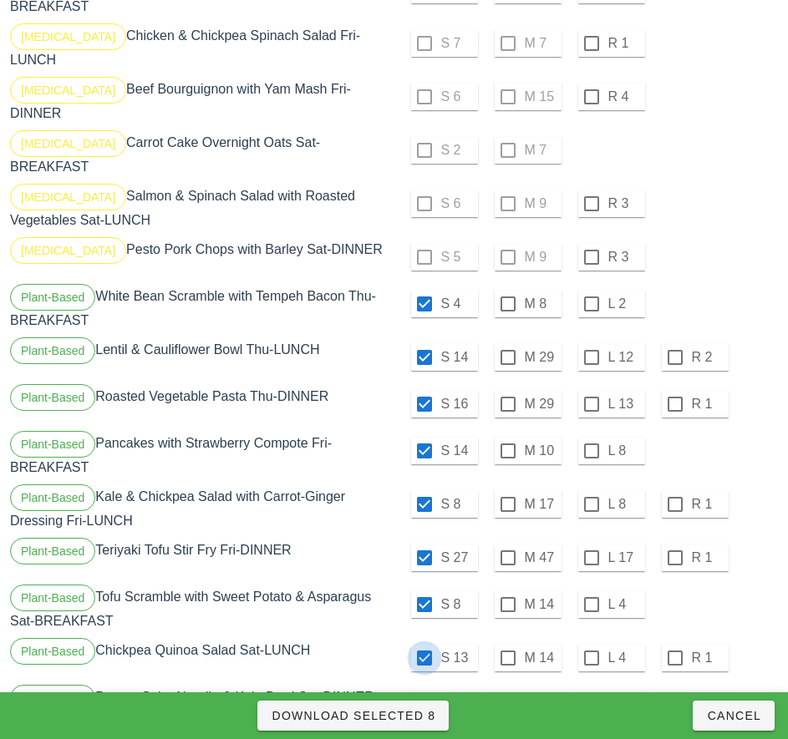
scroll to position [1793, 0]
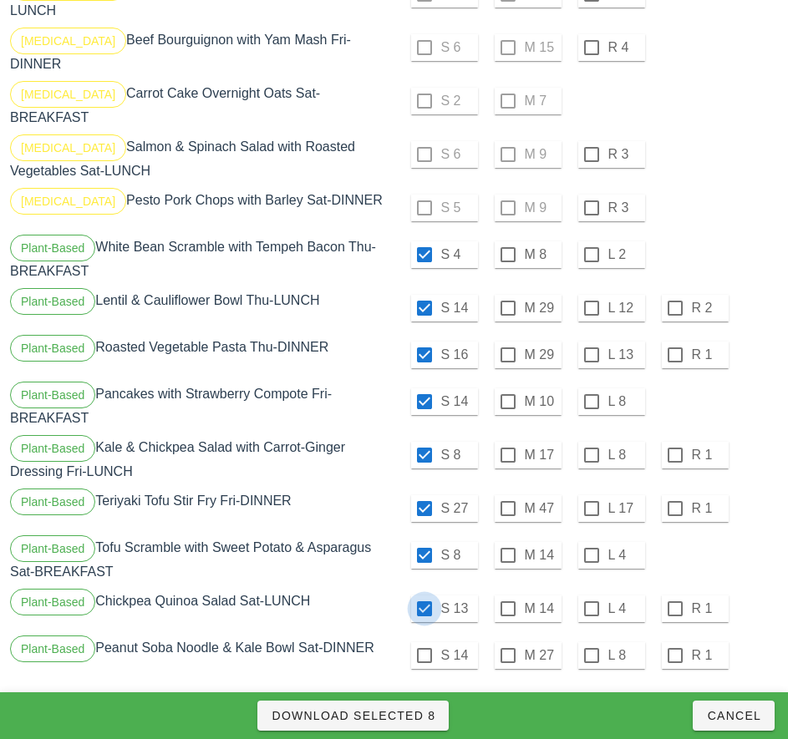
click at [423, 642] on div at bounding box center [424, 655] width 28 height 28
checkbox input "true"
click at [408, 718] on span "Download Selected 9" at bounding box center [353, 715] width 165 height 13
checkbox input "false"
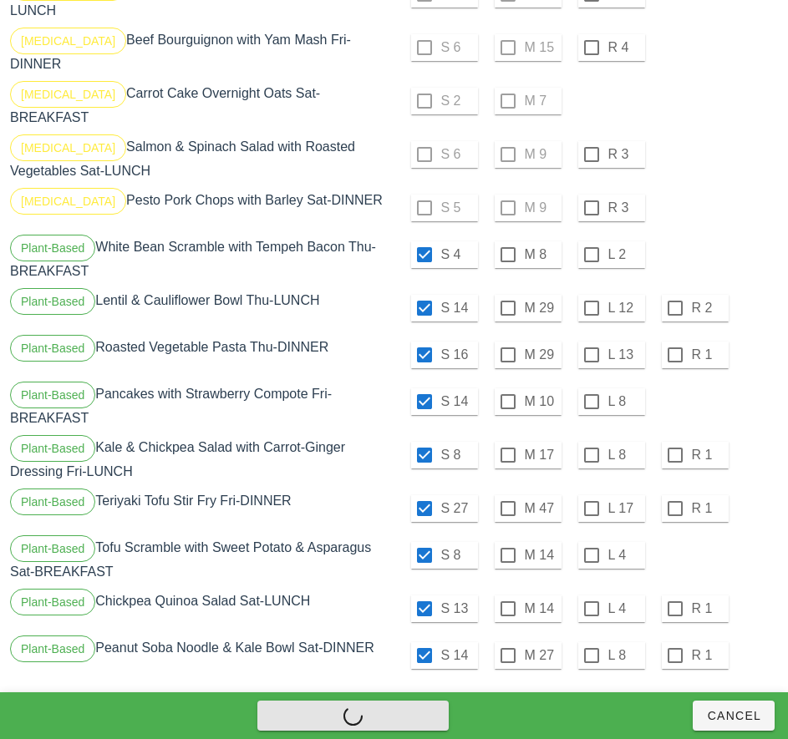
checkbox input "false"
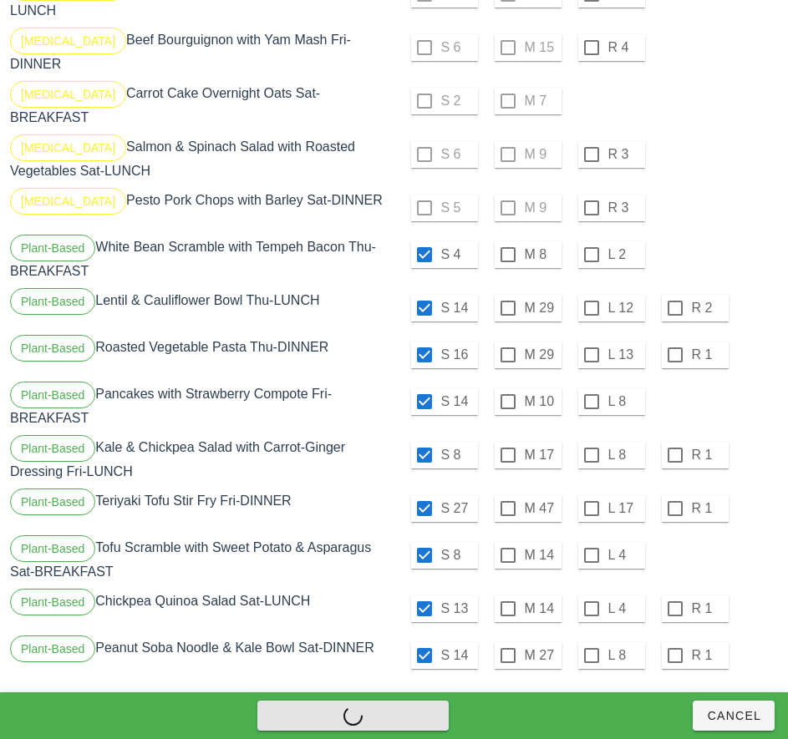
checkbox input "false"
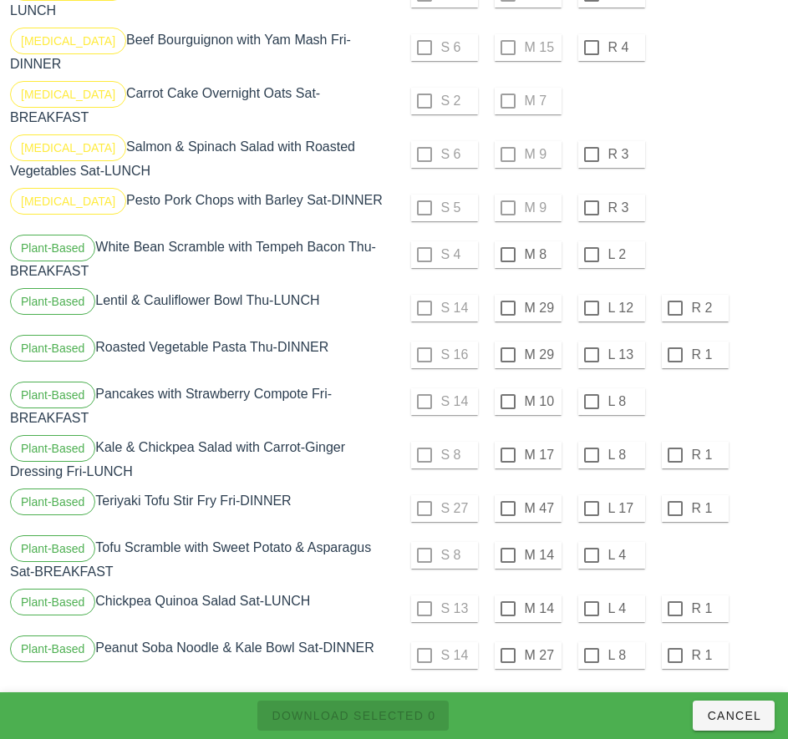
click at [507, 241] on div at bounding box center [508, 255] width 28 height 28
click at [507, 295] on div at bounding box center [508, 308] width 28 height 28
checkbox input "true"
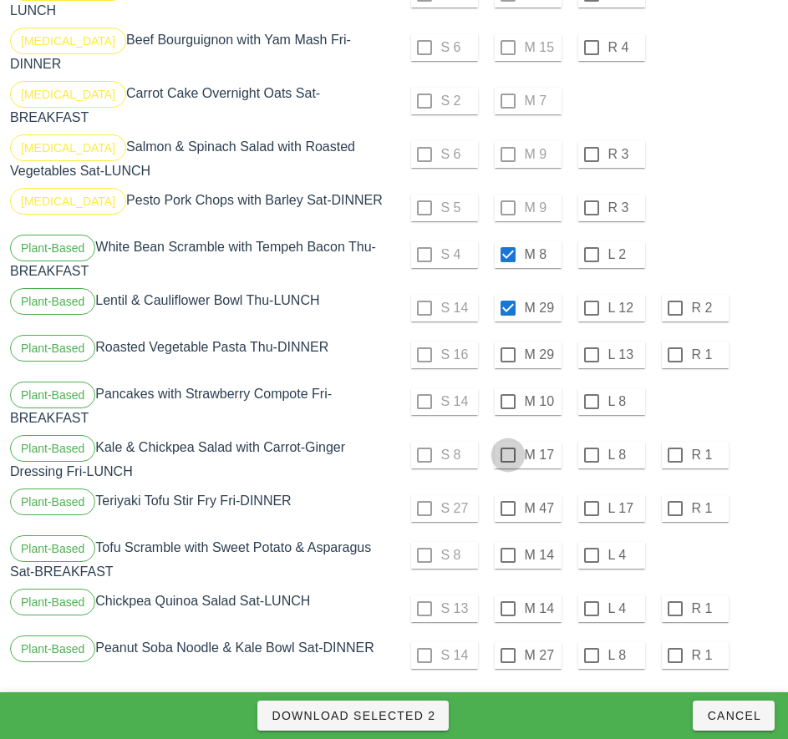
click at [505, 341] on div at bounding box center [508, 355] width 28 height 28
click at [507, 388] on div at bounding box center [508, 402] width 28 height 28
click at [509, 444] on div at bounding box center [508, 455] width 28 height 28
checkbox input "true"
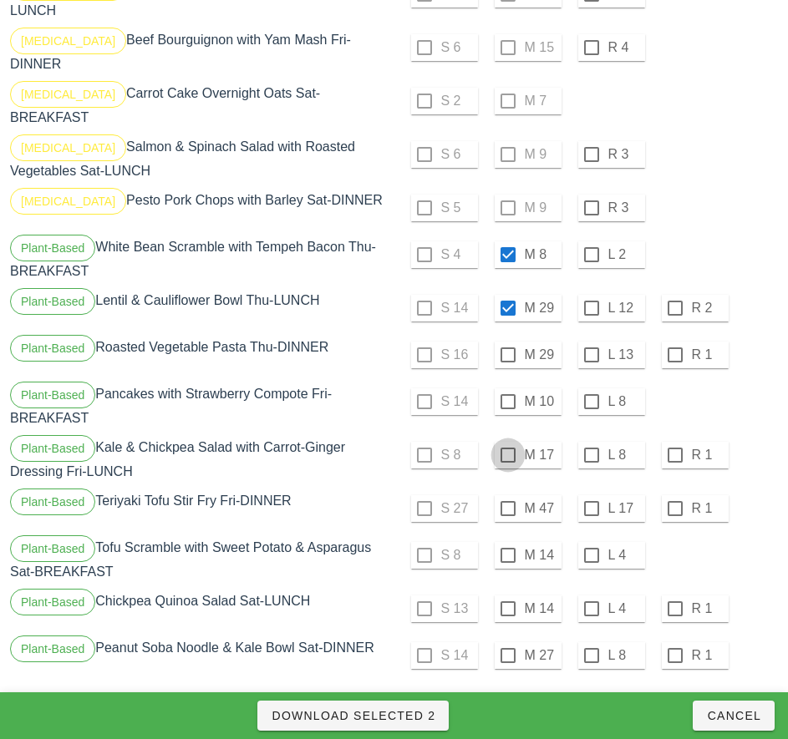
checkbox input "true"
click at [588, 495] on div at bounding box center [591, 508] width 28 height 28
checkbox input "true"
click at [593, 541] on div at bounding box center [591, 555] width 28 height 28
checkbox input "true"
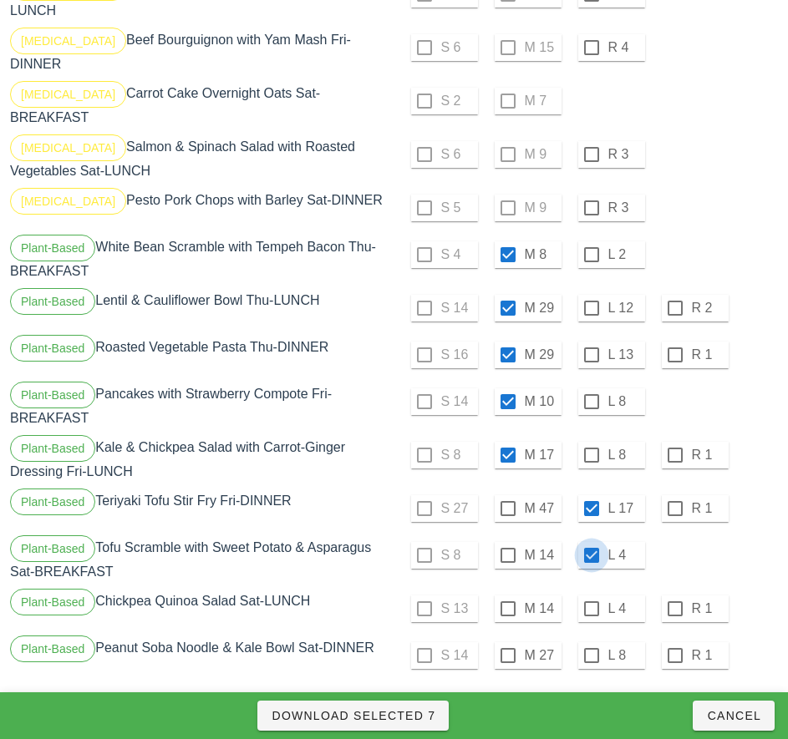
click at [590, 595] on div at bounding box center [591, 609] width 28 height 28
checkbox input "true"
click at [589, 644] on div at bounding box center [591, 655] width 28 height 28
checkbox input "true"
click at [415, 715] on span "Download Selected 9" at bounding box center [353, 715] width 165 height 13
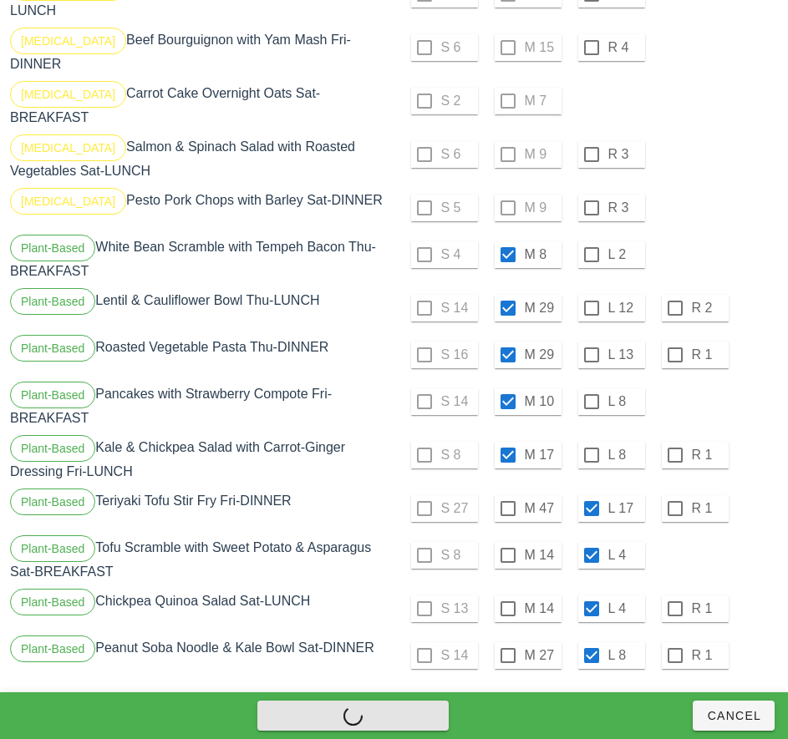
checkbox input "false"
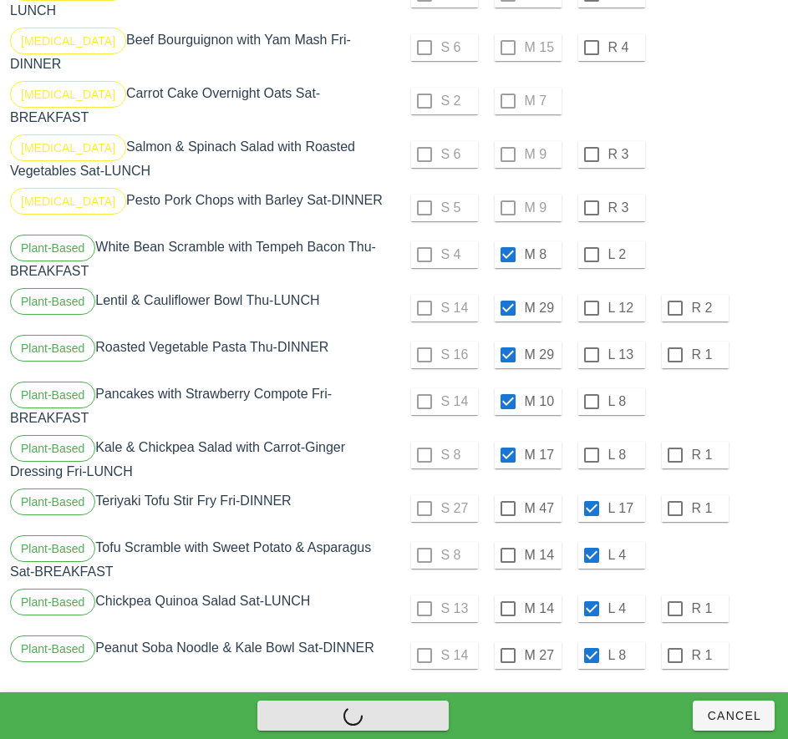
checkbox input "false"
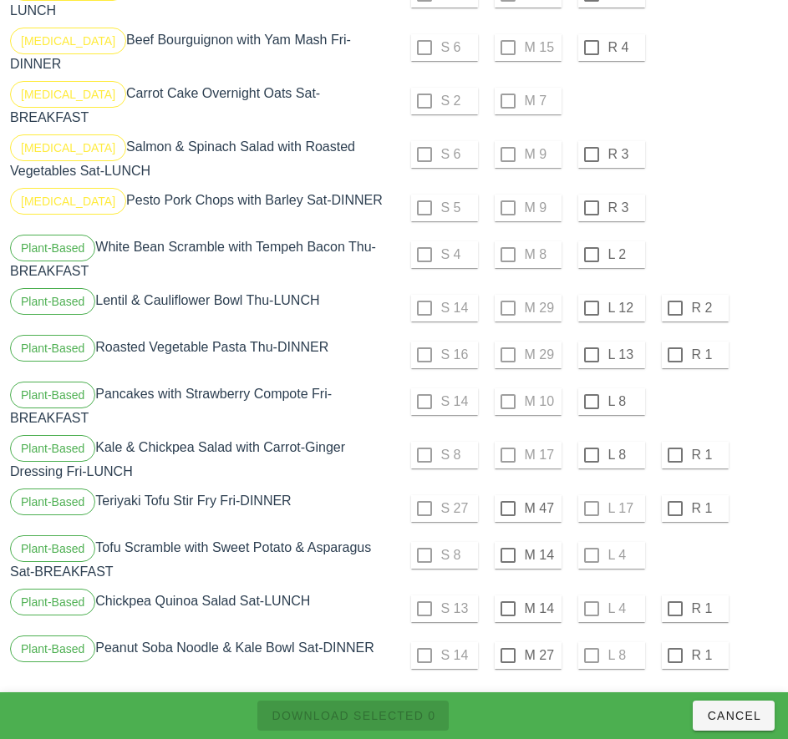
click at [589, 241] on div at bounding box center [591, 255] width 28 height 28
click at [590, 295] on div at bounding box center [591, 308] width 28 height 28
checkbox input "true"
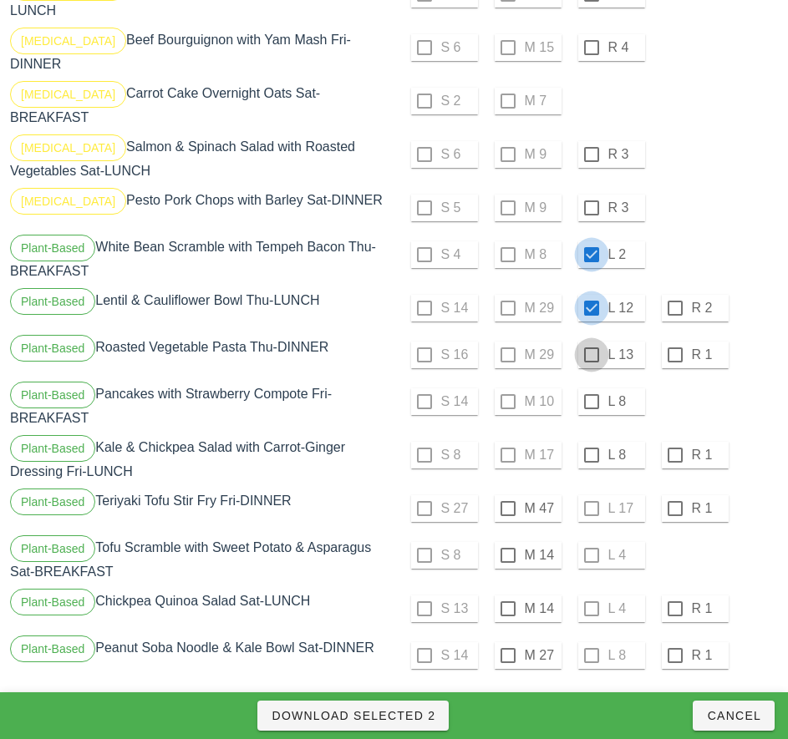
click at [590, 342] on div at bounding box center [591, 355] width 28 height 28
checkbox input "true"
click at [590, 388] on div at bounding box center [591, 402] width 28 height 28
checkbox input "true"
click at [590, 442] on div at bounding box center [591, 455] width 28 height 28
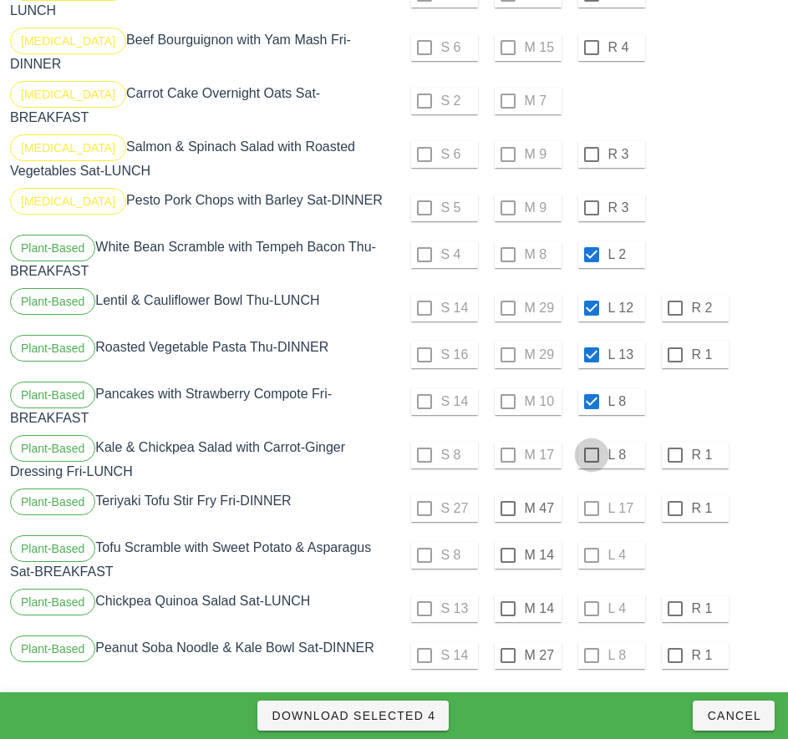
checkbox input "true"
click at [507, 495] on div at bounding box center [508, 508] width 28 height 28
checkbox input "true"
click at [509, 542] on div at bounding box center [508, 555] width 28 height 28
checkbox input "true"
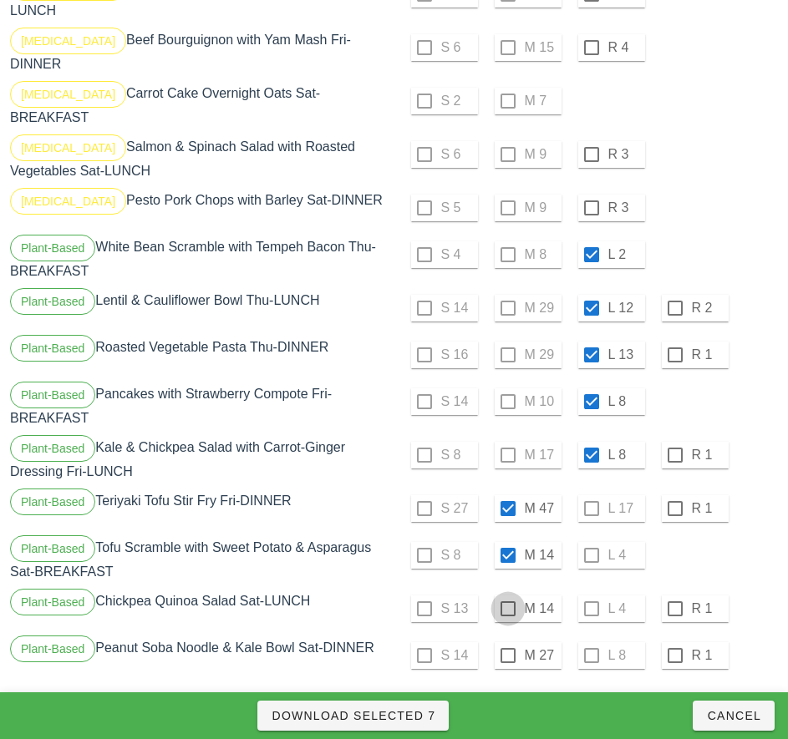
click at [507, 595] on div at bounding box center [508, 609] width 28 height 28
checkbox input "true"
click at [504, 642] on div at bounding box center [508, 655] width 28 height 28
checkbox input "true"
click at [404, 720] on span "Download Selected 9" at bounding box center [353, 715] width 165 height 13
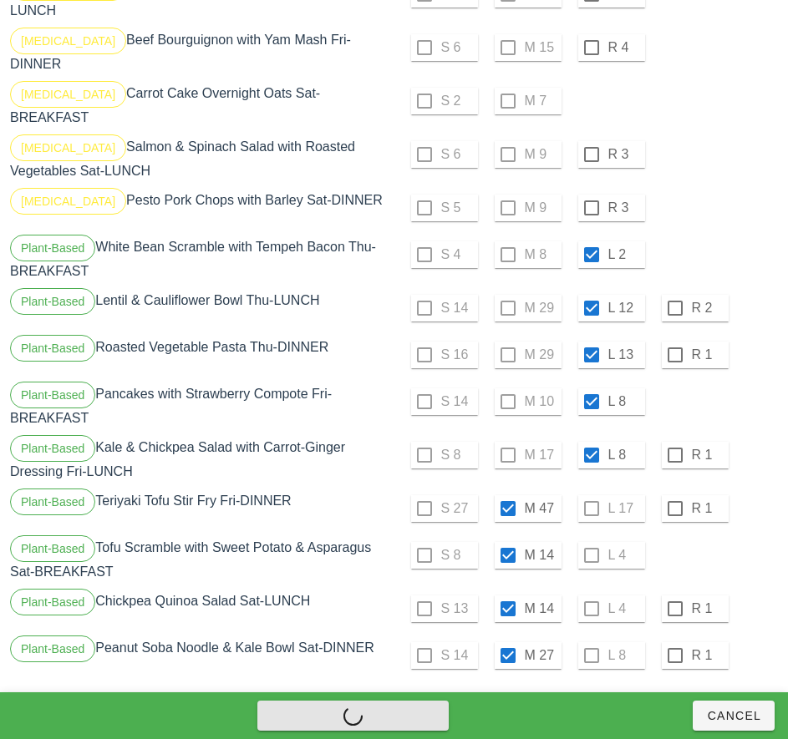
checkbox input "false"
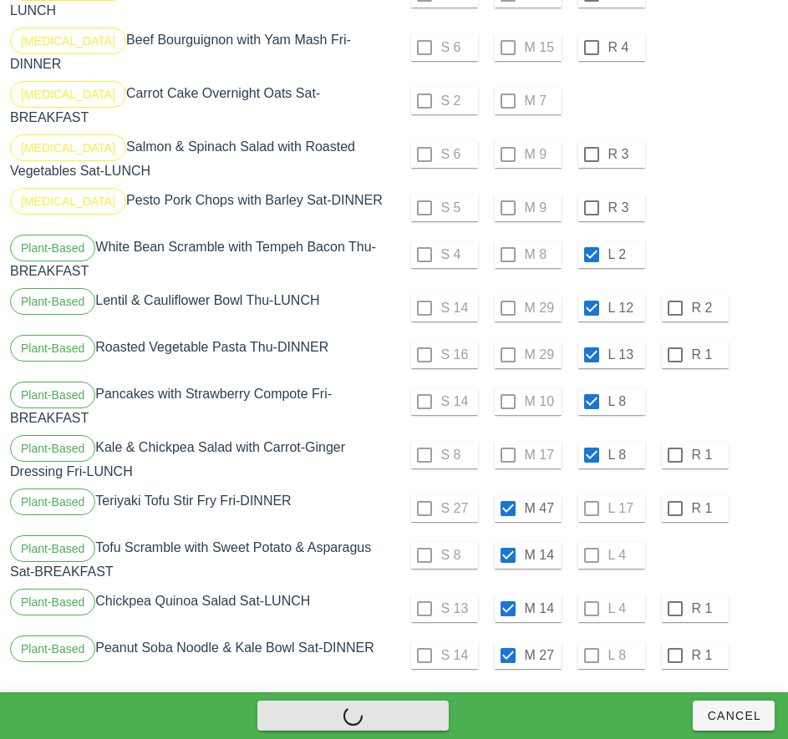
checkbox input "false"
